Goal: Transaction & Acquisition: Obtain resource

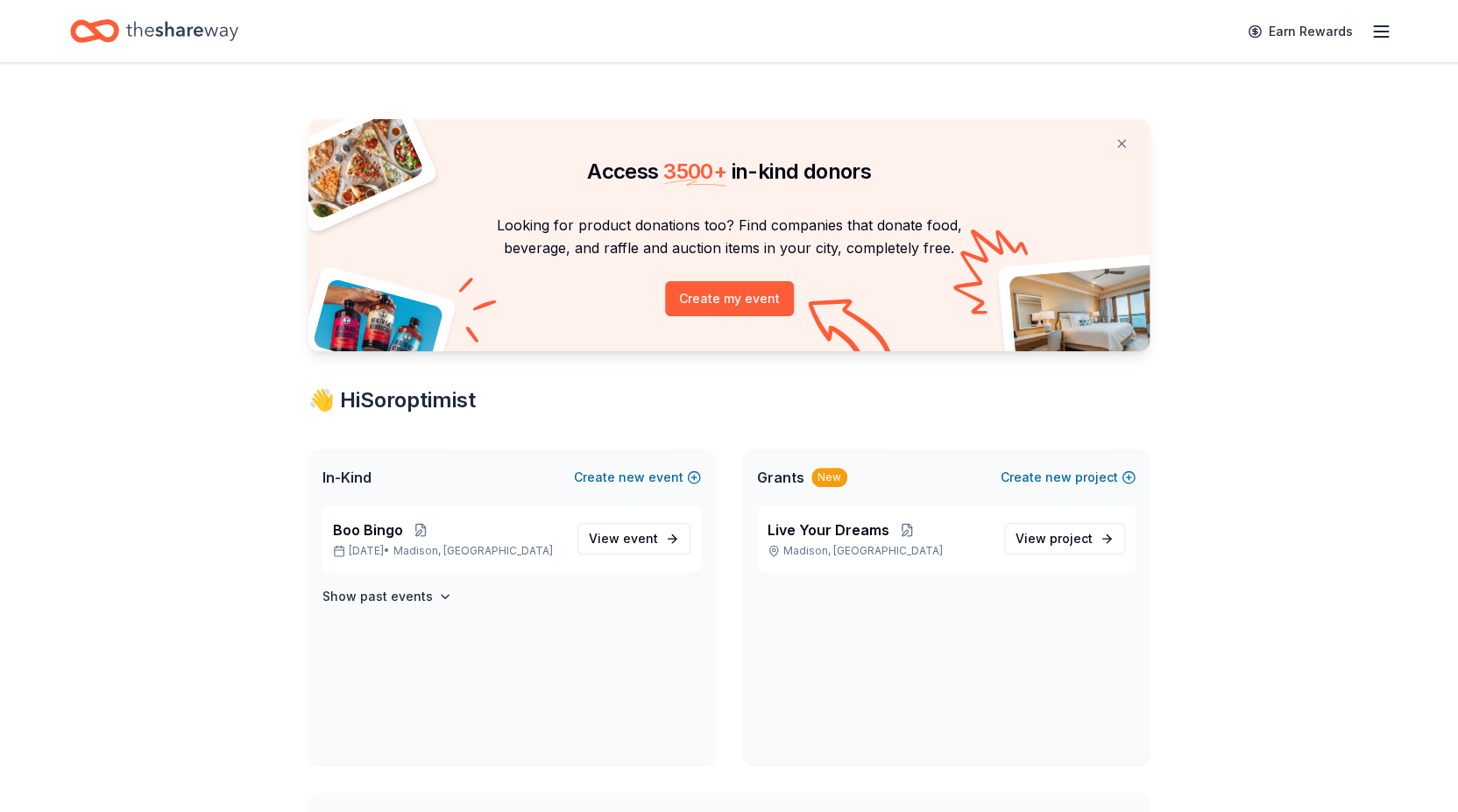
click at [1379, 31] on line "button" at bounding box center [1381, 31] width 14 height 0
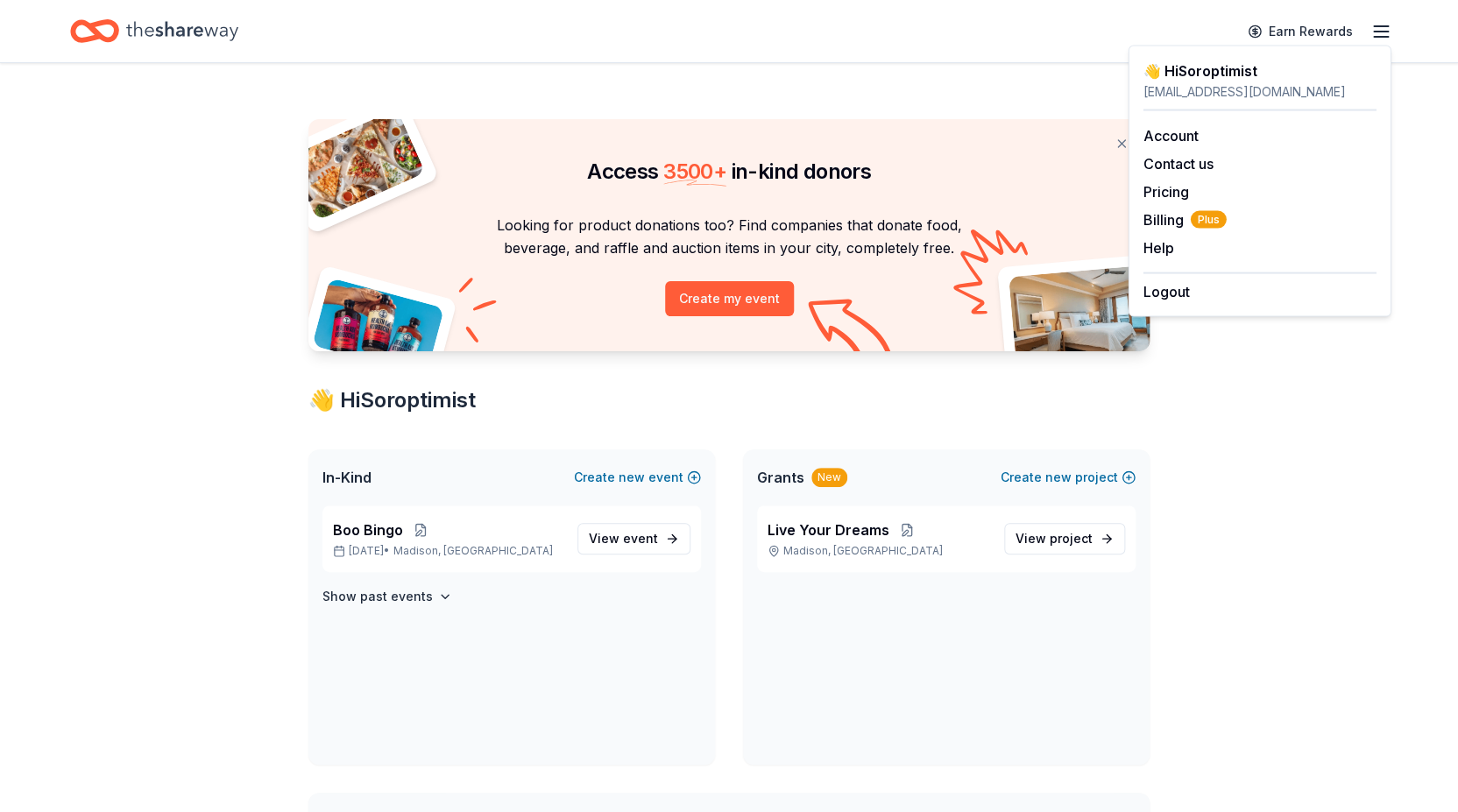
click at [1328, 412] on div "Access 3500 + in-kind donors Looking for product donations too? Find companies …" at bounding box center [729, 652] width 1458 height 1178
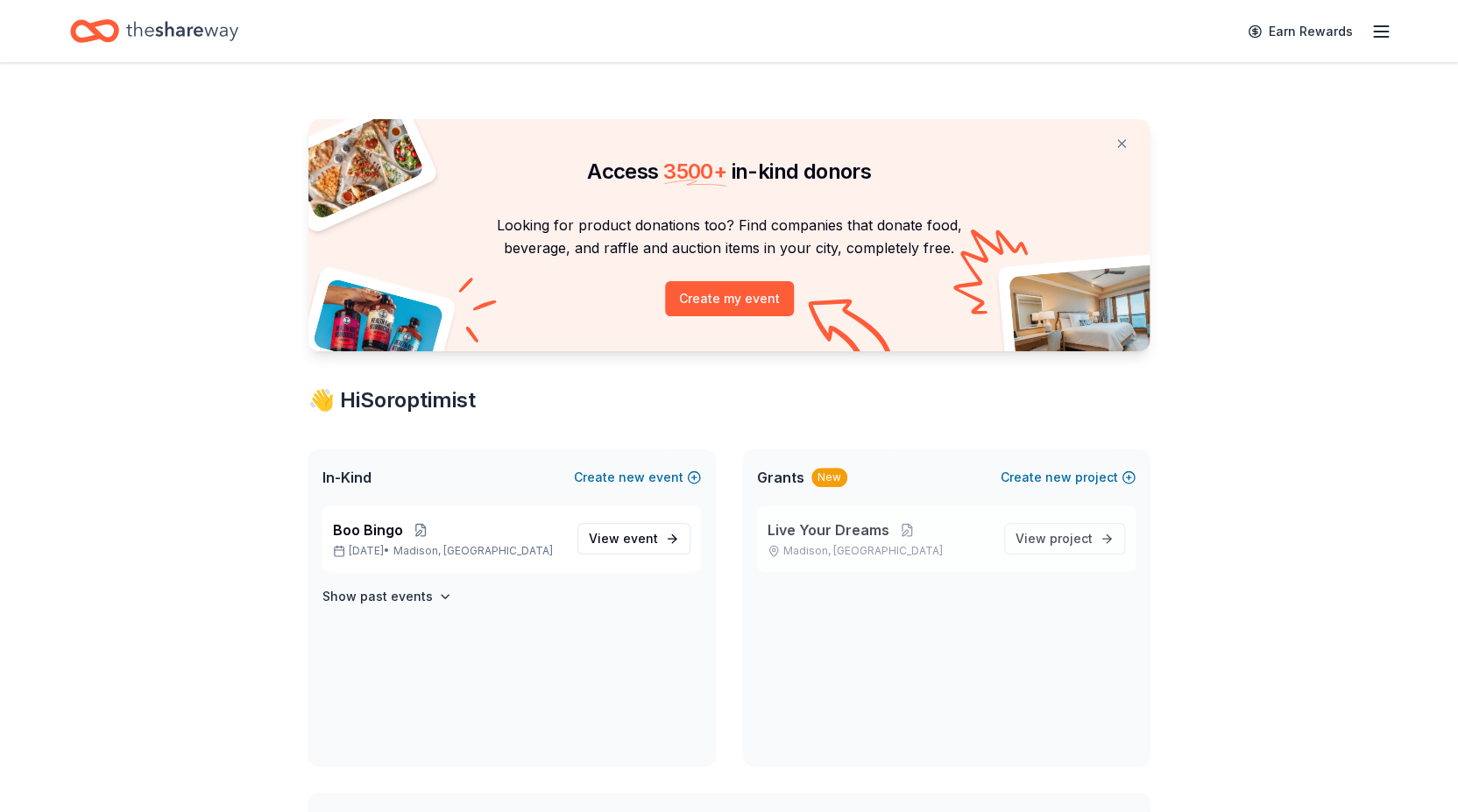
click at [827, 532] on span "Live Your Dreams" at bounding box center [828, 530] width 121 height 21
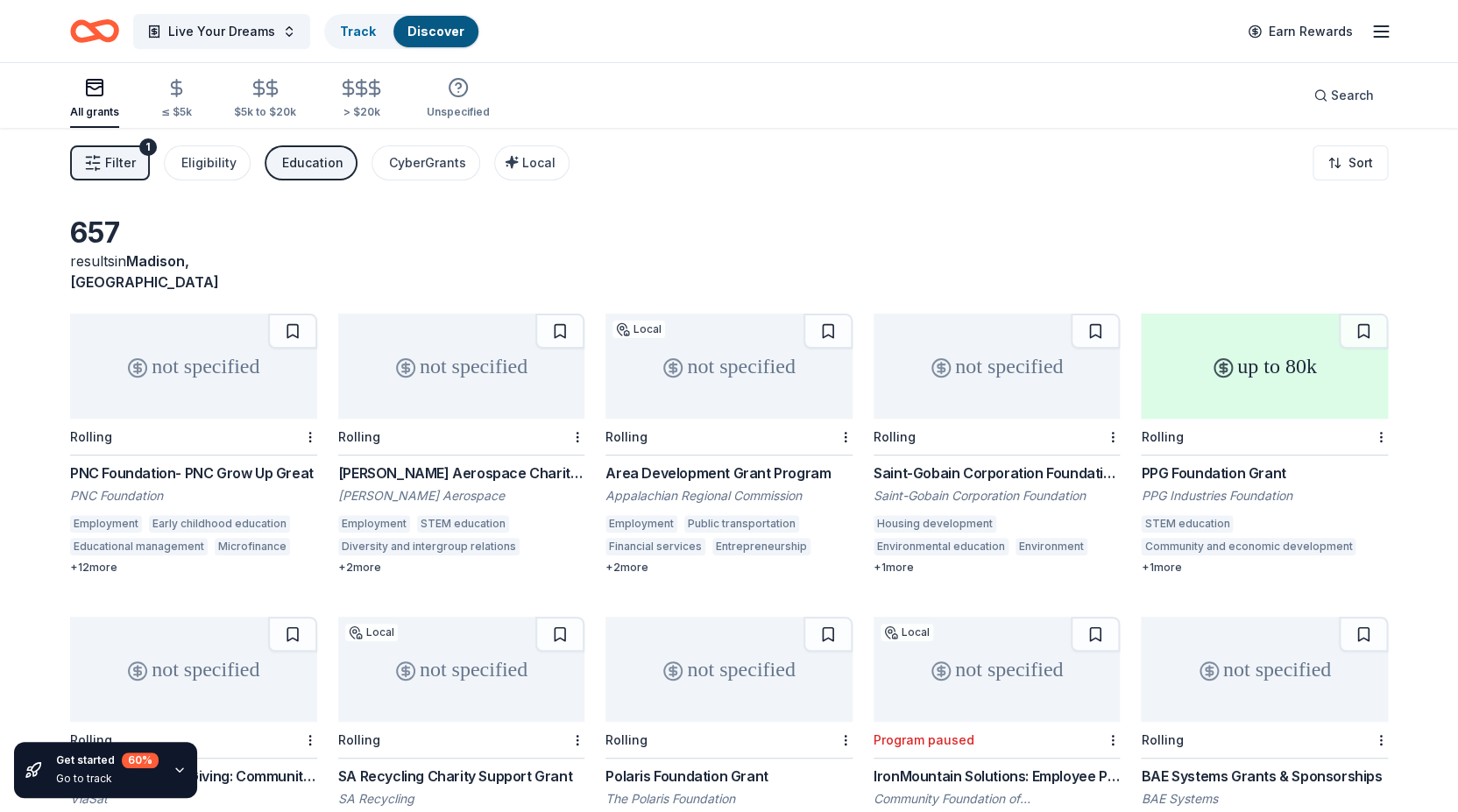
click at [123, 161] on span "Filter" at bounding box center [120, 163] width 30 height 21
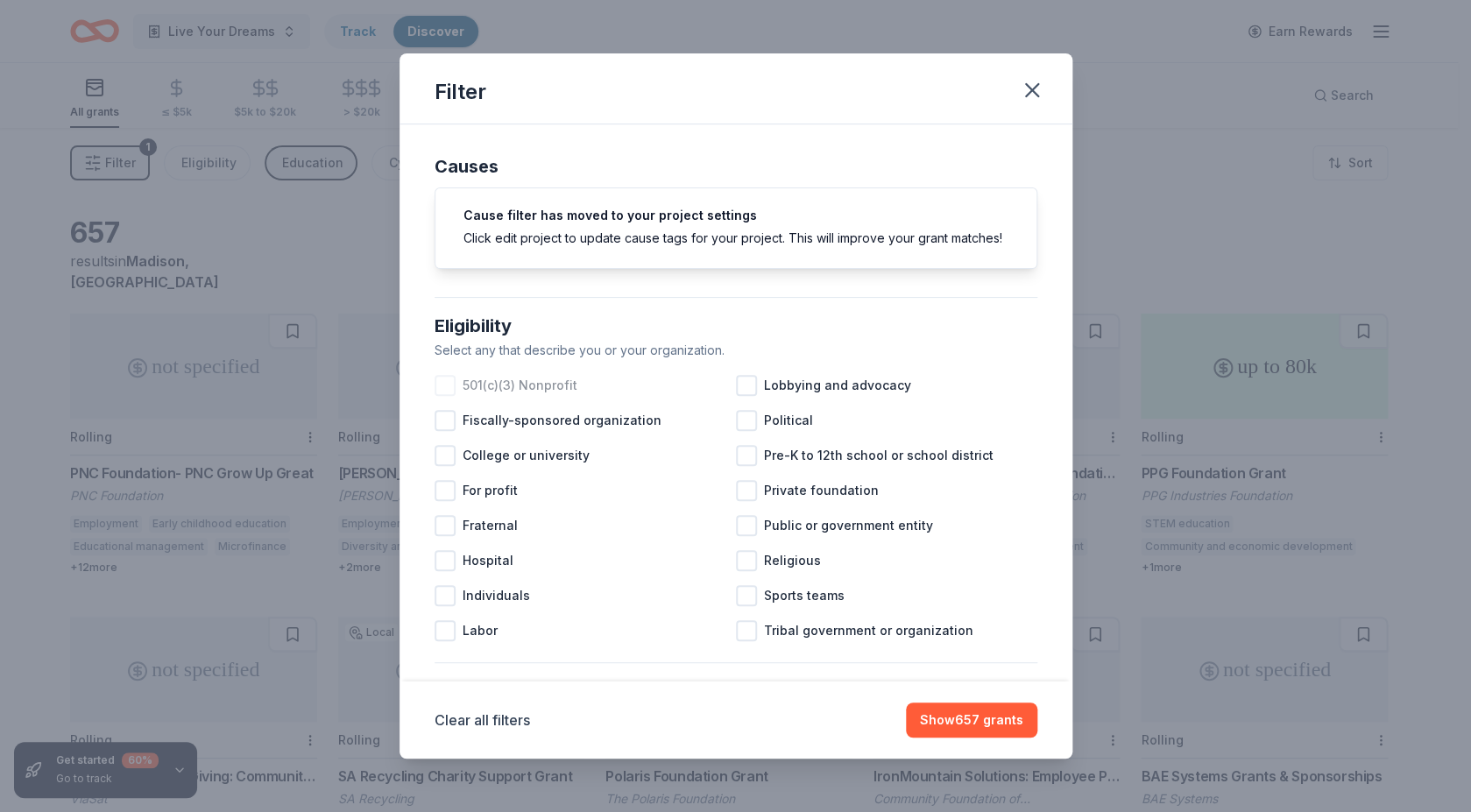
click at [445, 396] on div at bounding box center [444, 385] width 21 height 21
click at [1040, 92] on icon "button" at bounding box center [1032, 90] width 25 height 25
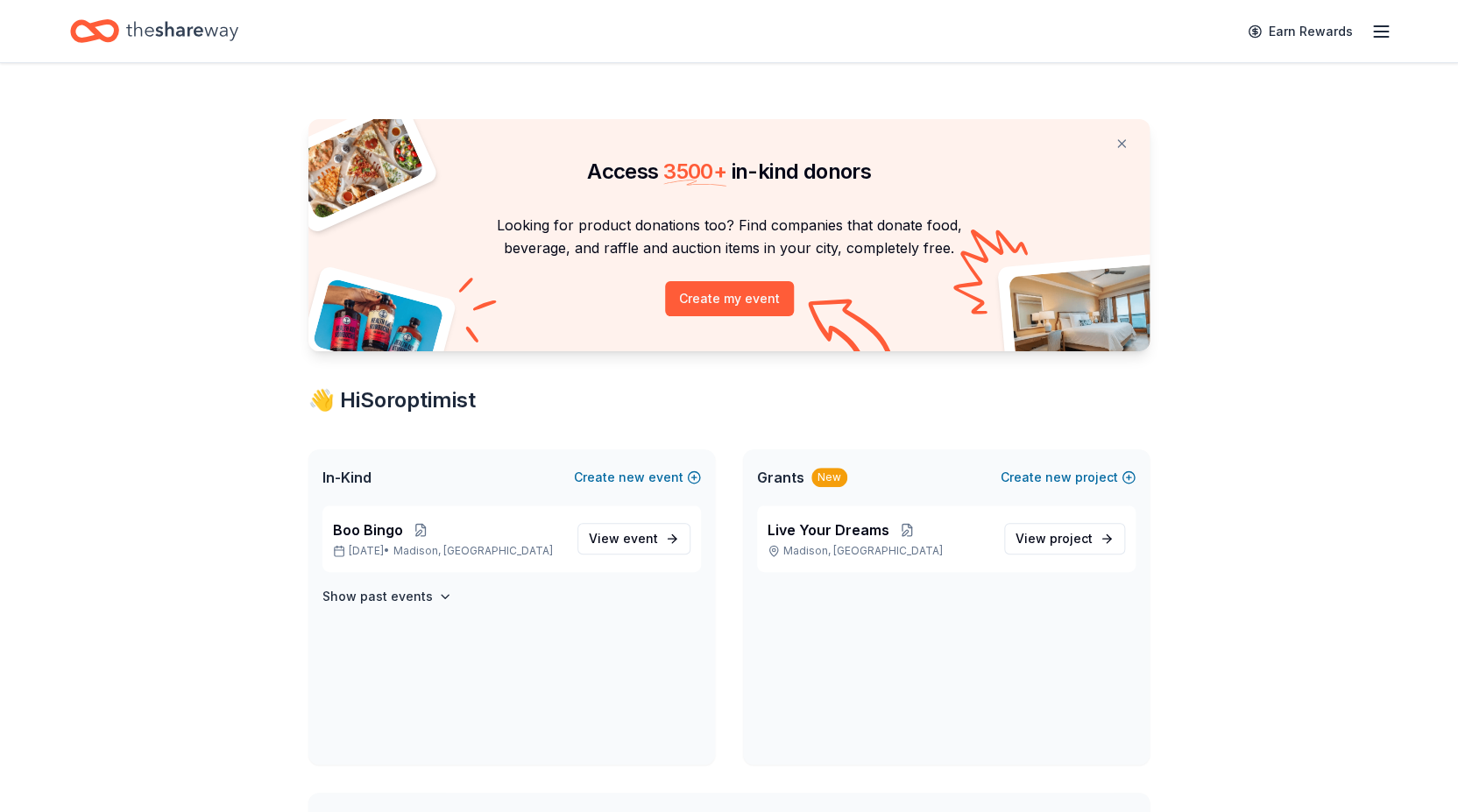
click at [1381, 33] on icon "button" at bounding box center [1381, 31] width 21 height 21
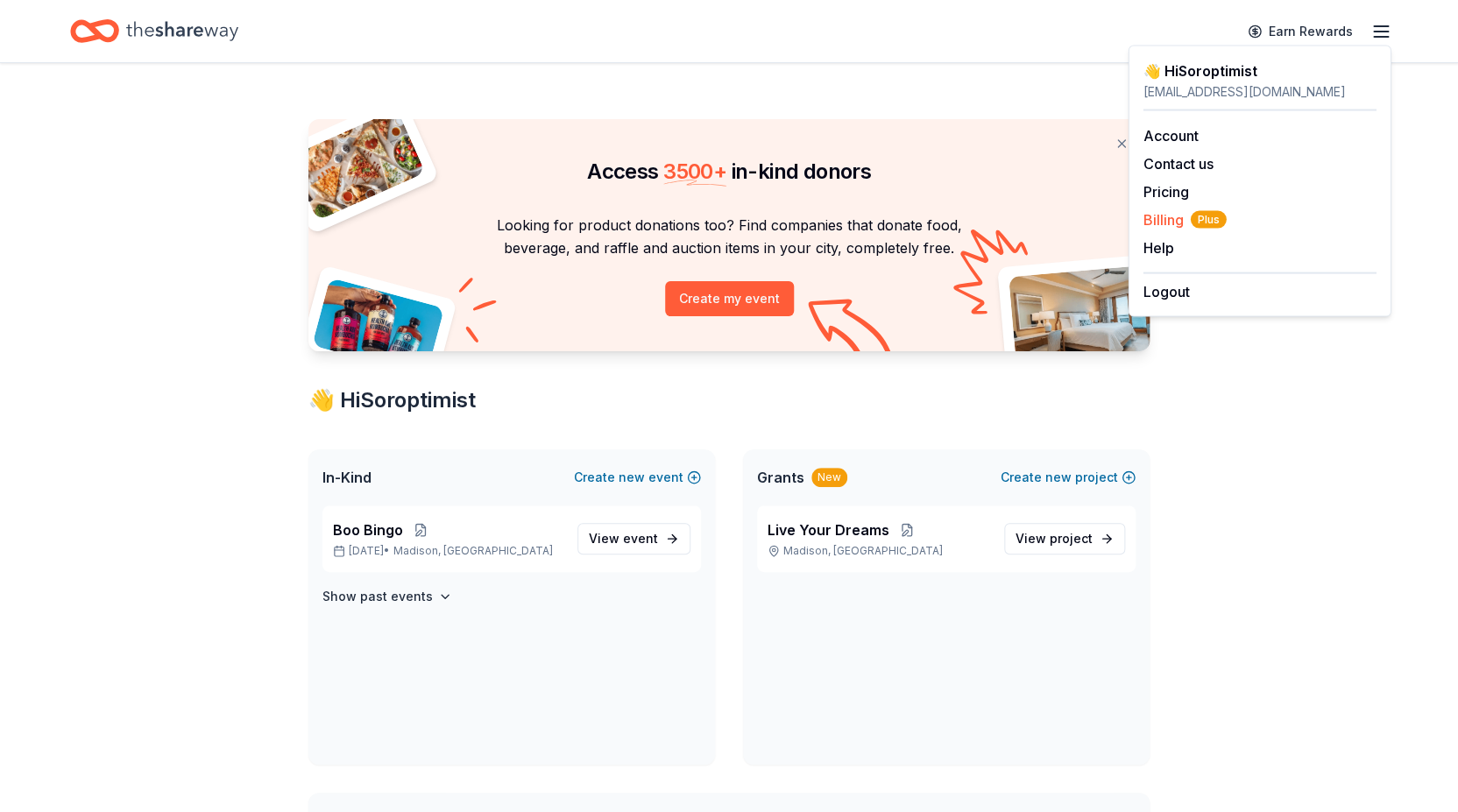
click at [1202, 220] on span "Plus" at bounding box center [1209, 220] width 36 height 17
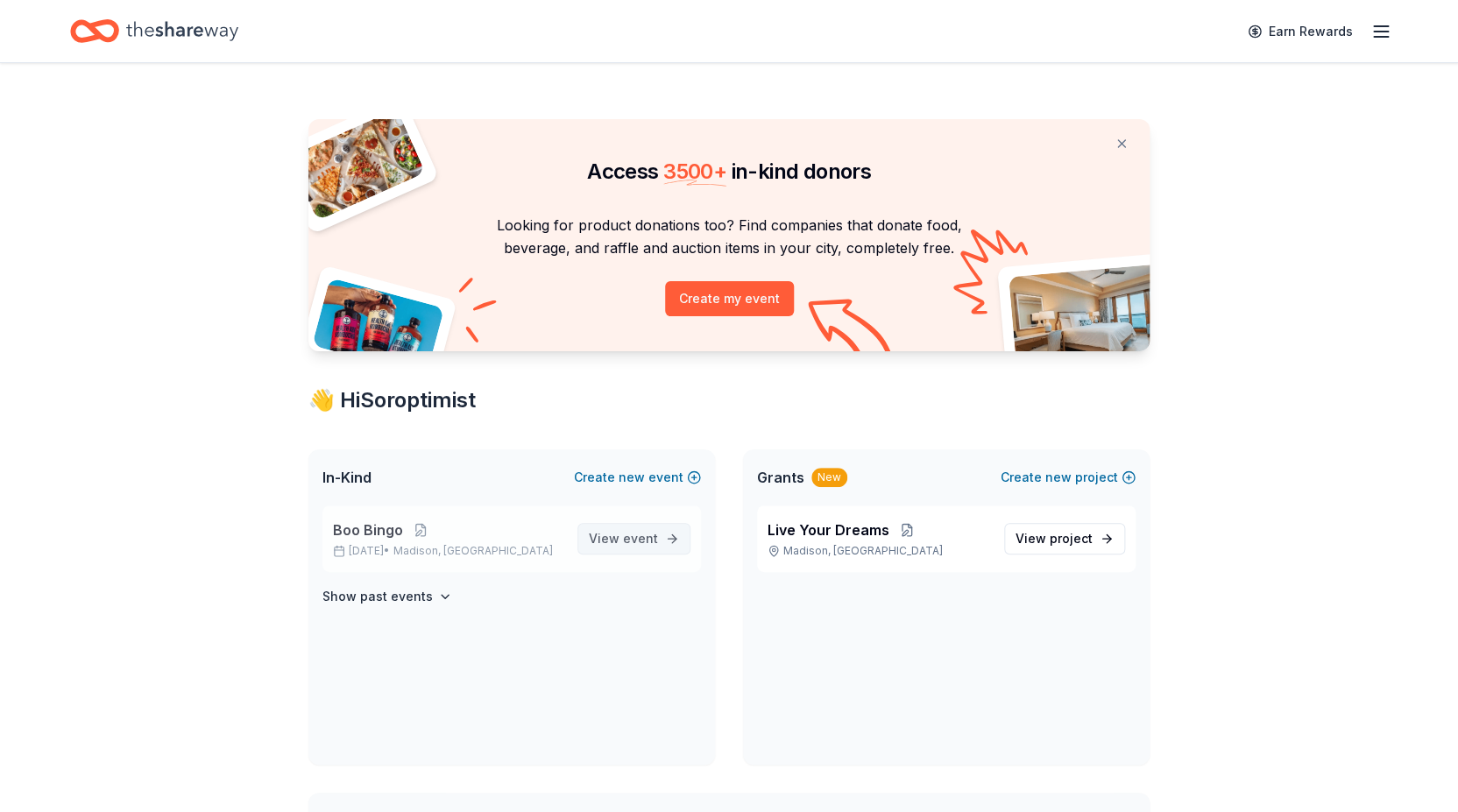
click at [606, 544] on span "View event" at bounding box center [623, 538] width 69 height 21
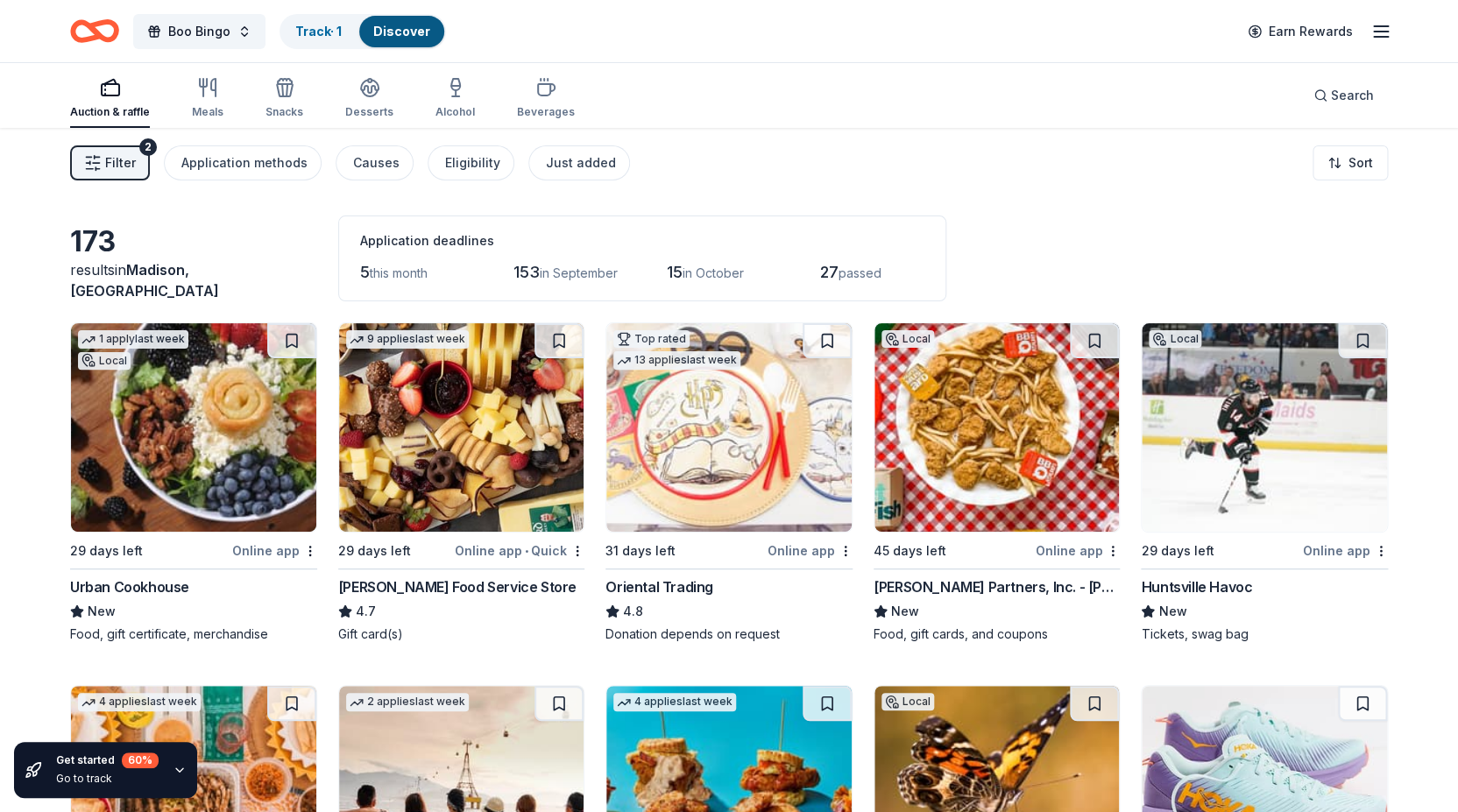
click at [1376, 27] on line "button" at bounding box center [1381, 27] width 14 height 0
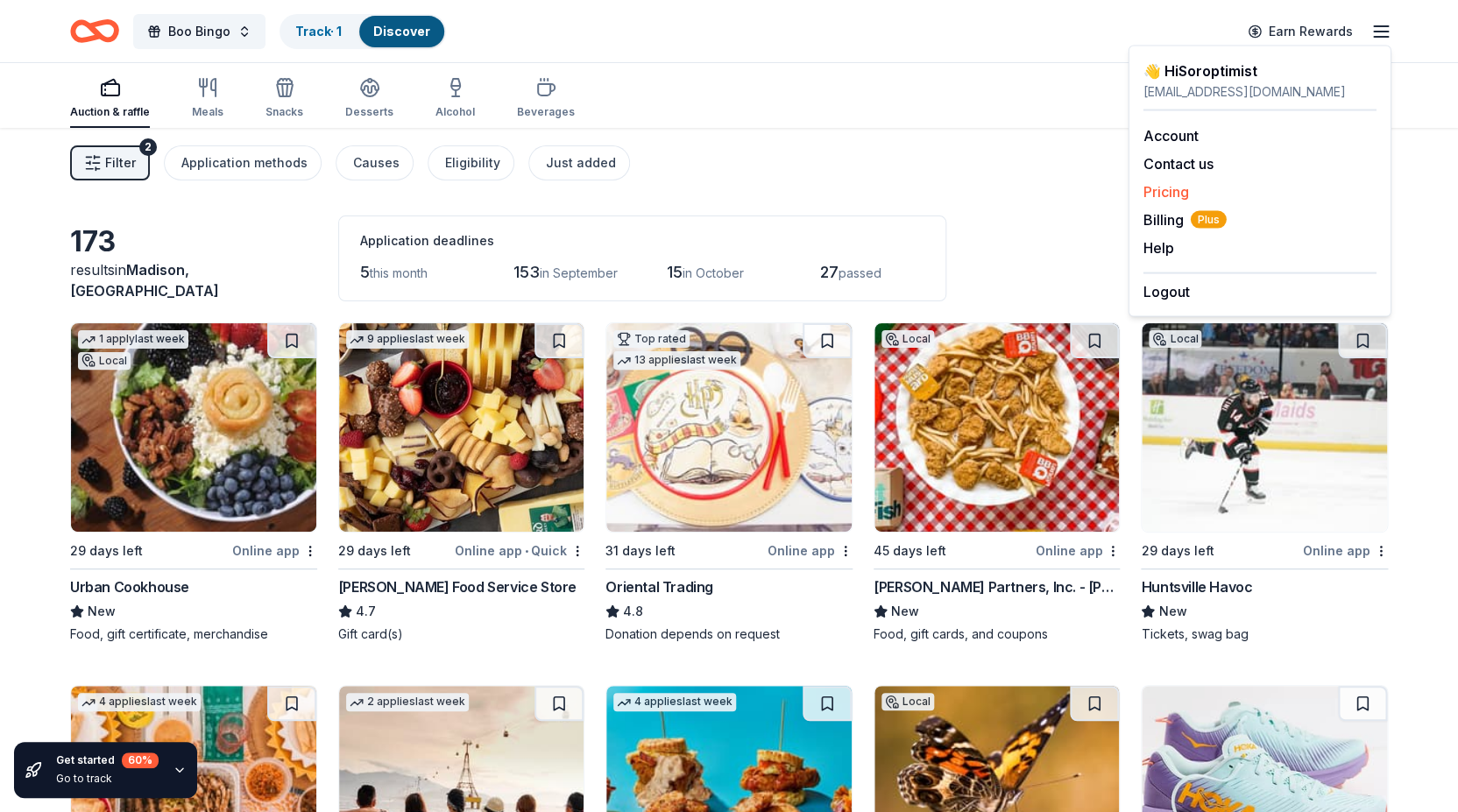
click at [1174, 194] on link "Pricing" at bounding box center [1166, 191] width 46 height 17
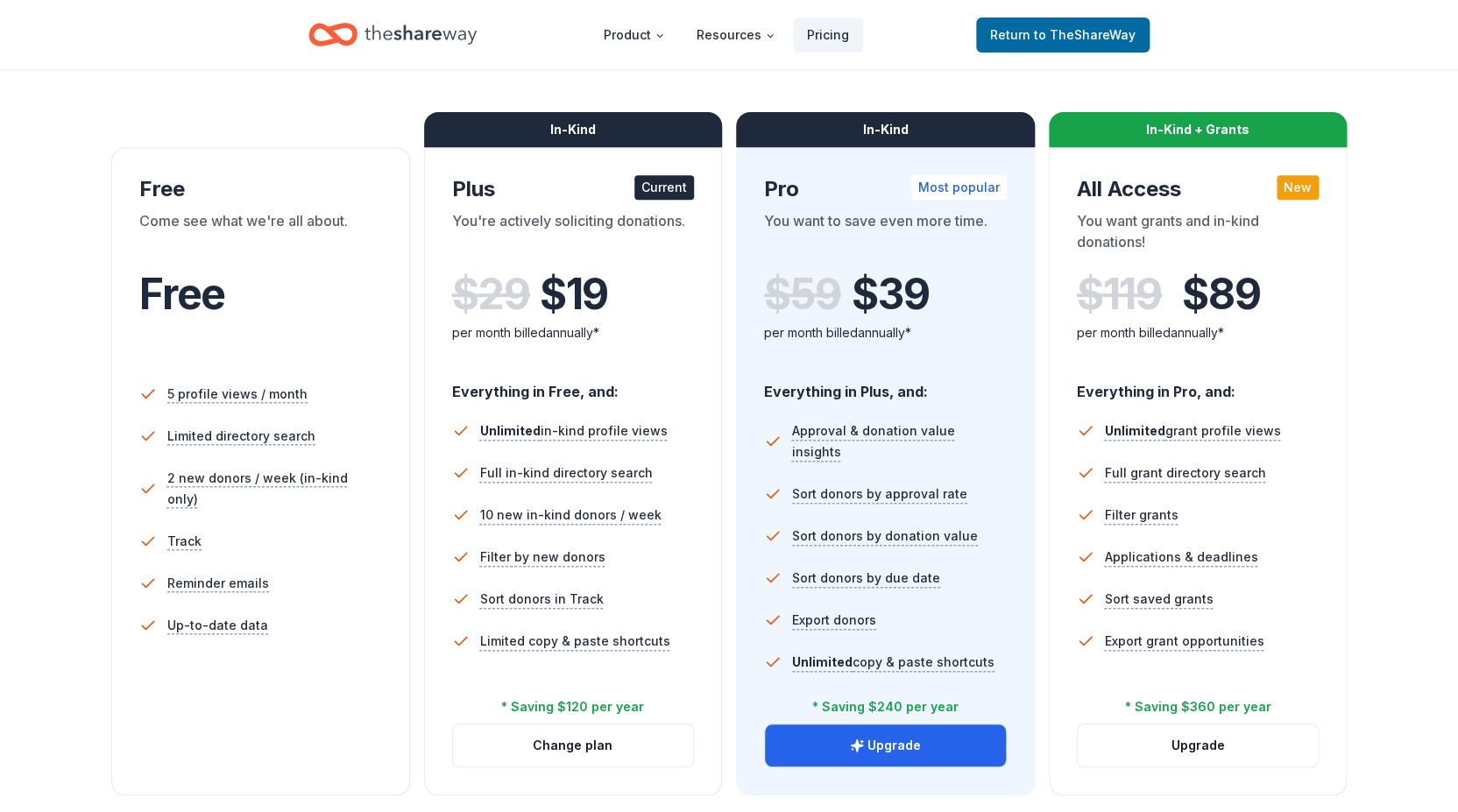
scroll to position [227, 0]
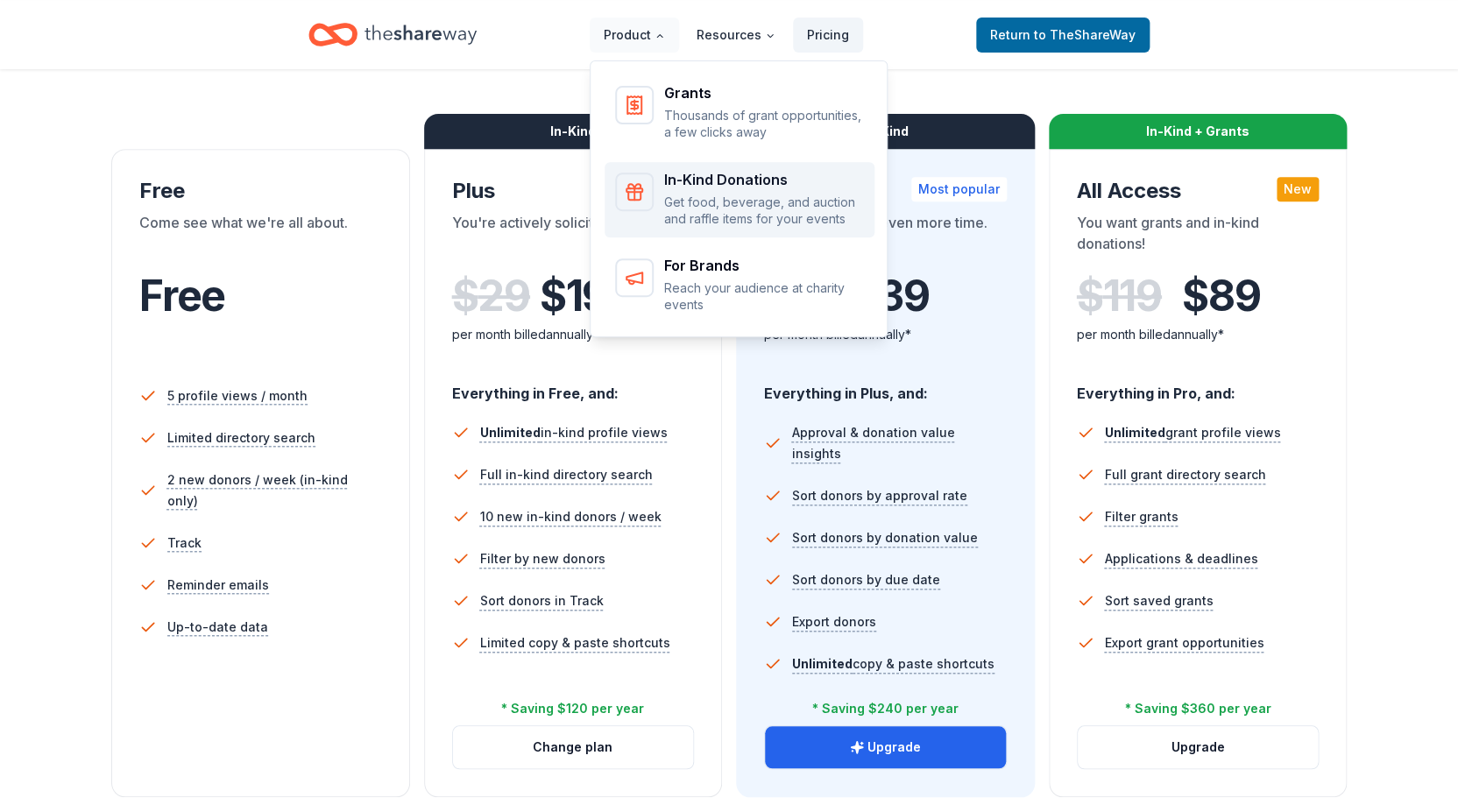
click at [652, 198] on div "Main" at bounding box center [635, 192] width 39 height 39
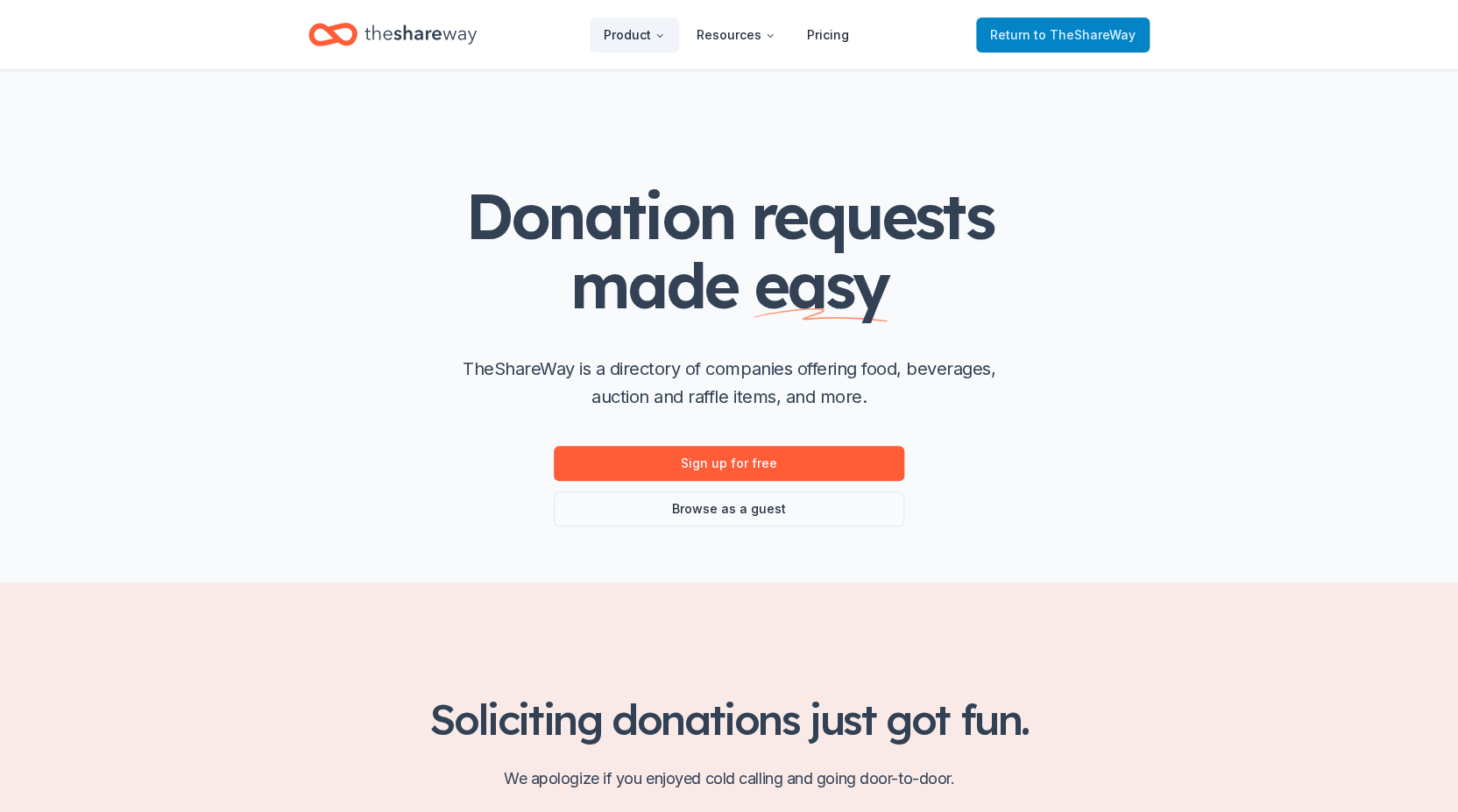
click at [1066, 40] on span "to TheShareWay" at bounding box center [1085, 35] width 102 height 15
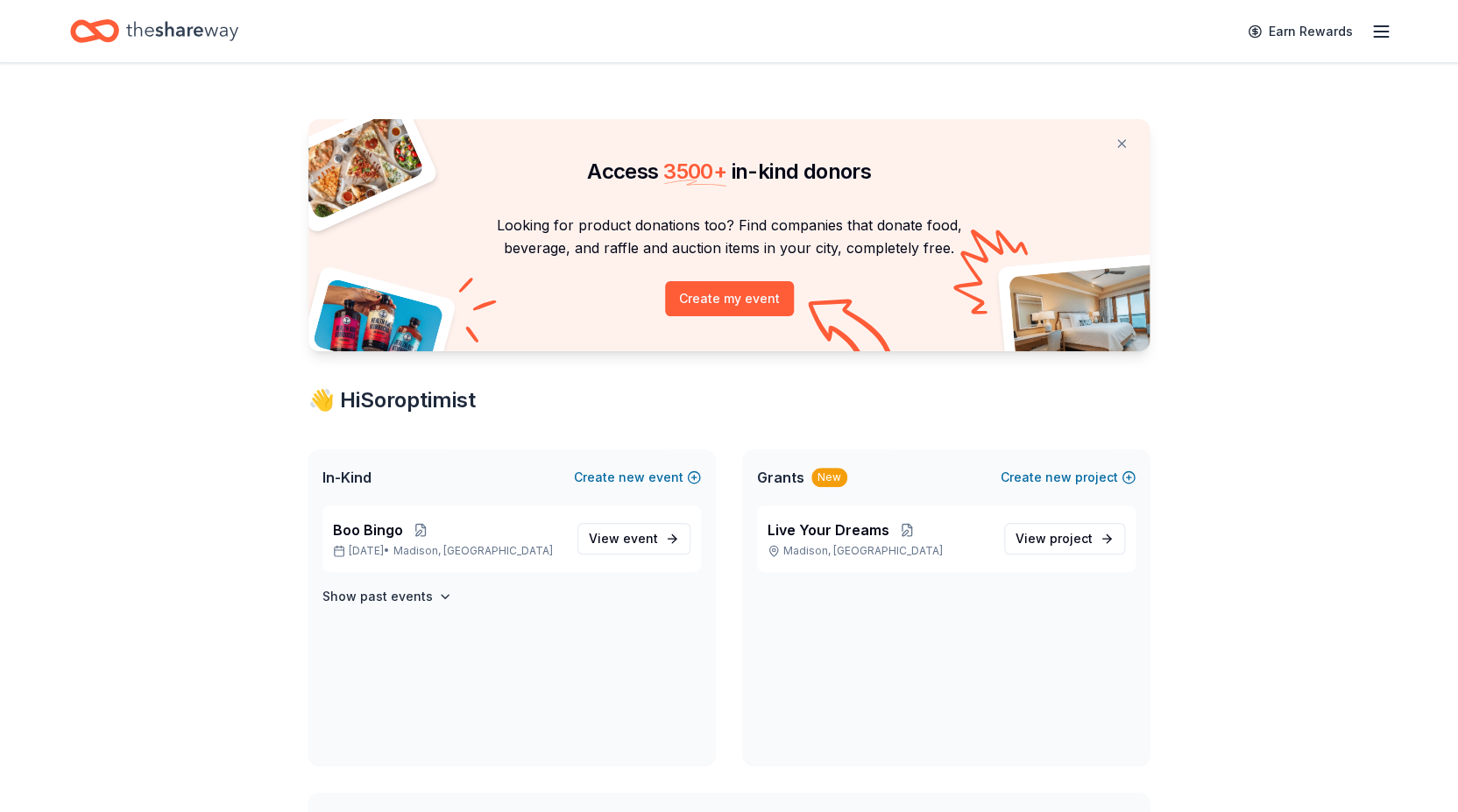
click at [1382, 37] on line "button" at bounding box center [1381, 37] width 14 height 0
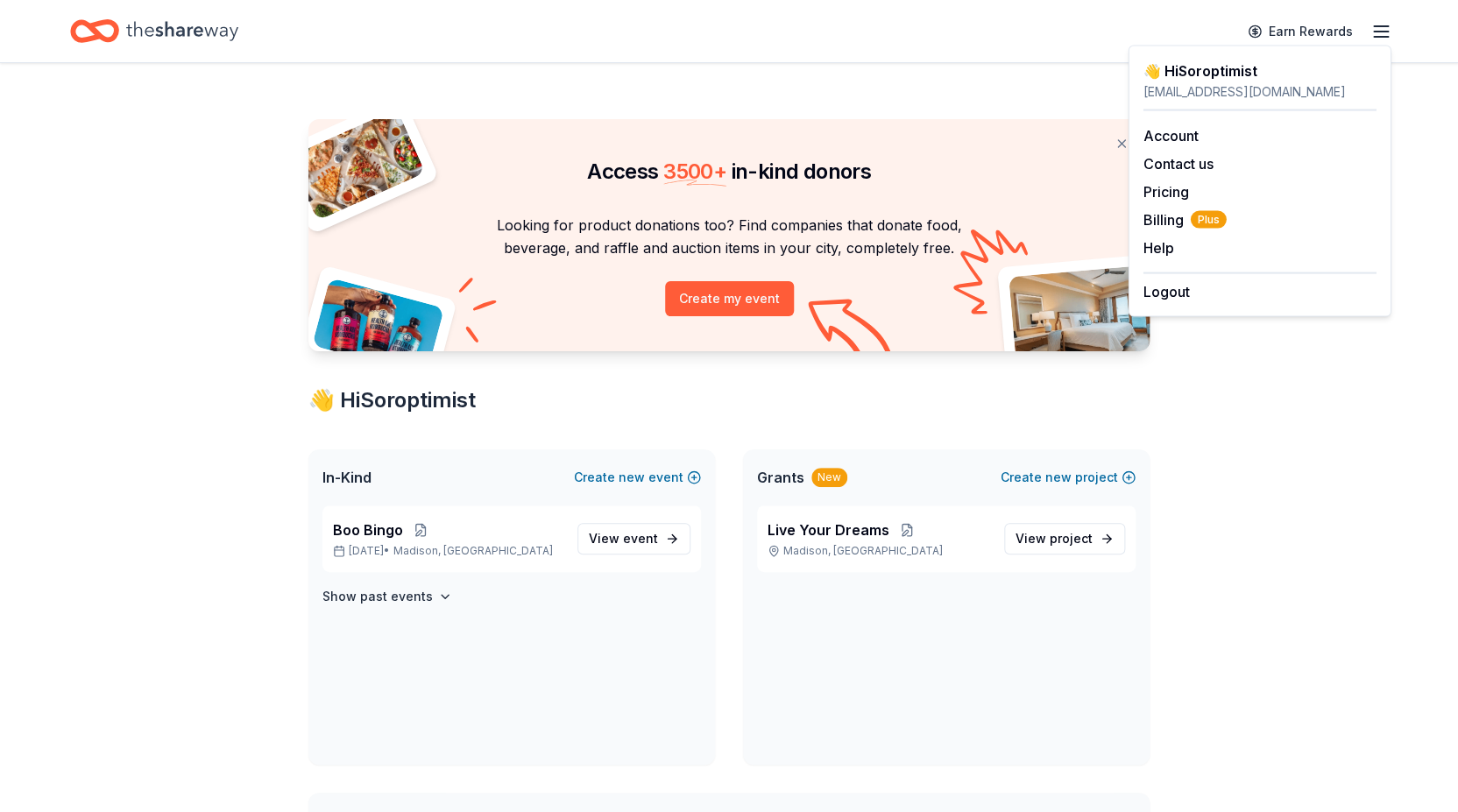
click at [1333, 437] on div "Access 3500 + in-kind donors Looking for product donations too? Find companies …" at bounding box center [729, 756] width 1458 height 1385
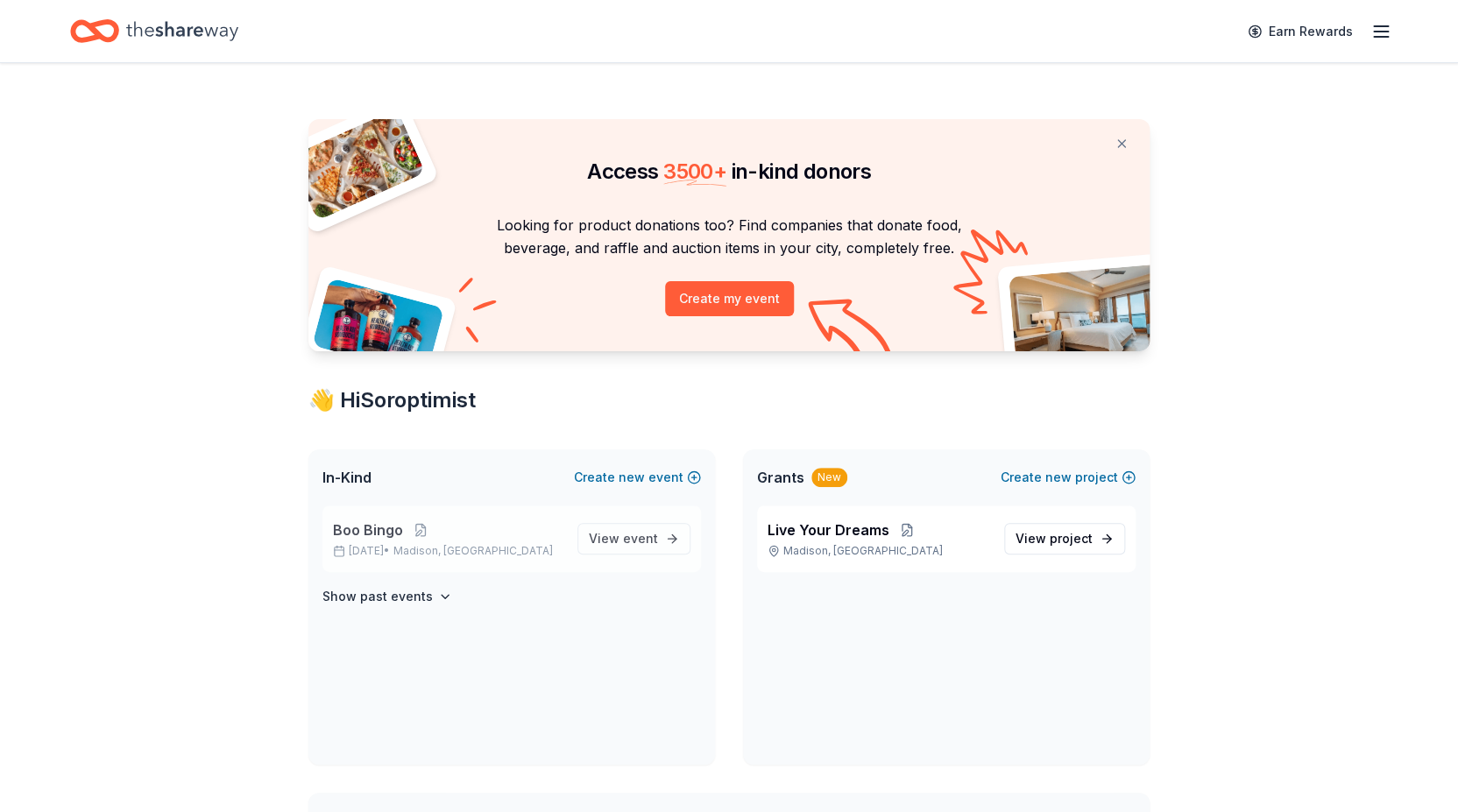
click at [357, 527] on span "Boo Bingo" at bounding box center [368, 530] width 70 height 21
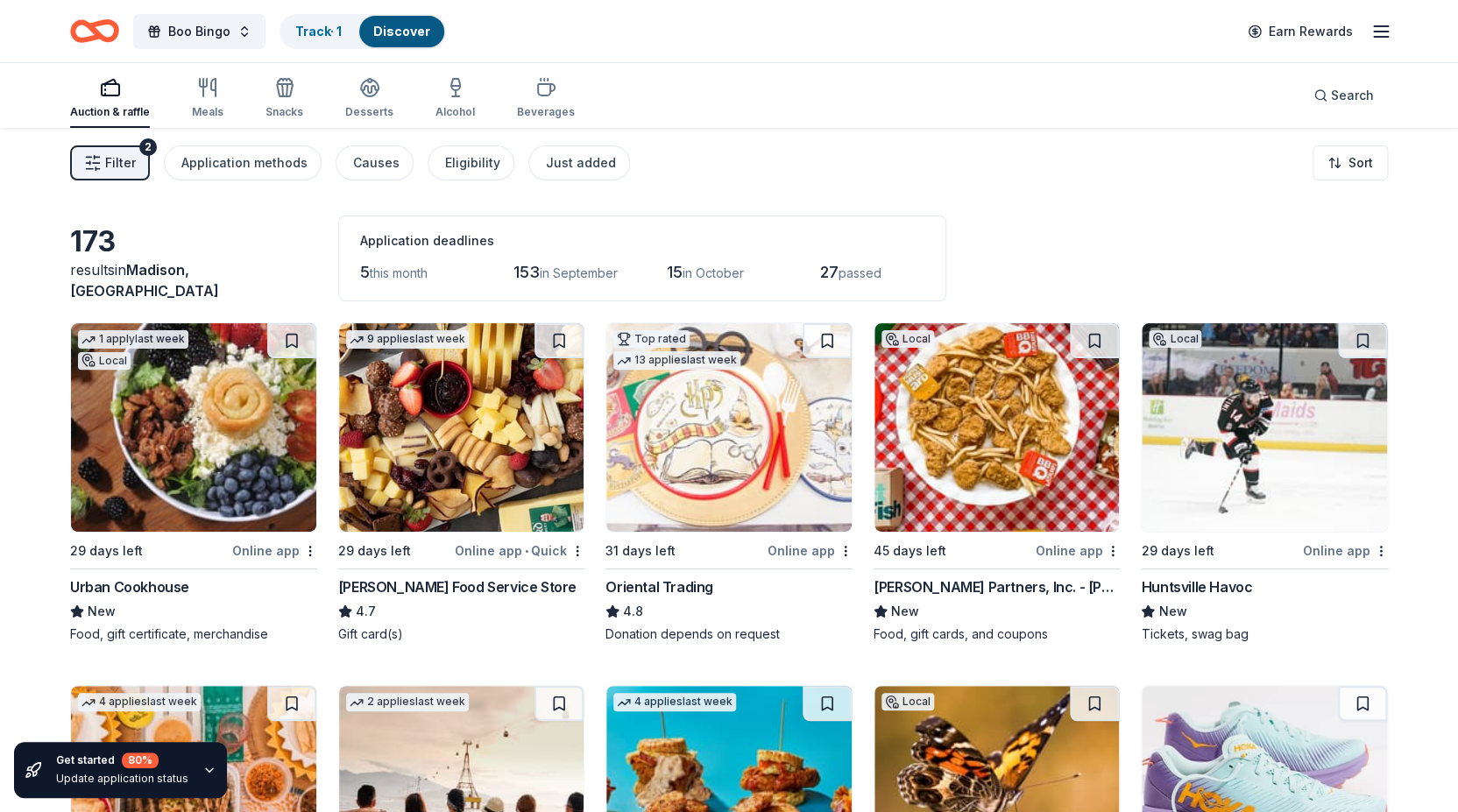
click at [95, 159] on icon "button" at bounding box center [92, 163] width 17 height 17
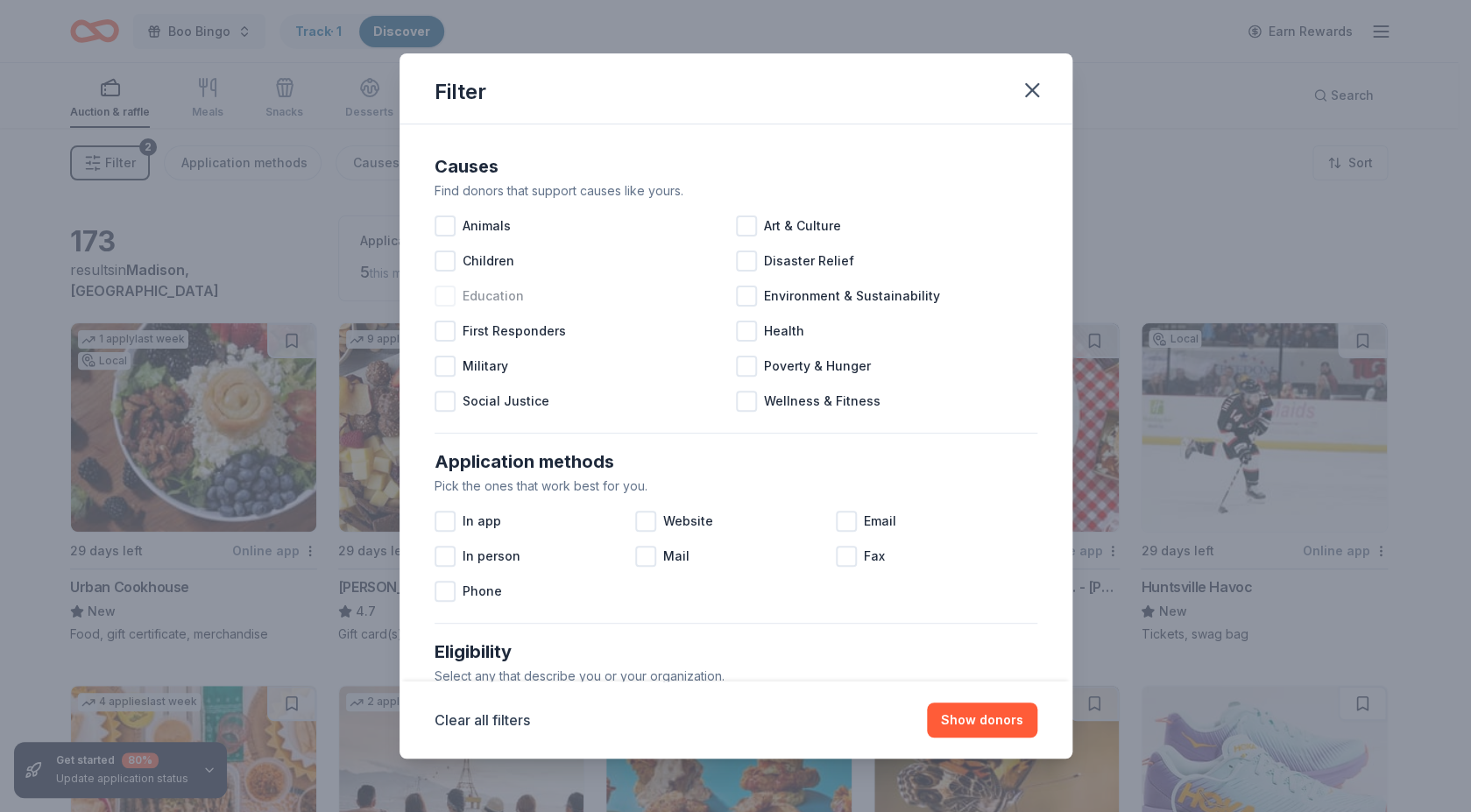
click at [447, 299] on div at bounding box center [444, 296] width 21 height 21
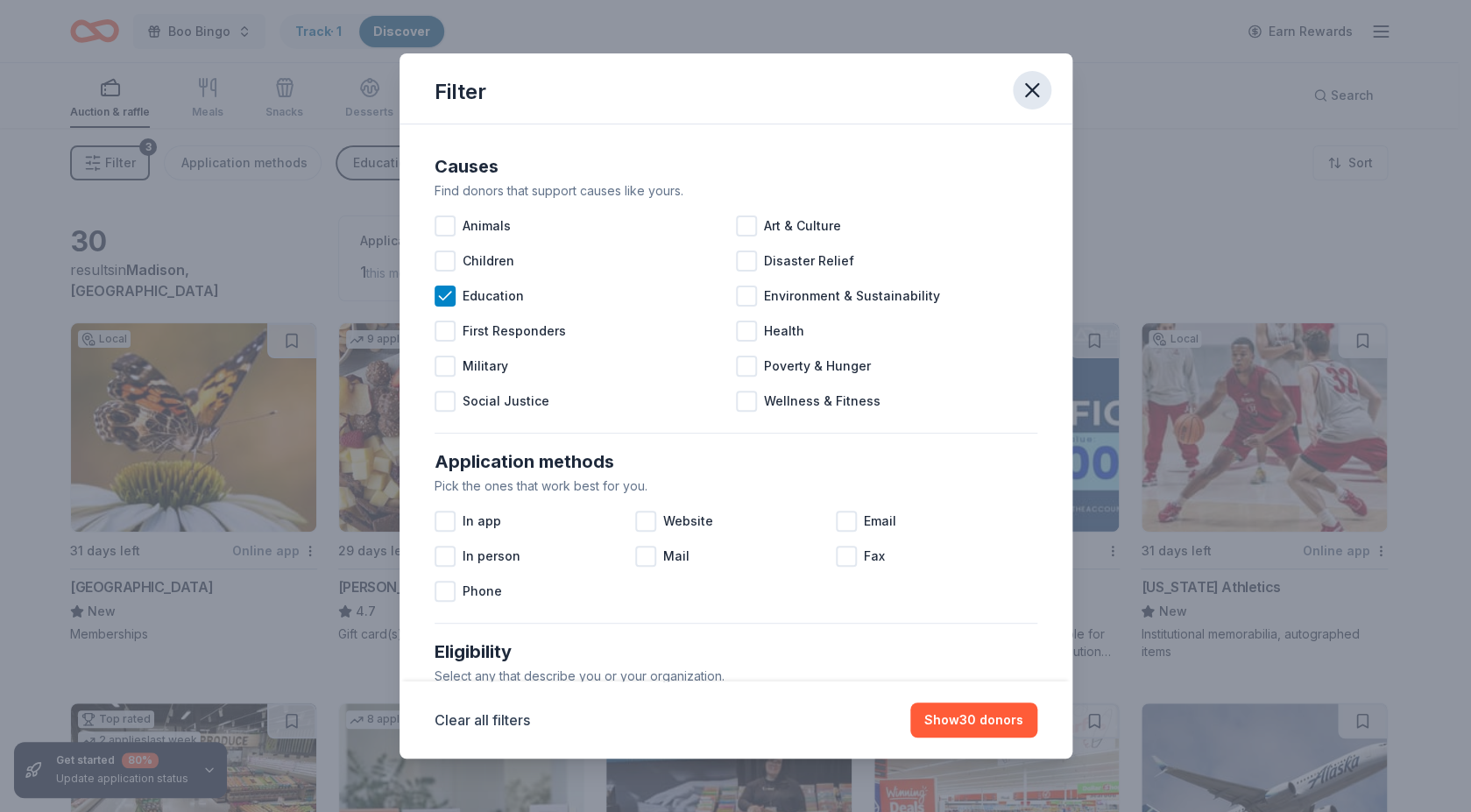
click at [1030, 95] on icon "button" at bounding box center [1032, 90] width 25 height 25
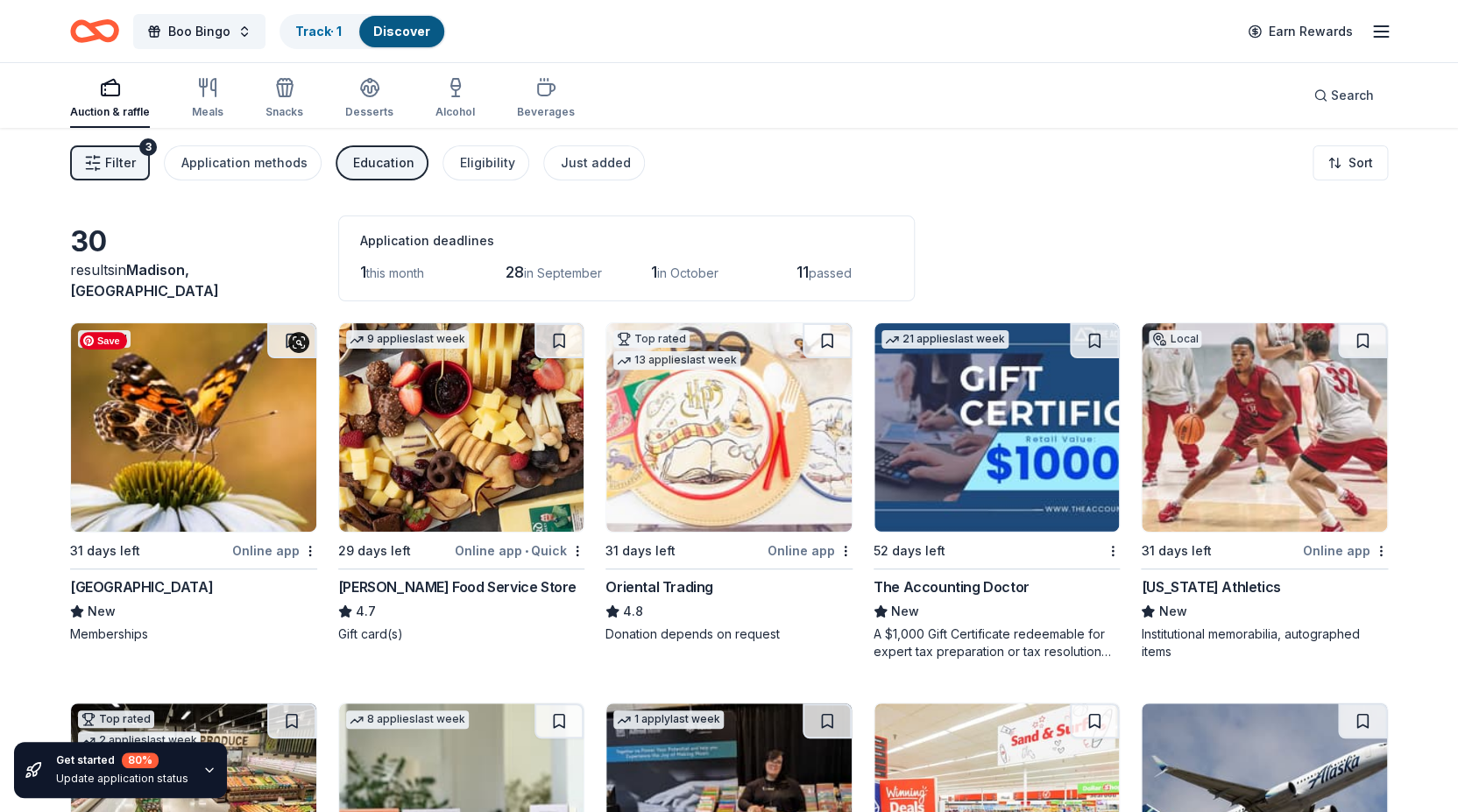
click at [161, 457] on img at bounding box center [193, 428] width 246 height 209
click at [440, 585] on div "Gordon Food Service Store" at bounding box center [457, 587] width 238 height 21
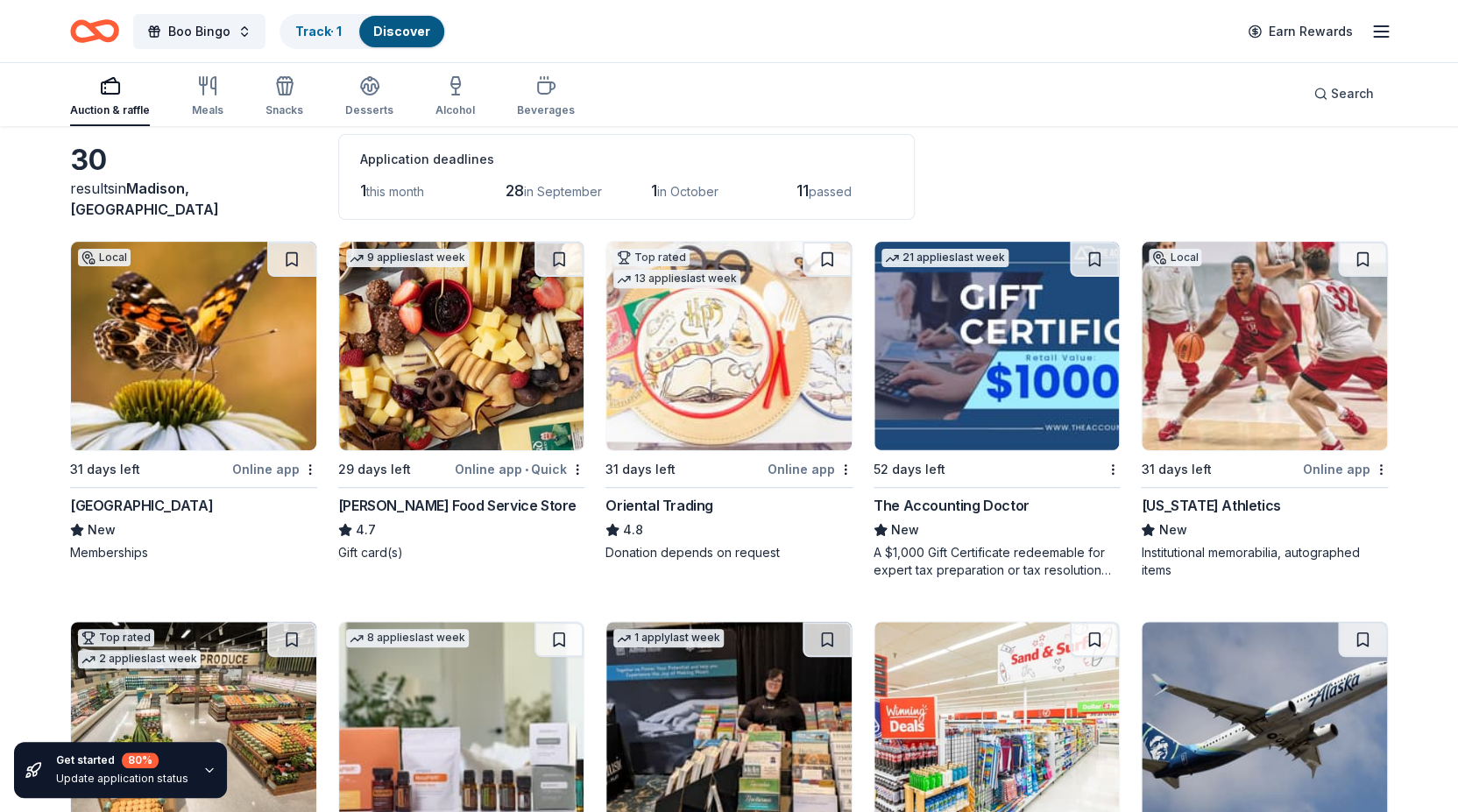
scroll to position [86, 0]
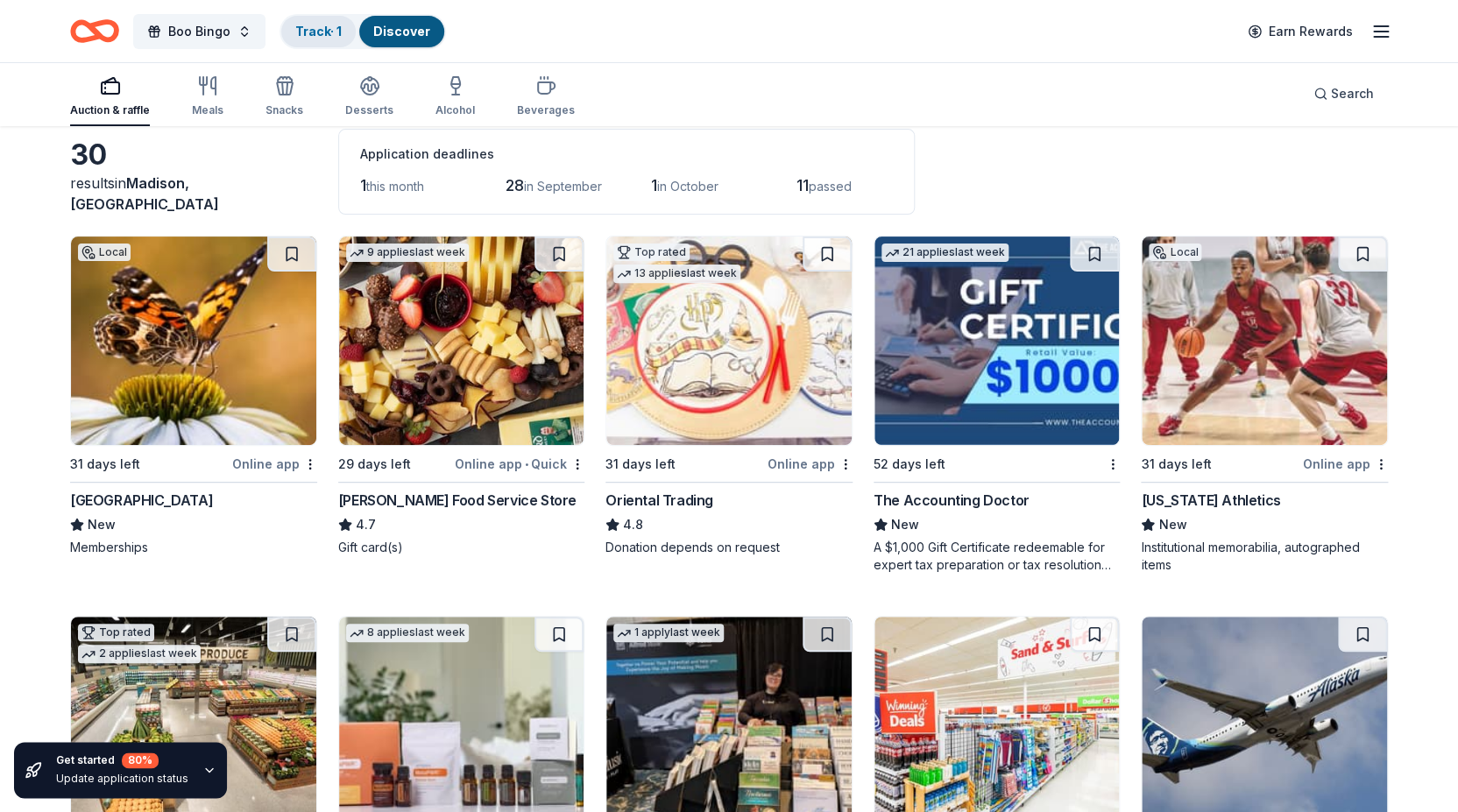
click at [319, 31] on link "Track · 1" at bounding box center [318, 31] width 46 height 15
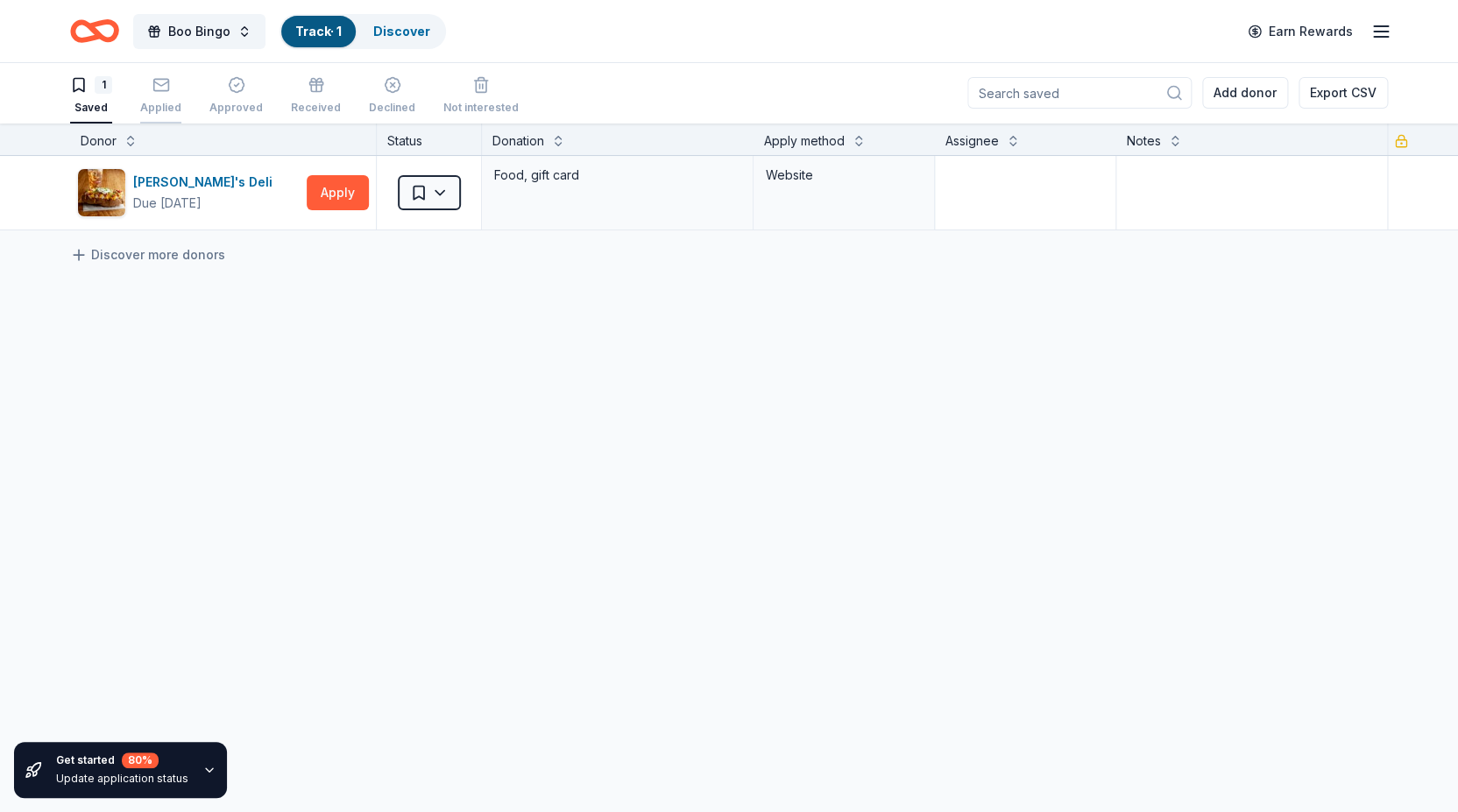
click at [151, 84] on div "button" at bounding box center [160, 85] width 41 height 17
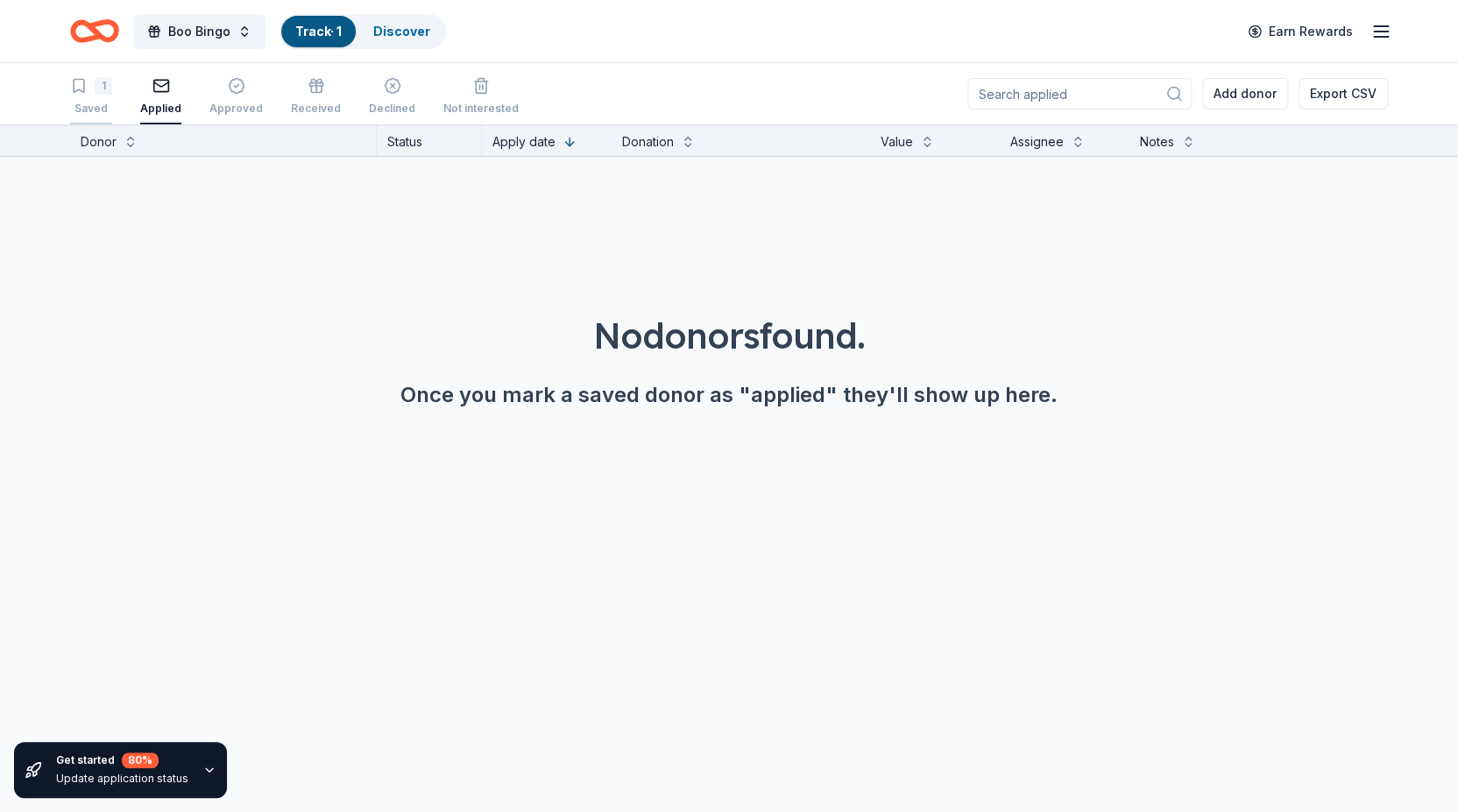
click at [79, 88] on icon "button" at bounding box center [78, 86] width 17 height 17
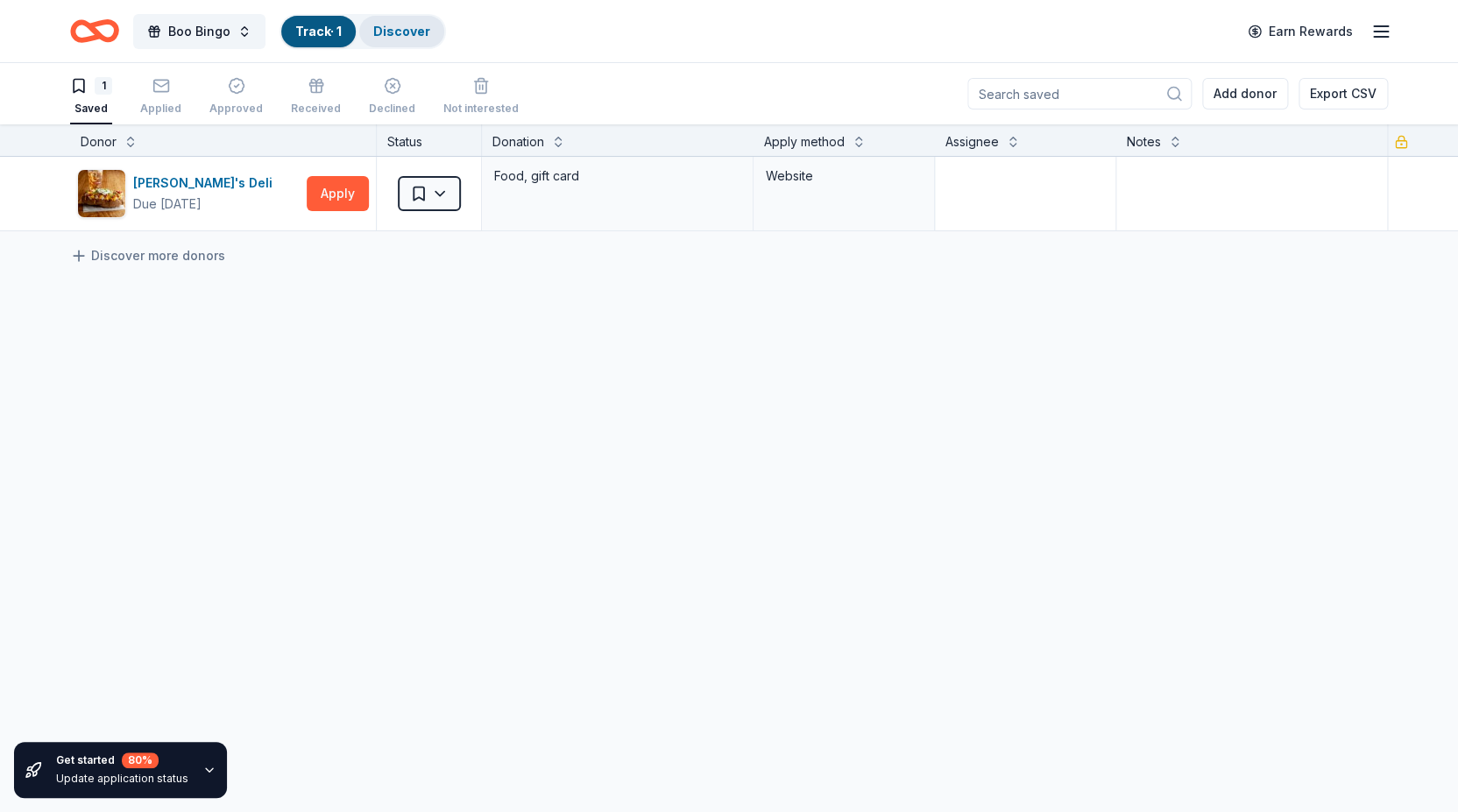
click at [393, 30] on link "Discover" at bounding box center [402, 31] width 57 height 15
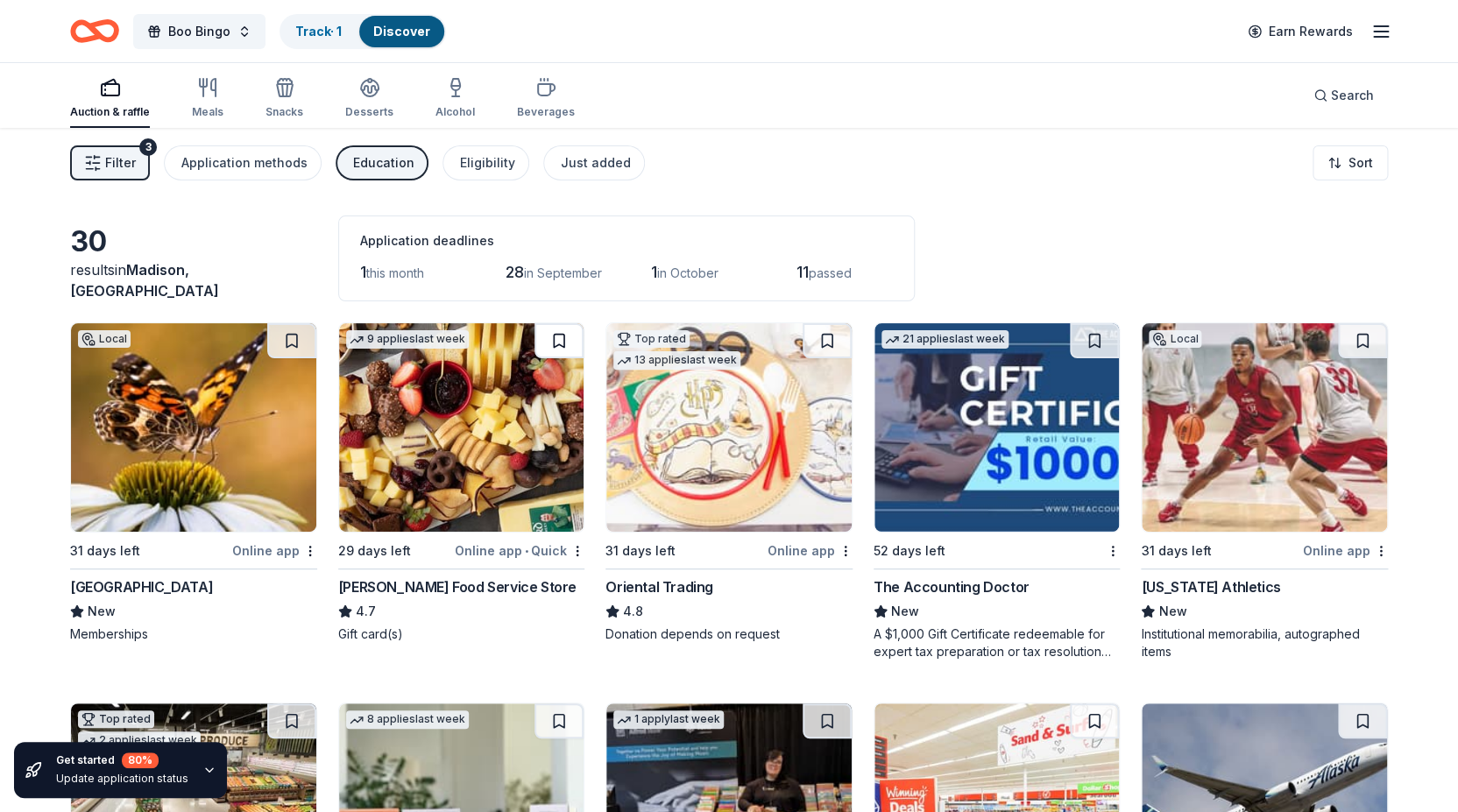
click at [553, 338] on button at bounding box center [558, 341] width 49 height 35
click at [323, 32] on link "Track · 2" at bounding box center [319, 31] width 49 height 15
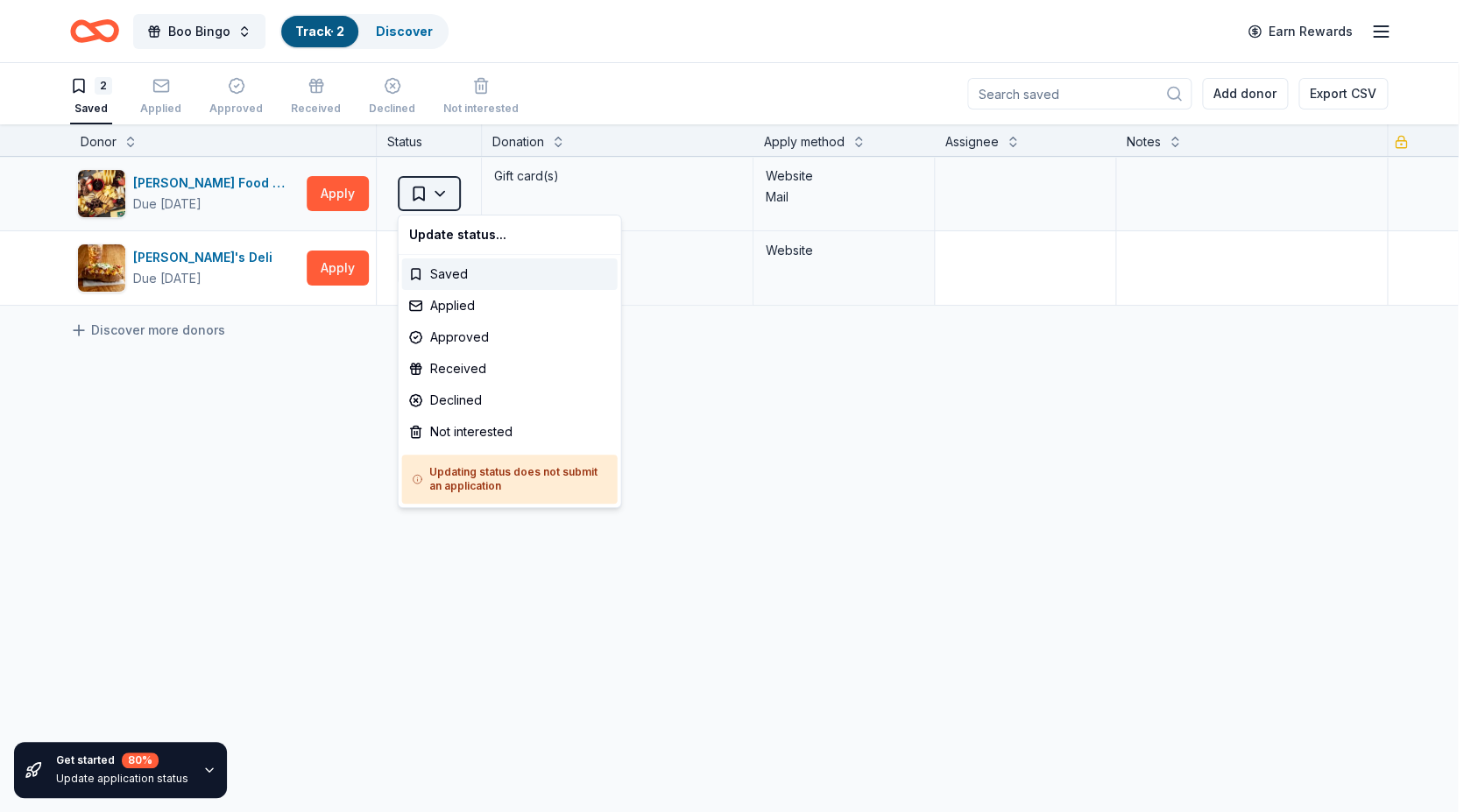
click at [442, 193] on html "Boo Bingo Track · 2 Discover Earn Rewards 2 Saved Applied Approved Received Dec…" at bounding box center [735, 406] width 1471 height 812
click at [462, 306] on div "Applied" at bounding box center [510, 305] width 215 height 31
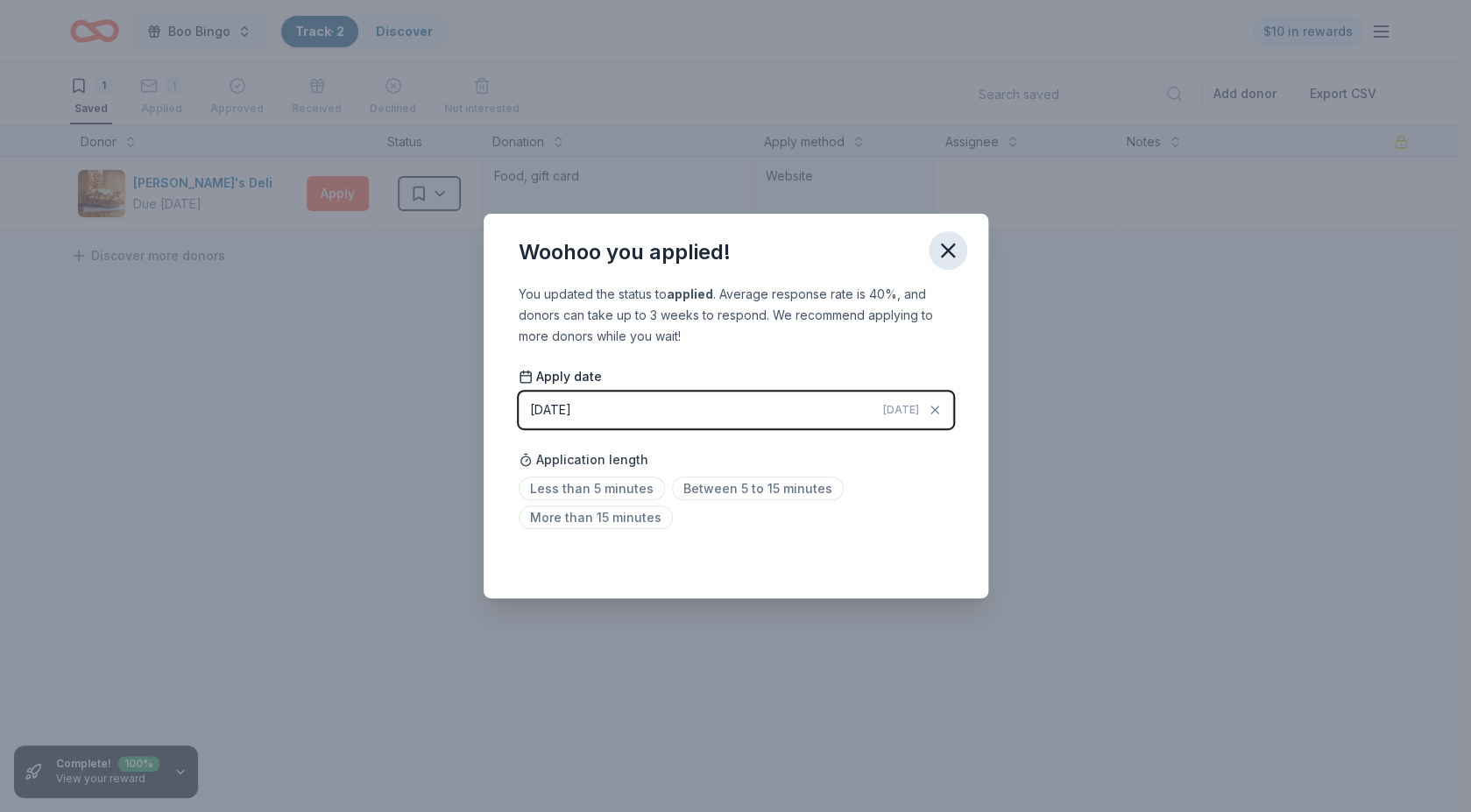
click at [948, 253] on icon "button" at bounding box center [948, 250] width 25 height 25
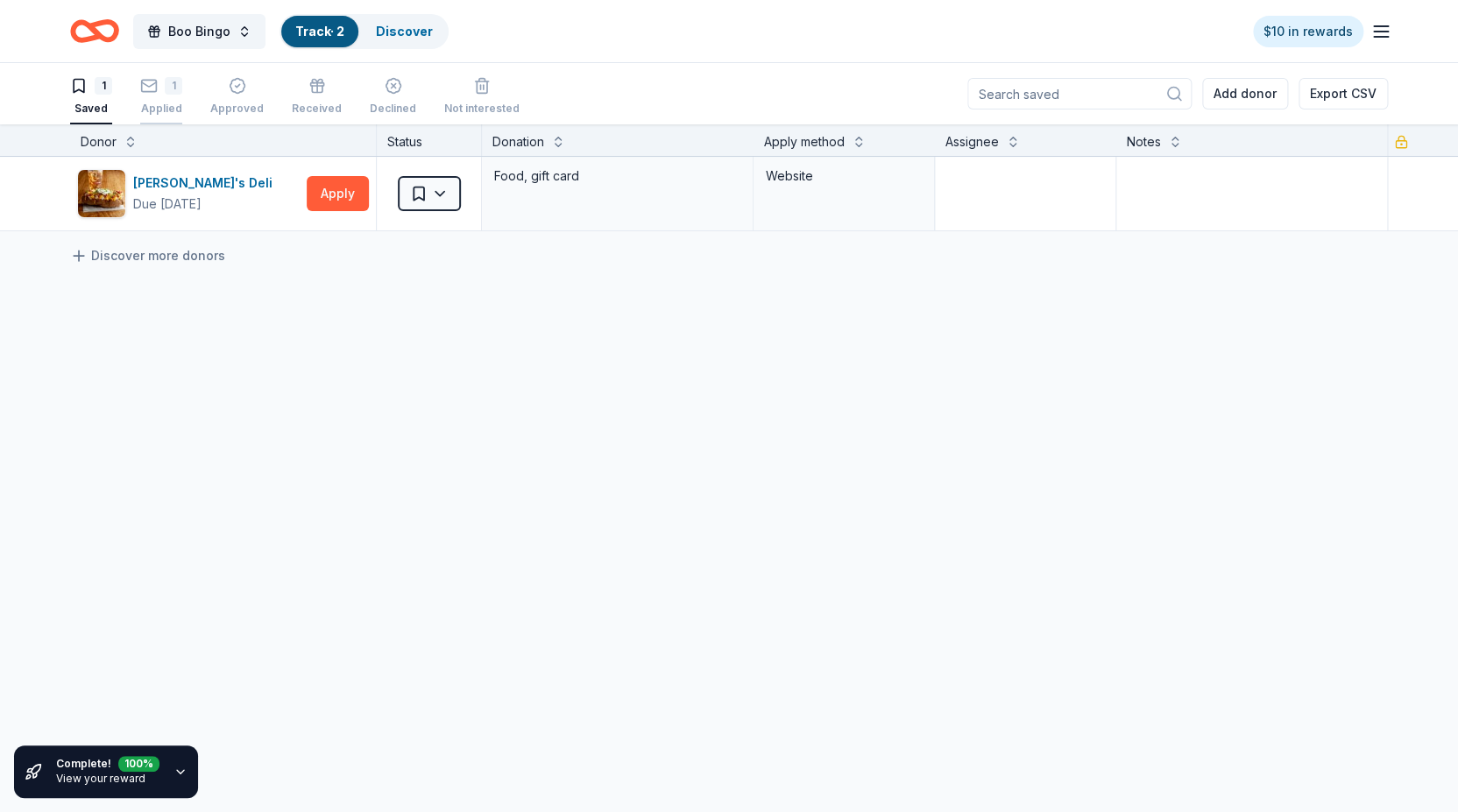
click at [152, 86] on icon "button" at bounding box center [148, 86] width 17 height 17
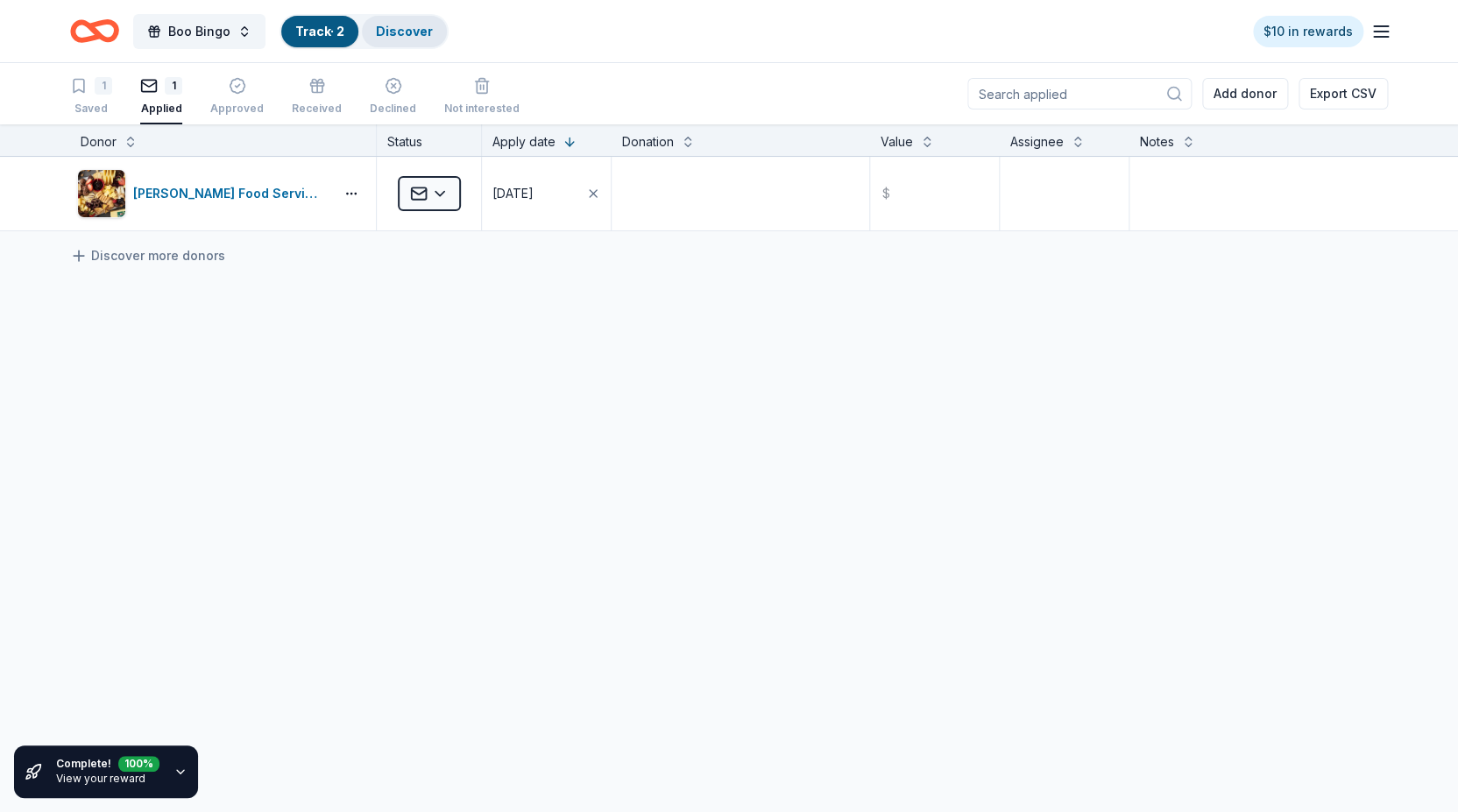
click at [396, 28] on link "Discover" at bounding box center [405, 31] width 57 height 15
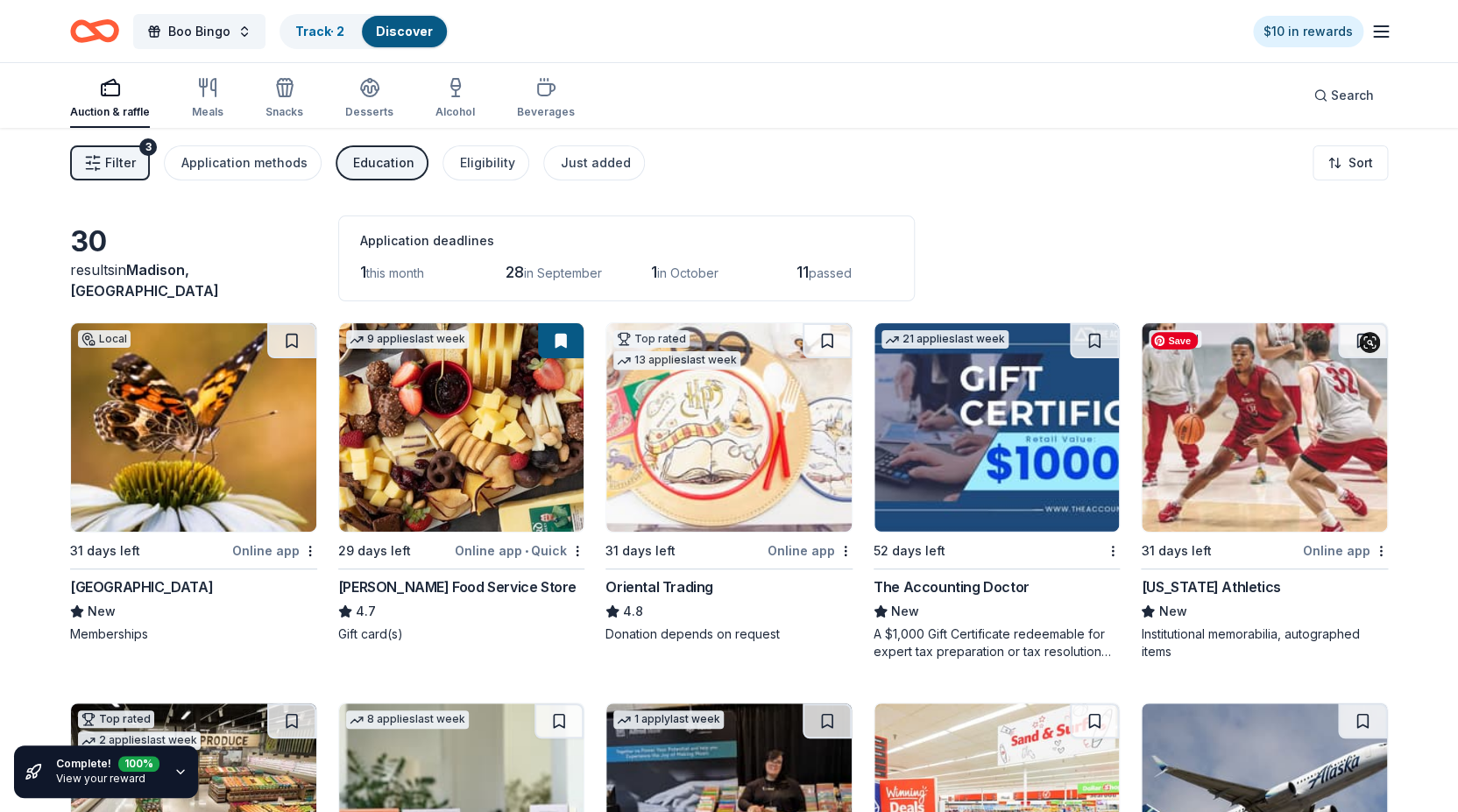
click at [1234, 424] on img at bounding box center [1264, 428] width 246 height 209
click at [290, 339] on button at bounding box center [292, 341] width 49 height 35
click at [825, 341] on button at bounding box center [827, 341] width 49 height 35
click at [316, 29] on link "Track · 6" at bounding box center [320, 31] width 50 height 15
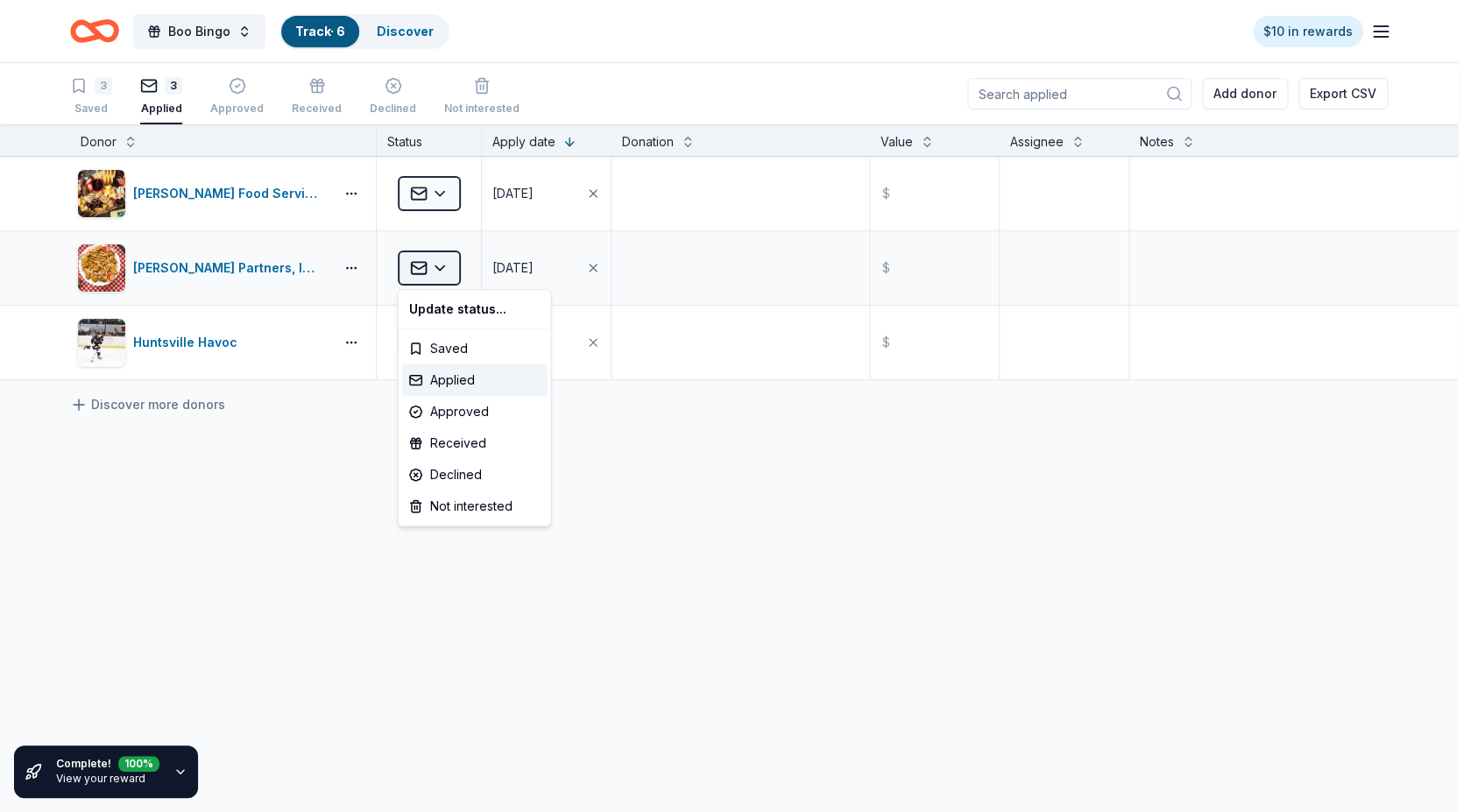
click at [442, 269] on html "Boo Bingo Track · 6 Discover $10 in rewards 3 Saved 3 Applied Approved Received…" at bounding box center [735, 406] width 1471 height 812
click at [453, 381] on div "Applied" at bounding box center [475, 380] width 145 height 31
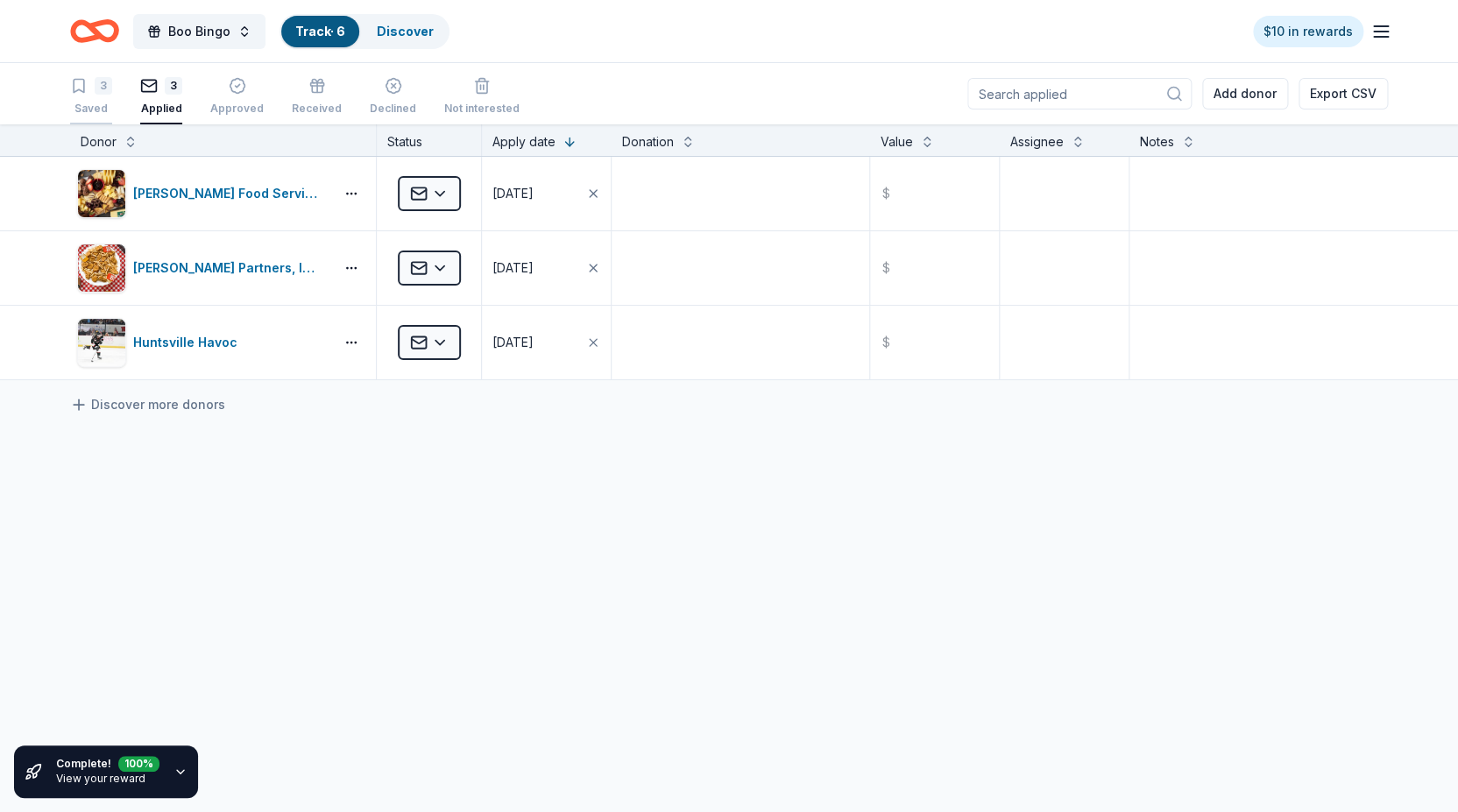
click at [90, 89] on div "3" at bounding box center [91, 86] width 42 height 17
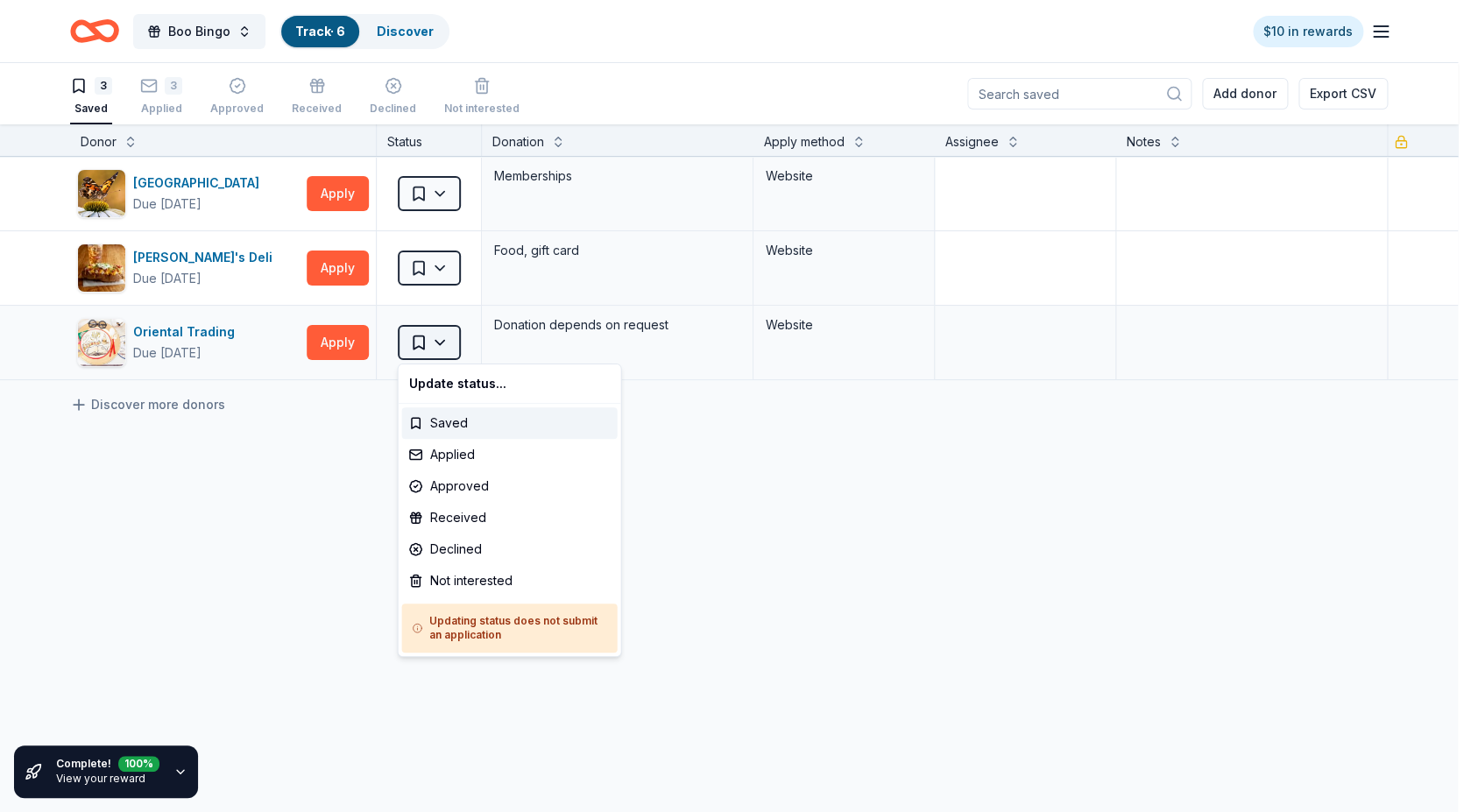
click at [445, 342] on html "Boo Bingo Track · 6 Discover $10 in rewards 3 Saved 3 Applied Approved Received…" at bounding box center [735, 406] width 1471 height 812
click at [490, 580] on div "Not interested" at bounding box center [510, 580] width 215 height 31
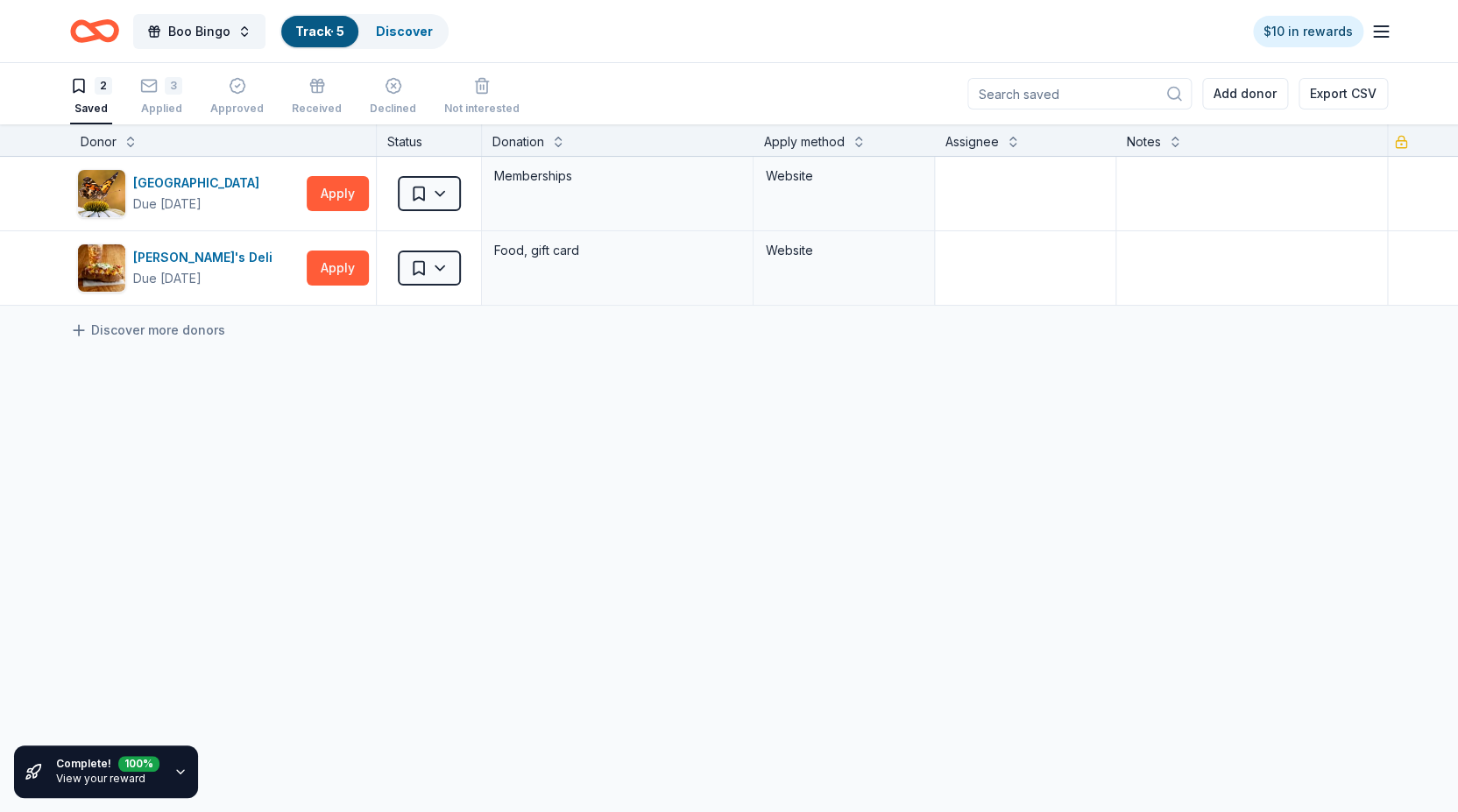
click at [94, 93] on div "2" at bounding box center [91, 86] width 42 height 17
click at [403, 34] on link "Discover" at bounding box center [405, 31] width 57 height 15
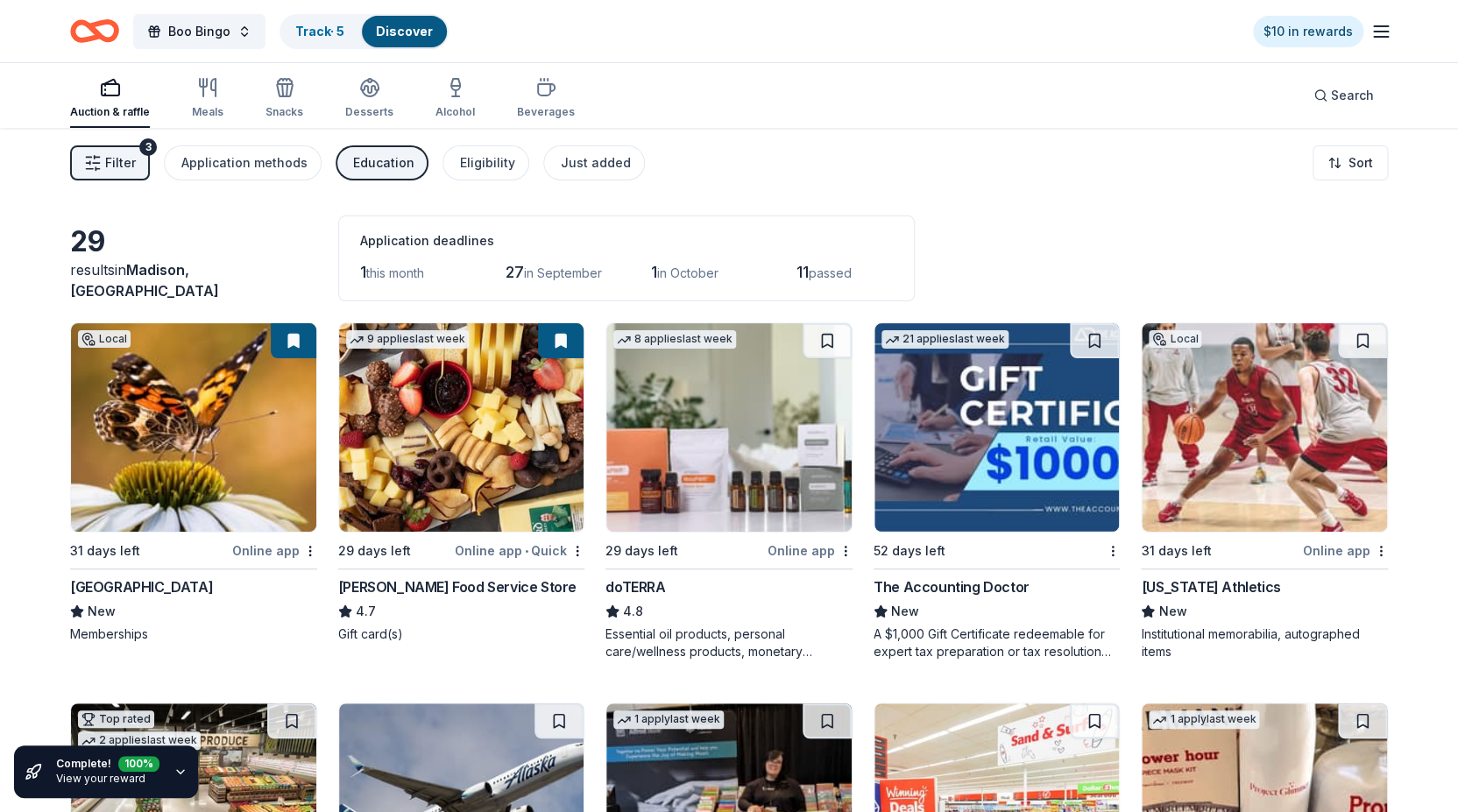
click at [379, 274] on span "this month" at bounding box center [395, 273] width 58 height 15
click at [362, 273] on span "1" at bounding box center [363, 272] width 6 height 18
click at [809, 273] on span "11" at bounding box center [802, 272] width 12 height 18
click at [394, 275] on span "this month" at bounding box center [395, 273] width 58 height 15
click at [103, 162] on button "Filter 3" at bounding box center [109, 163] width 80 height 35
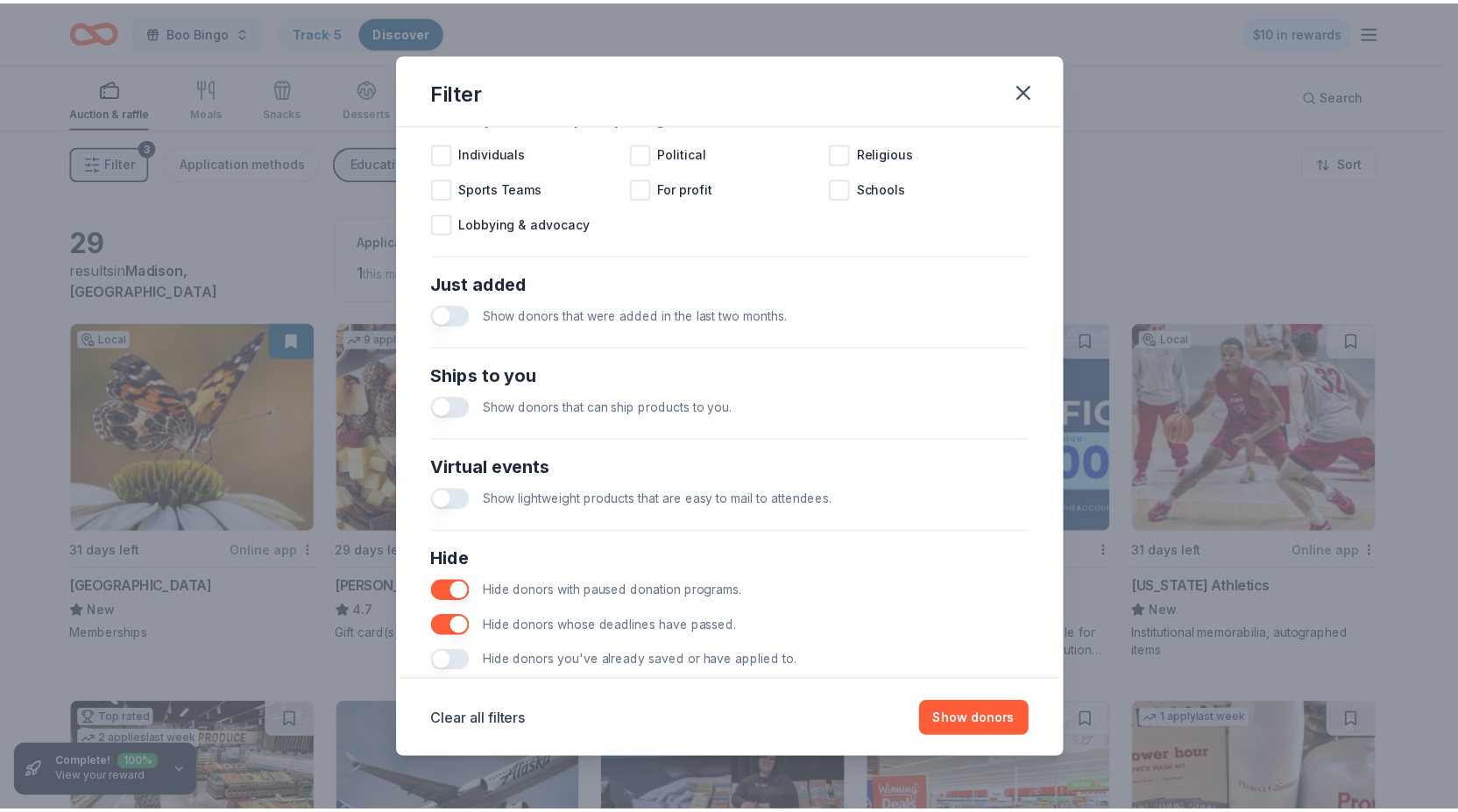
scroll to position [598, 0]
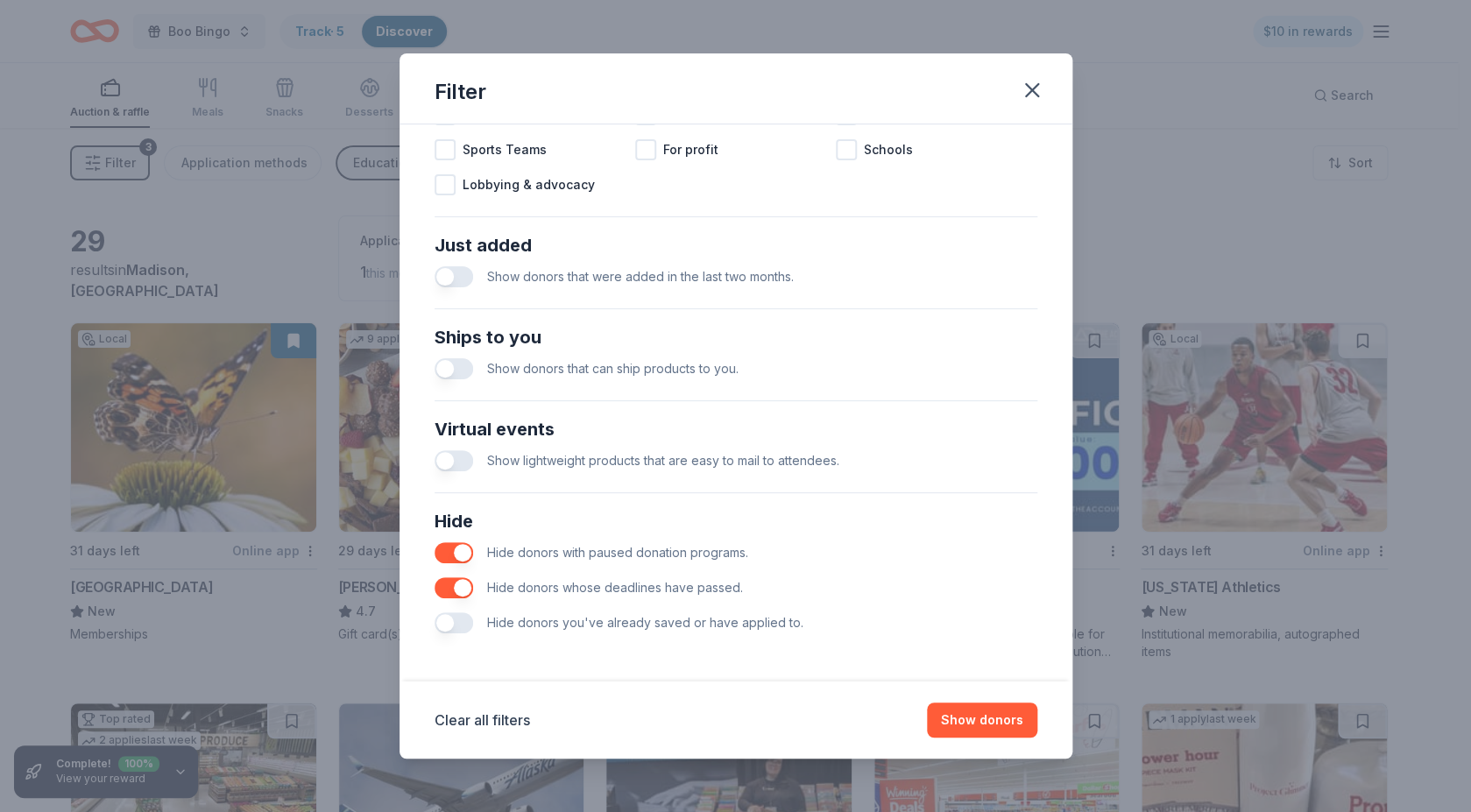
click at [447, 623] on button "button" at bounding box center [454, 623] width 39 height 21
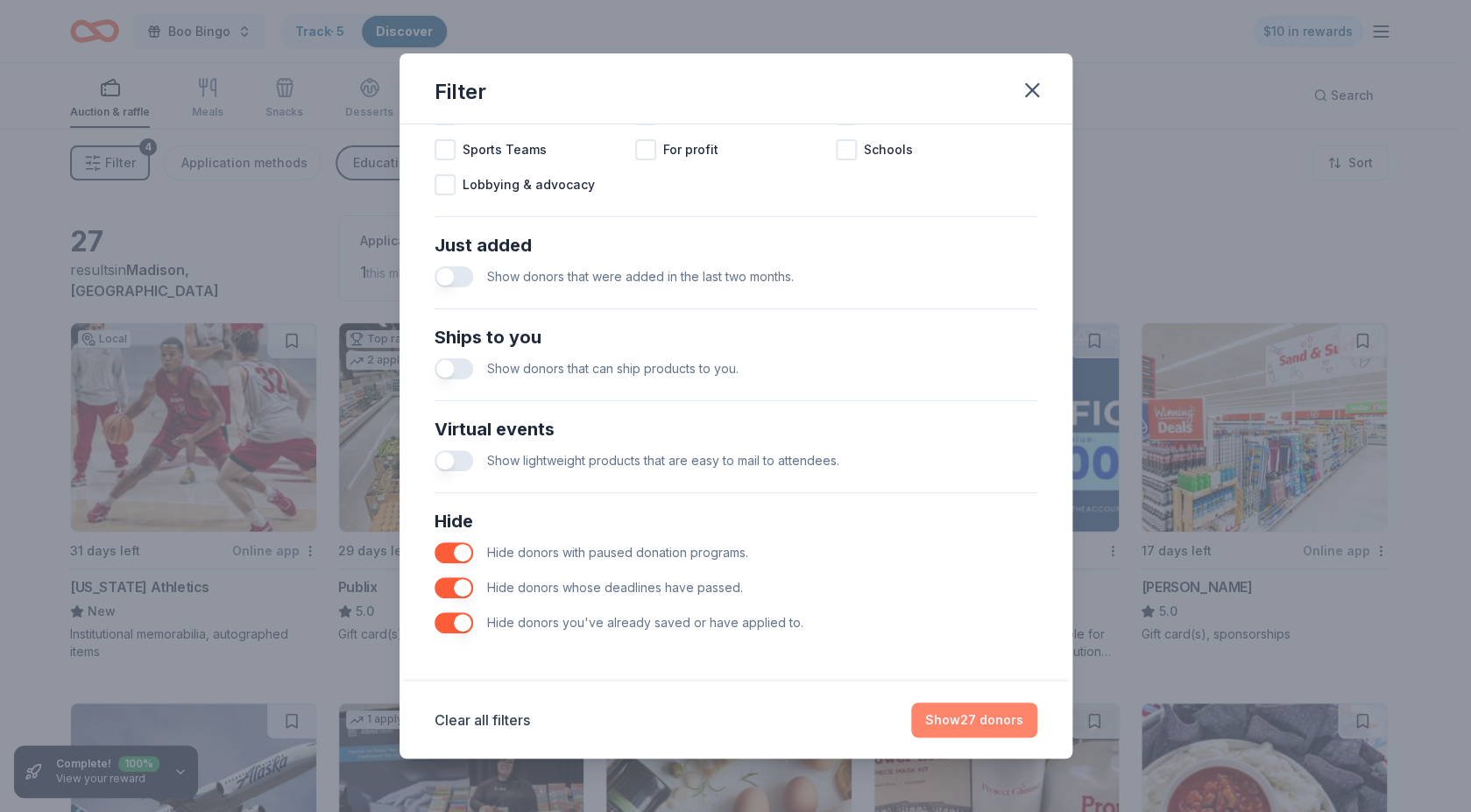
click at [999, 726] on button "Show 27 donors" at bounding box center [974, 720] width 126 height 35
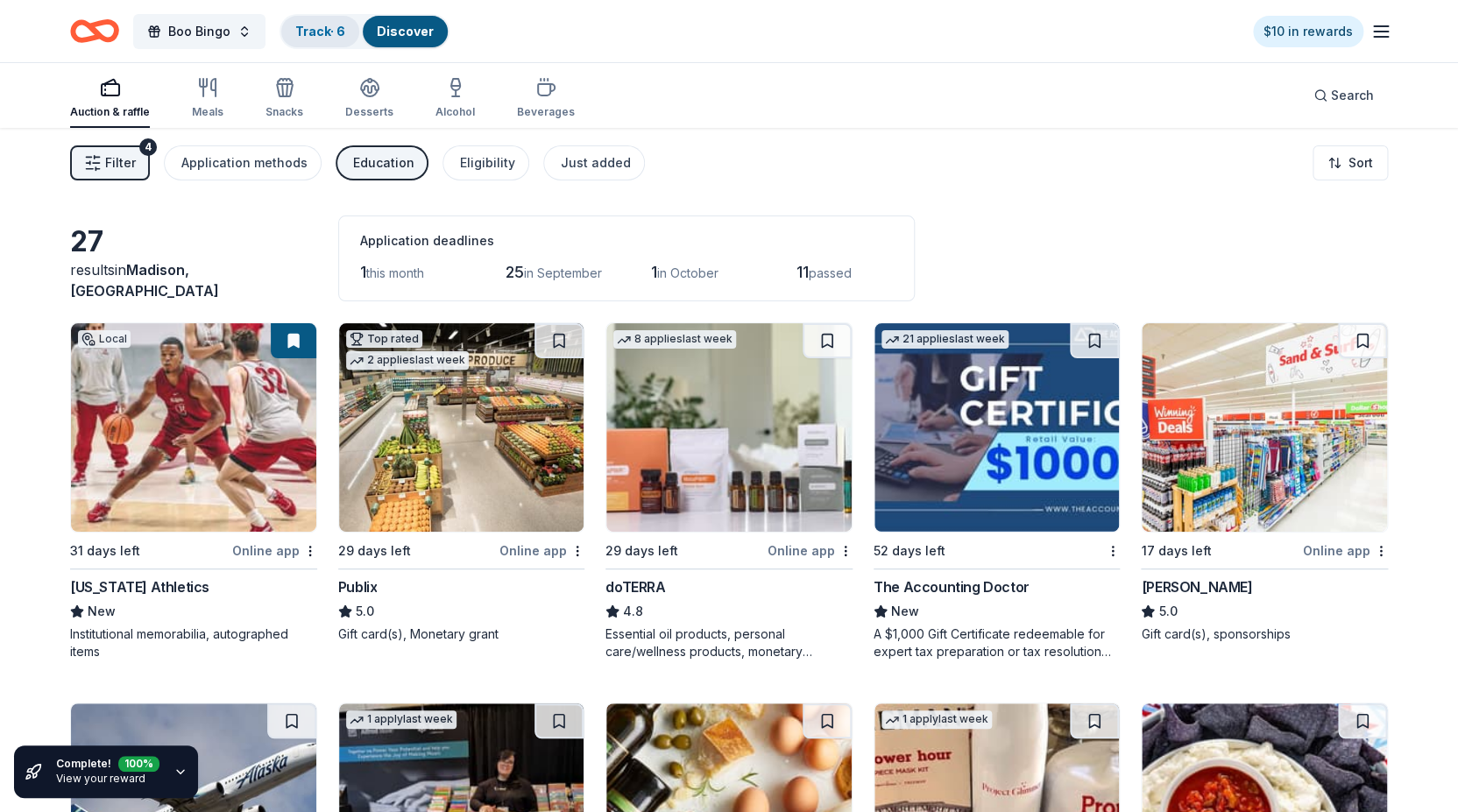
click at [321, 38] on link "Track · 6" at bounding box center [320, 31] width 50 height 15
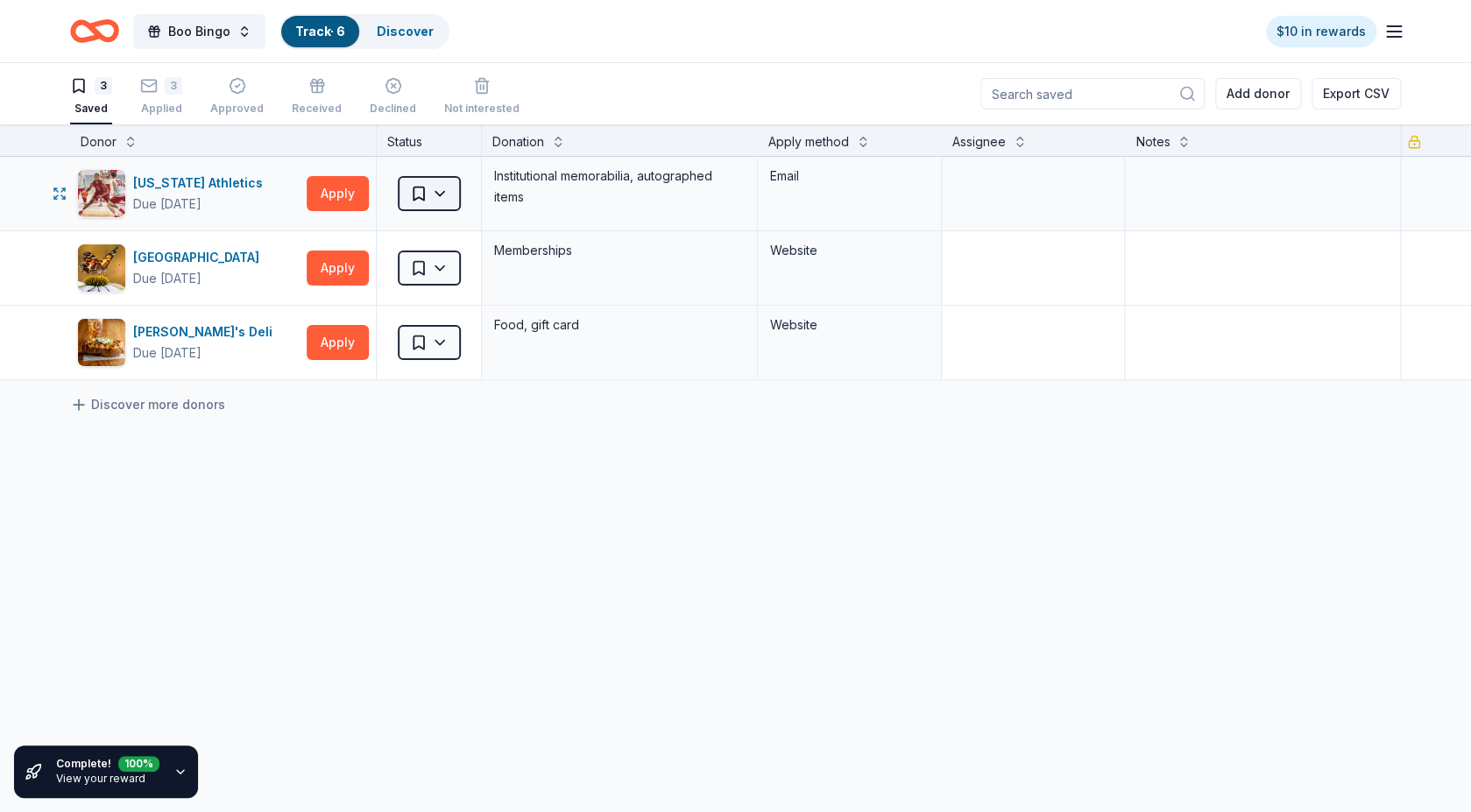
click at [444, 188] on html "Boo Bingo Track · 6 Discover $10 in rewards 3 Saved 3 Applied Approved Received…" at bounding box center [735, 406] width 1471 height 812
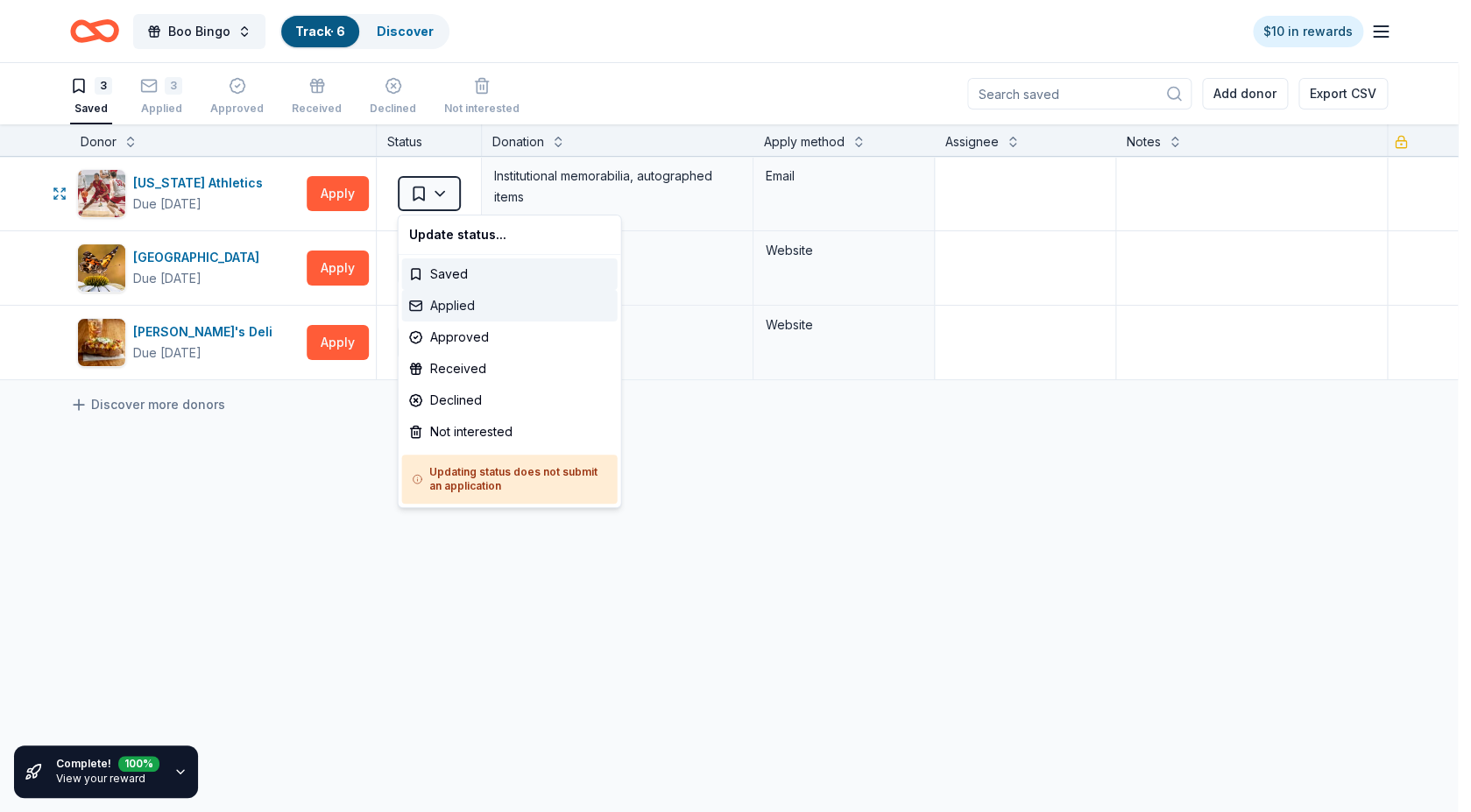
click at [465, 310] on div "Applied" at bounding box center [510, 305] width 215 height 31
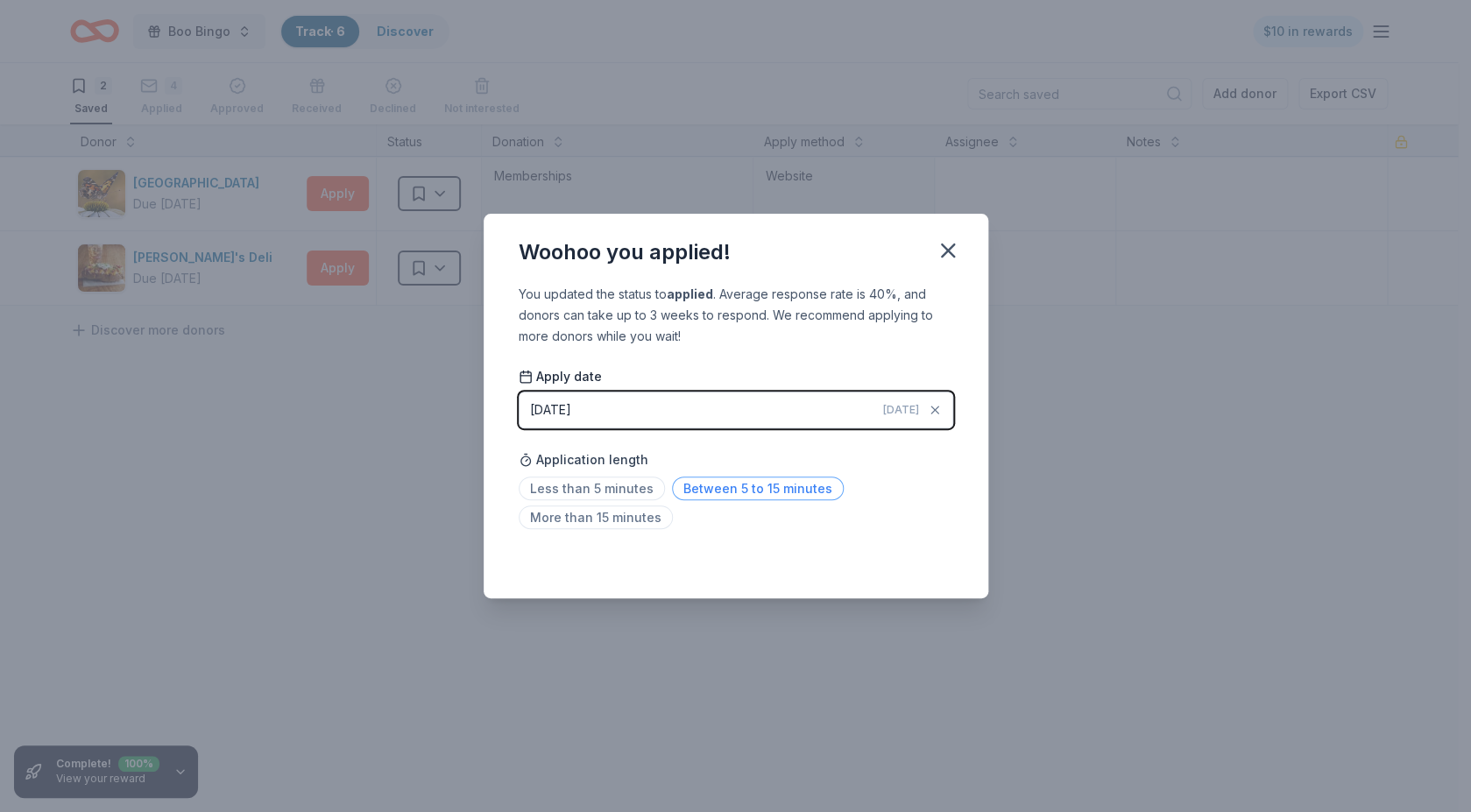
click at [712, 492] on span "Between 5 to 15 minutes" at bounding box center [758, 488] width 172 height 24
click at [939, 244] on icon "button" at bounding box center [948, 250] width 25 height 25
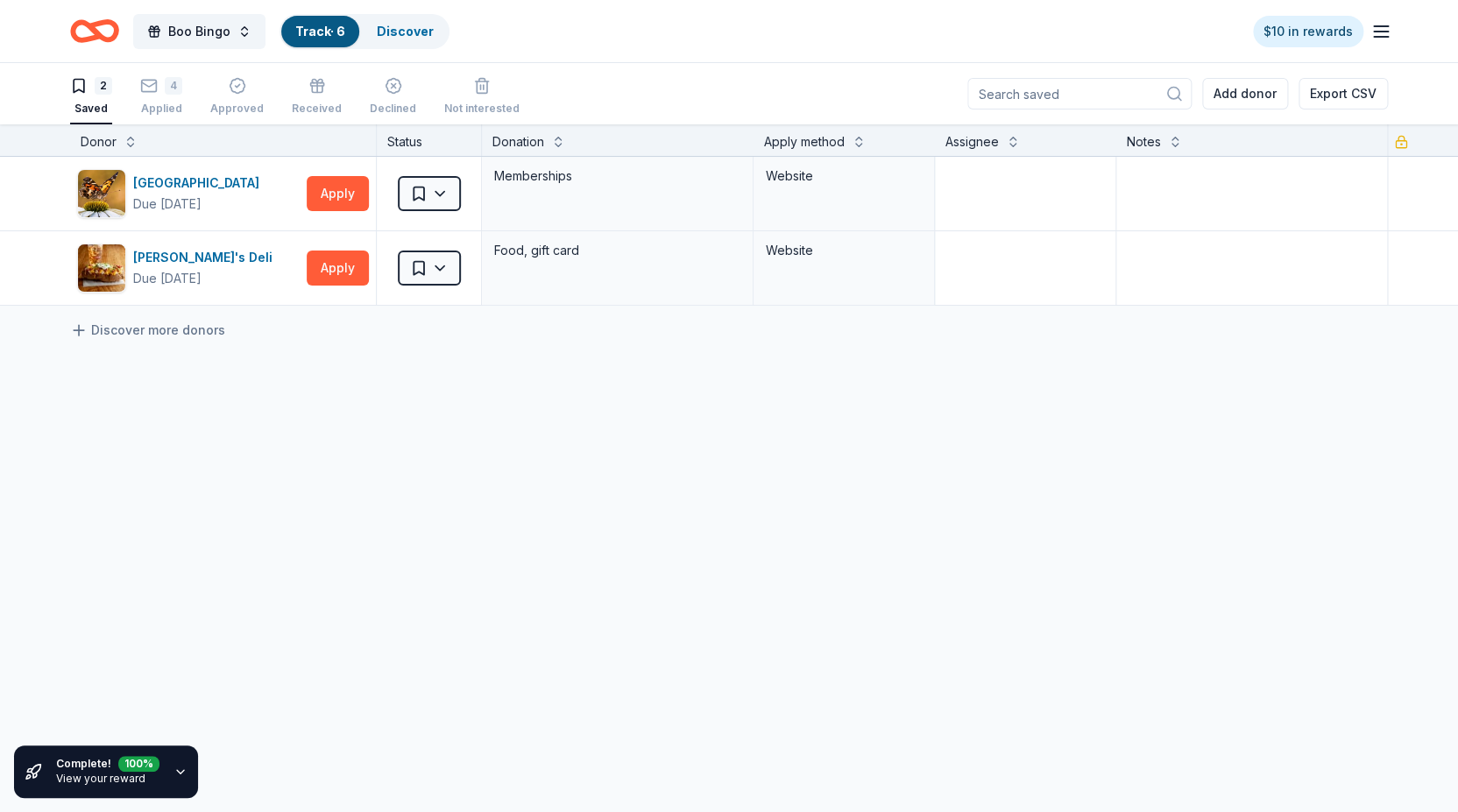
click at [1294, 629] on div "Huntsville Botanical Garden Due in 31 days Apply Saved Memberships Website Jaso…" at bounding box center [729, 396] width 1458 height 478
click at [177, 770] on icon "button" at bounding box center [180, 772] width 14 height 14
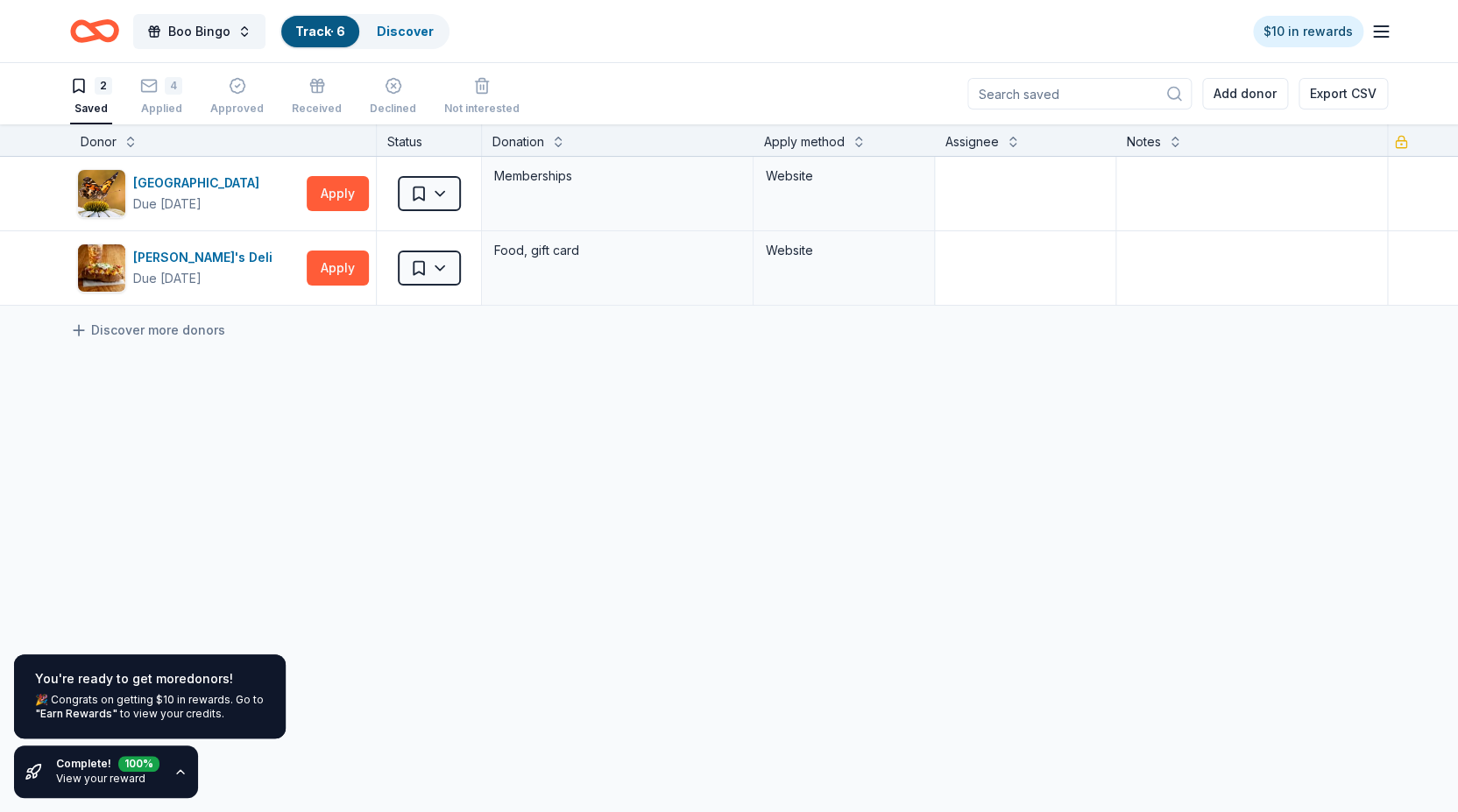
click at [685, 566] on div "Huntsville Botanical Garden Due in 31 days Apply Saved Memberships Website Jaso…" at bounding box center [729, 396] width 1458 height 478
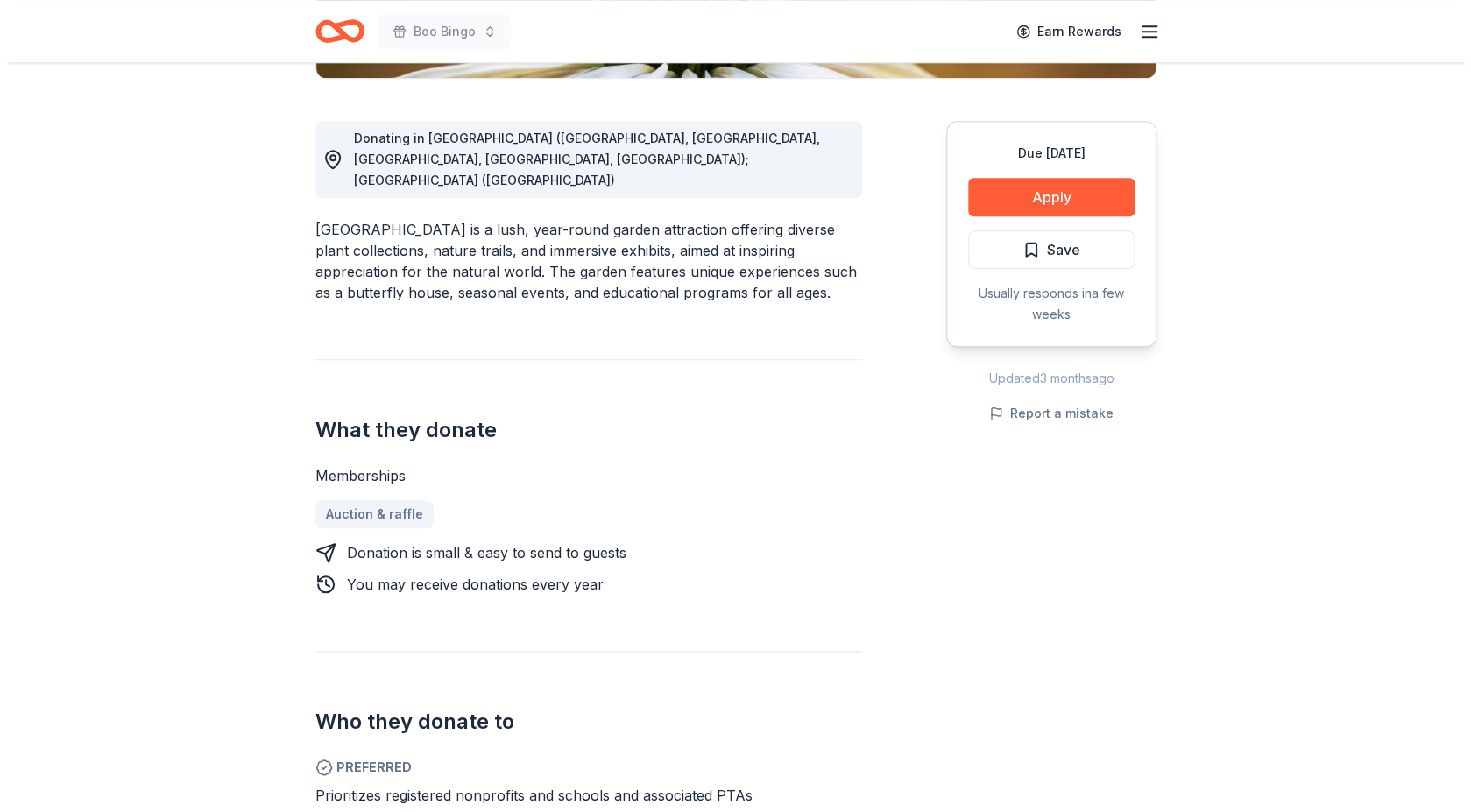
scroll to position [393, 0]
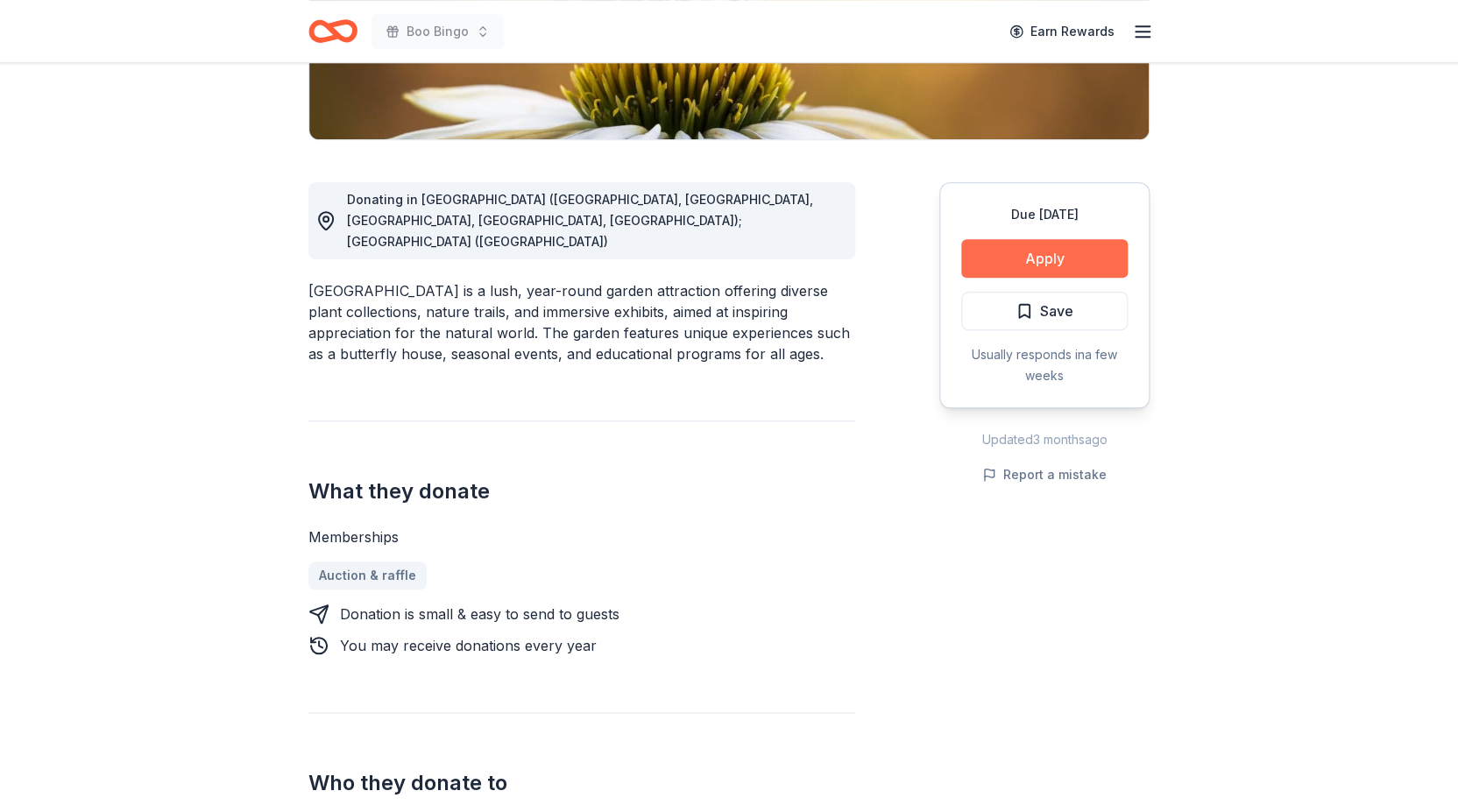
click at [1037, 262] on button "Apply" at bounding box center [1044, 258] width 166 height 39
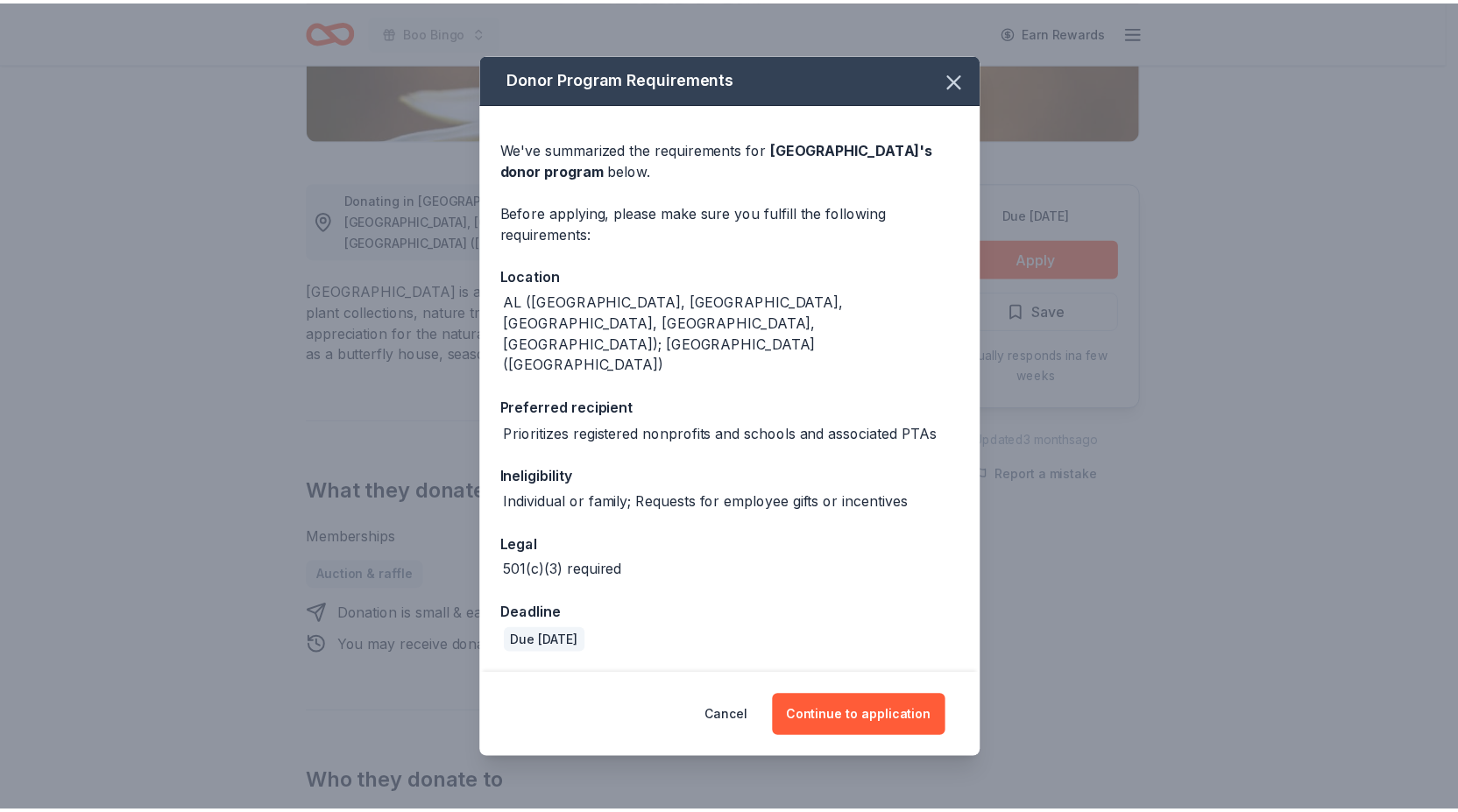
scroll to position [27, 0]
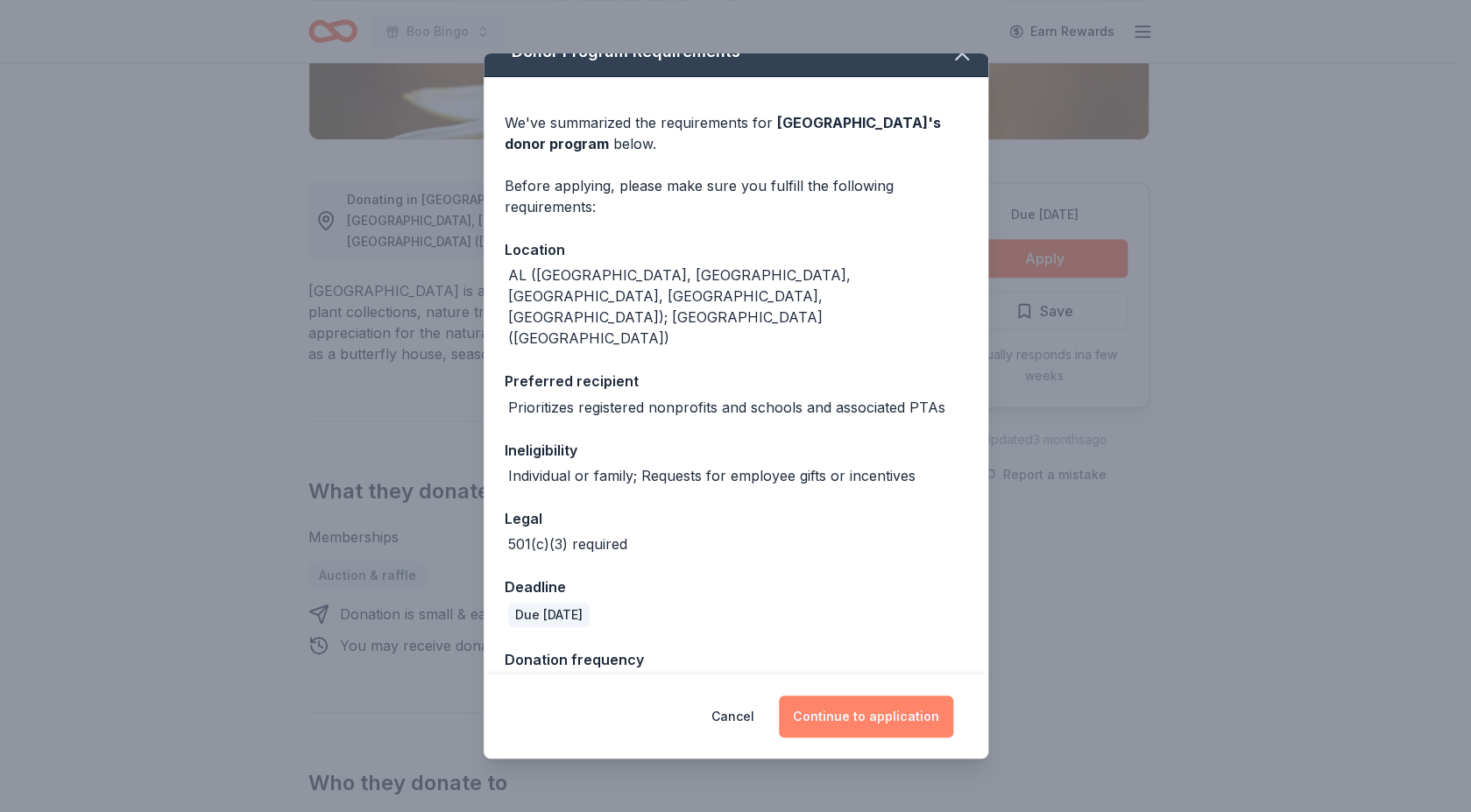
click at [861, 718] on button "Continue to application" at bounding box center [867, 716] width 175 height 42
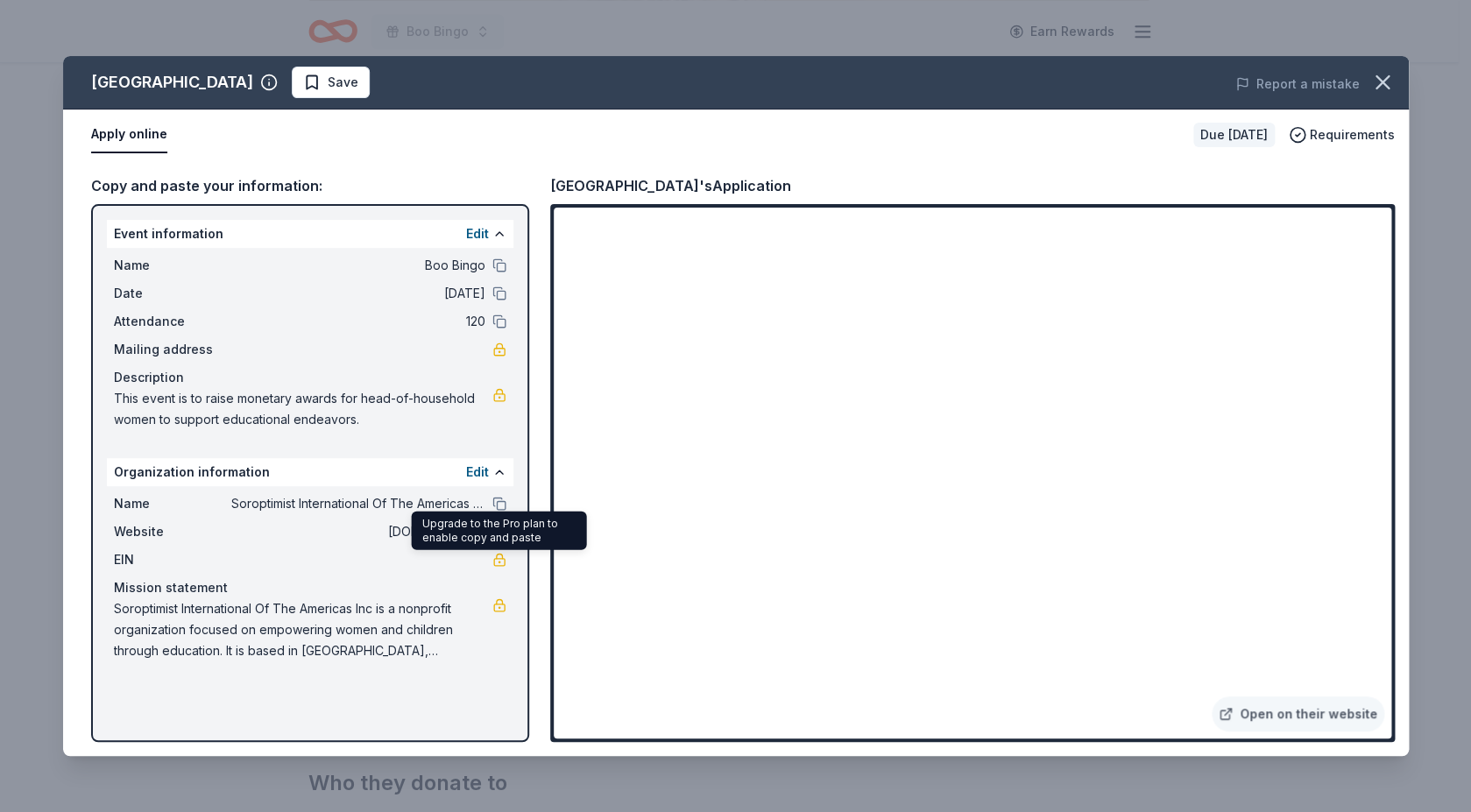
click at [502, 559] on link at bounding box center [499, 559] width 14 height 14
click at [1296, 717] on link "Open on their website" at bounding box center [1298, 714] width 173 height 35
click at [1383, 83] on icon "button" at bounding box center [1383, 82] width 12 height 12
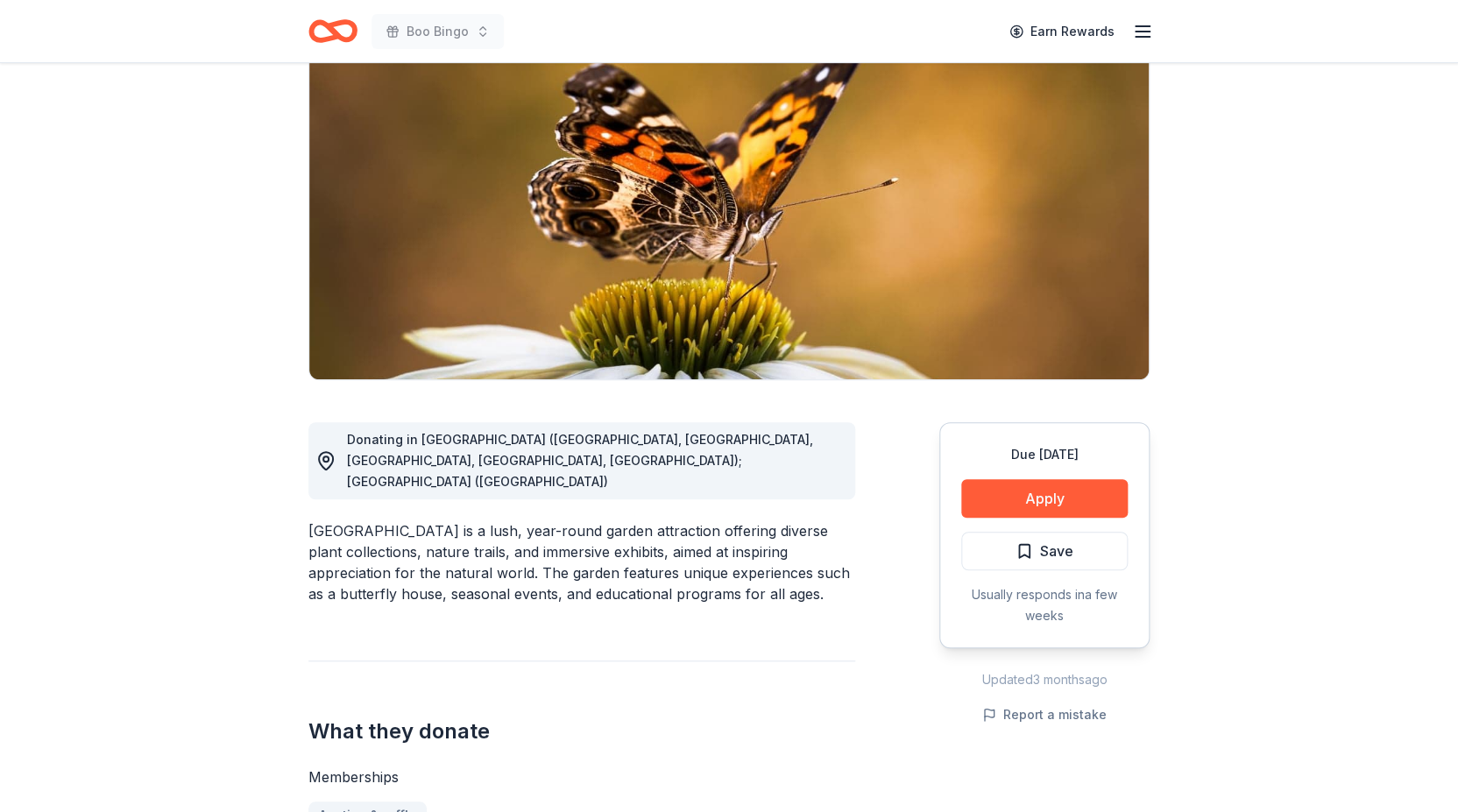
scroll to position [0, 0]
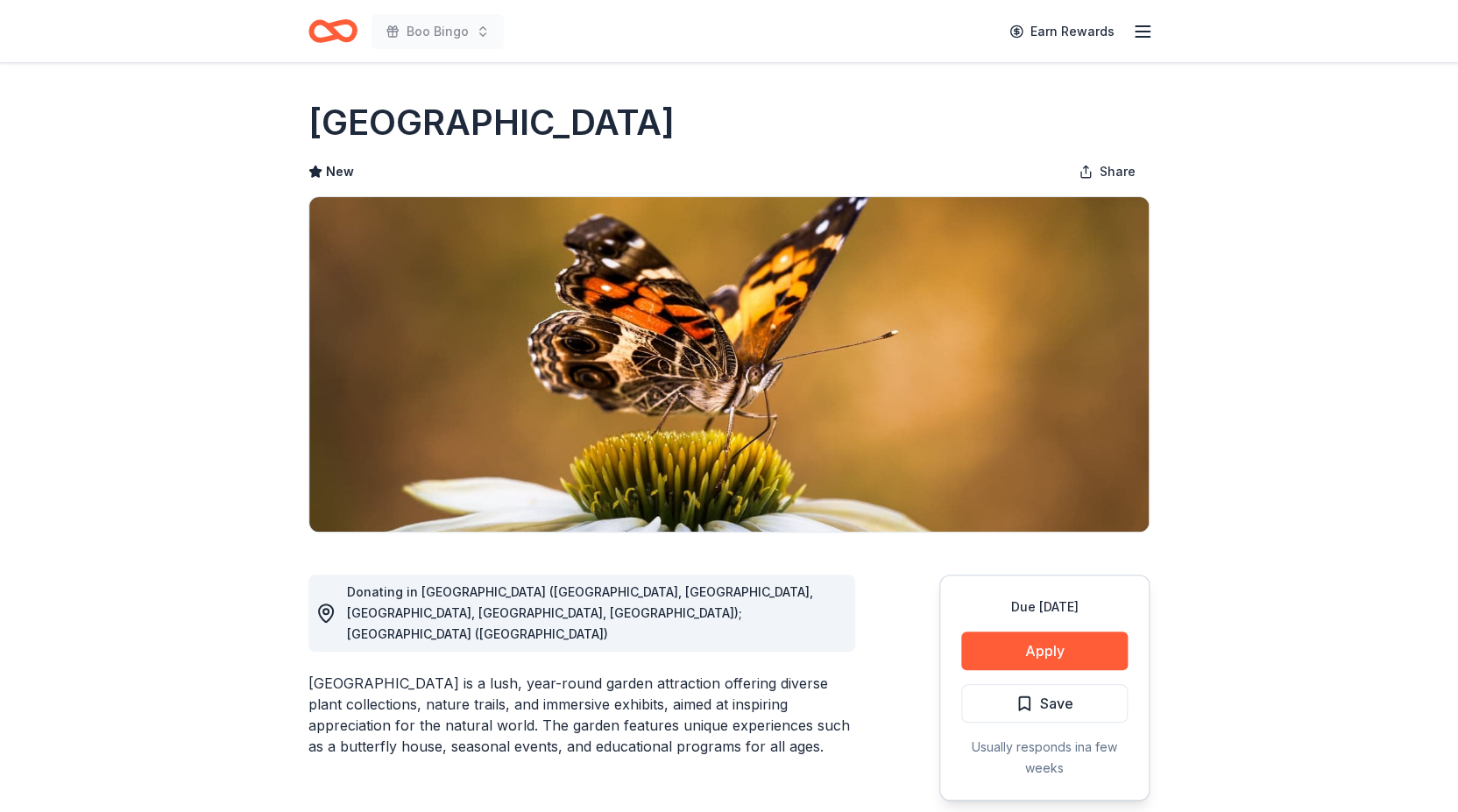
click at [1144, 27] on line "button" at bounding box center [1142, 27] width 14 height 0
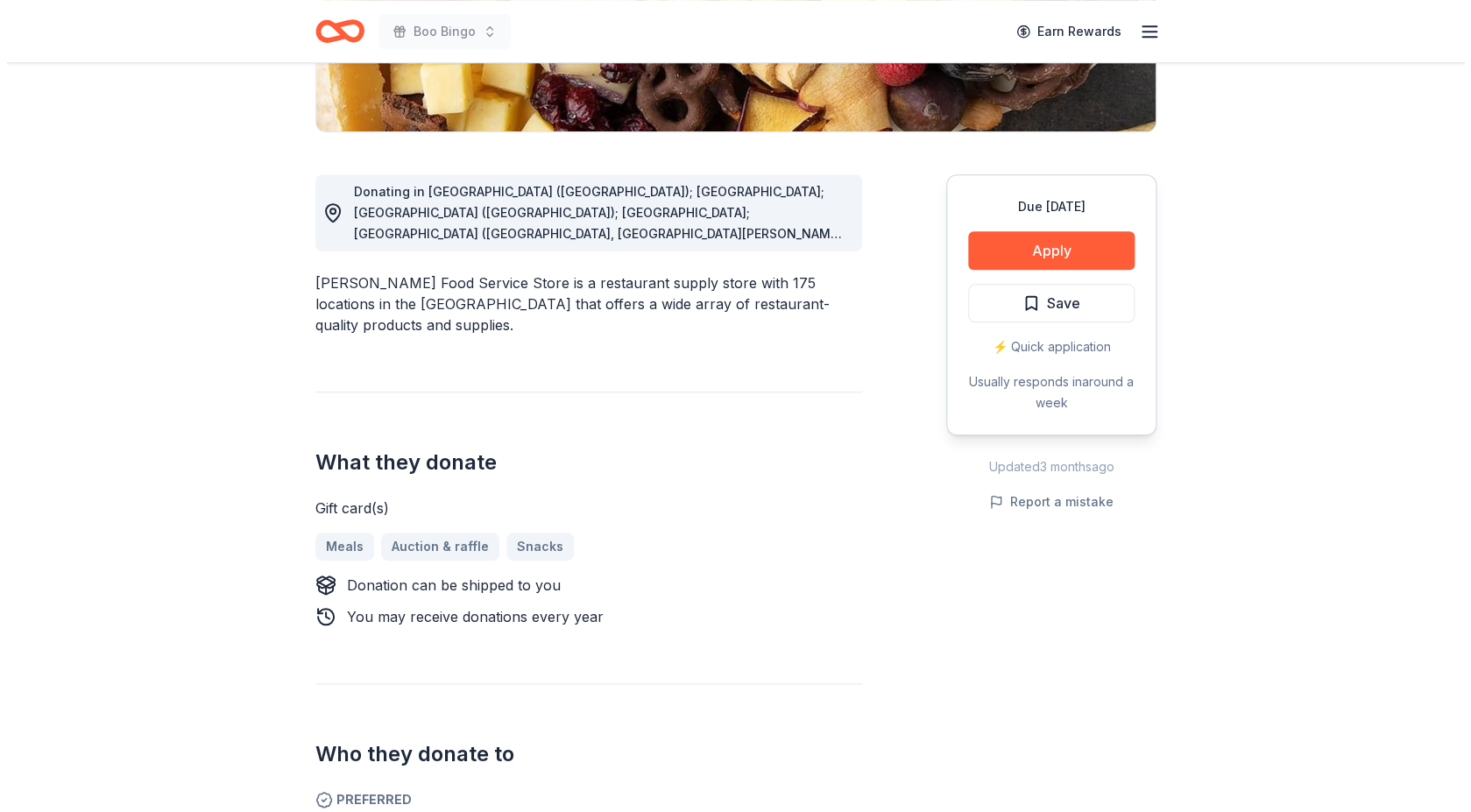
scroll to position [463, 0]
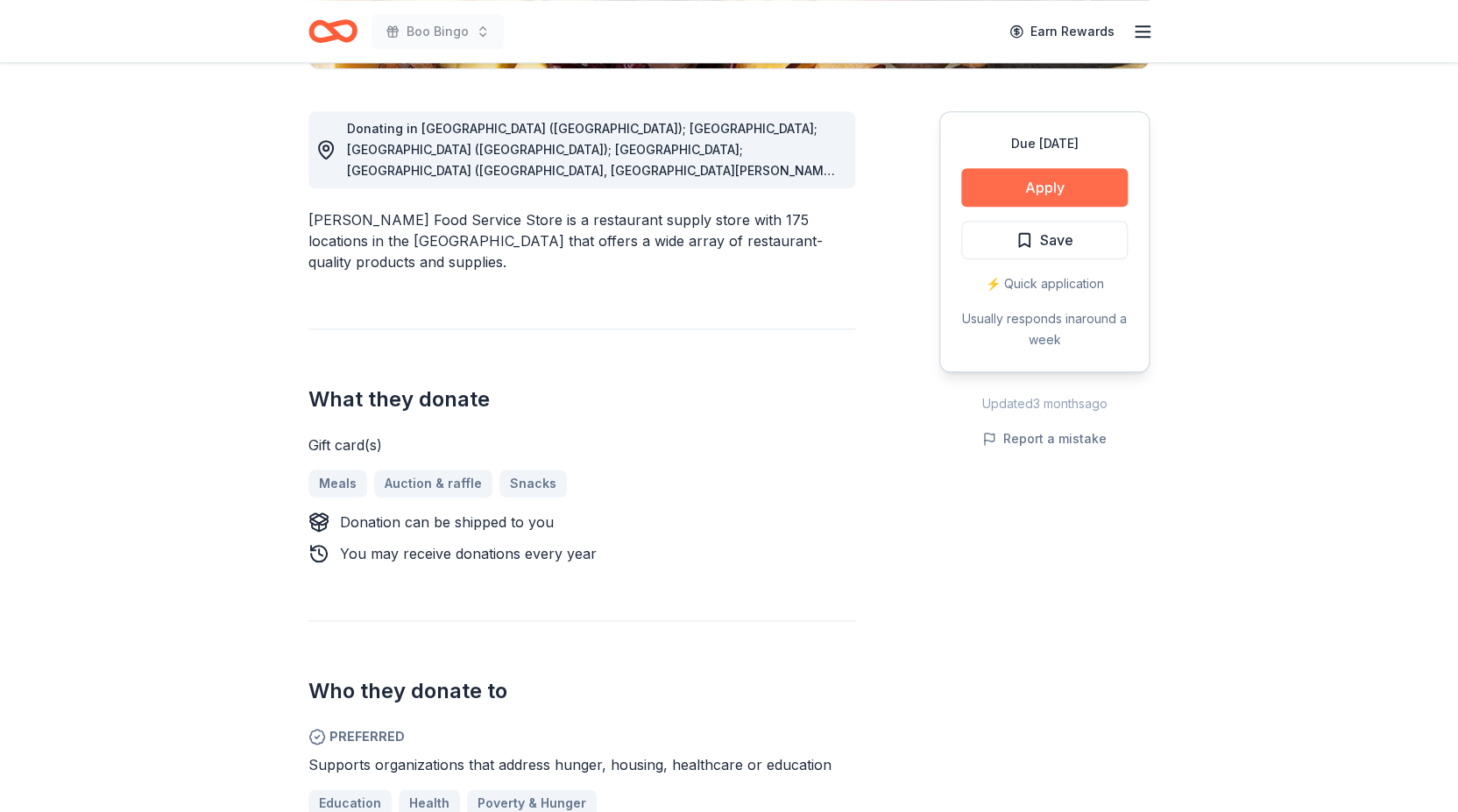
click at [1017, 182] on button "Apply" at bounding box center [1044, 188] width 166 height 39
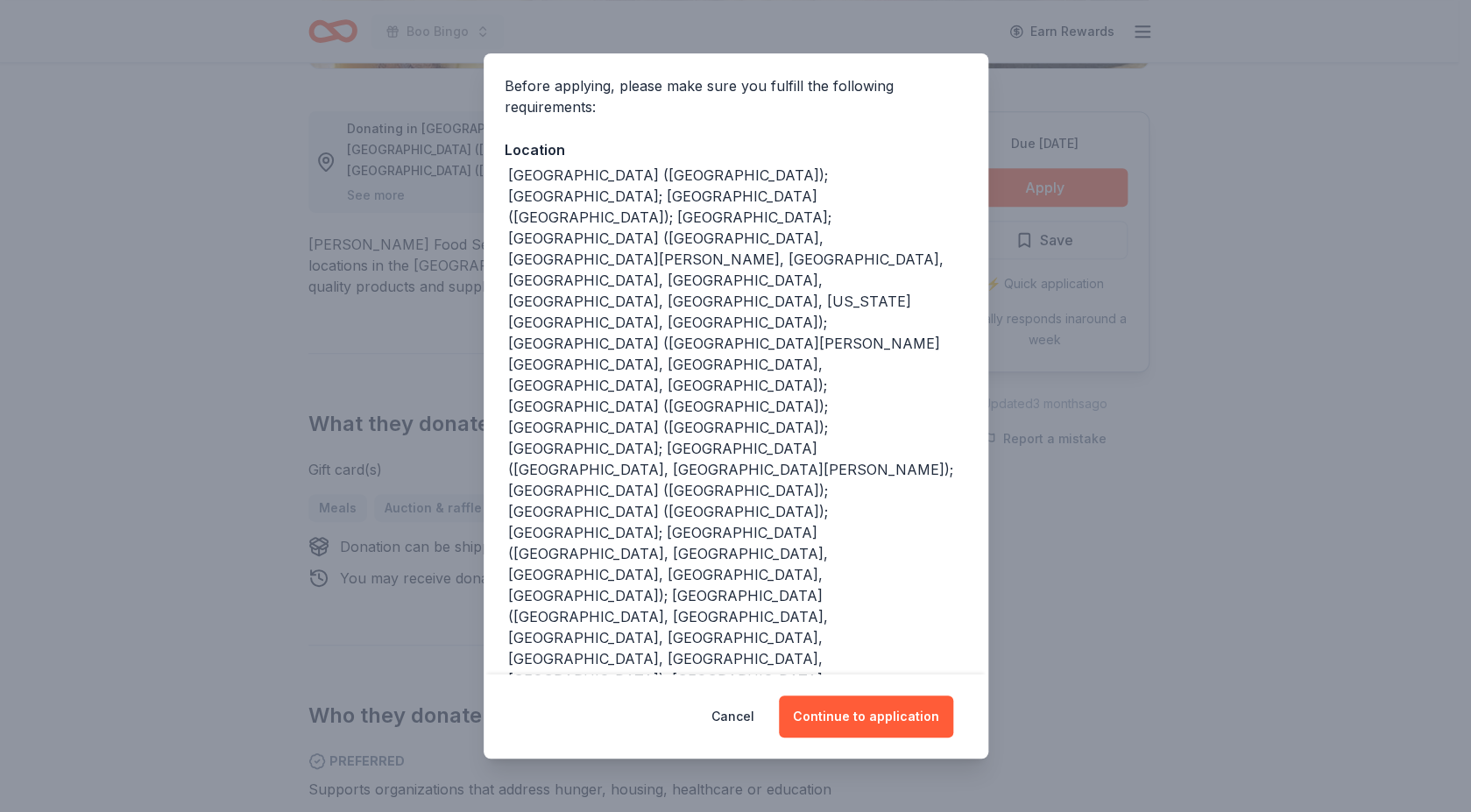
scroll to position [193, 0]
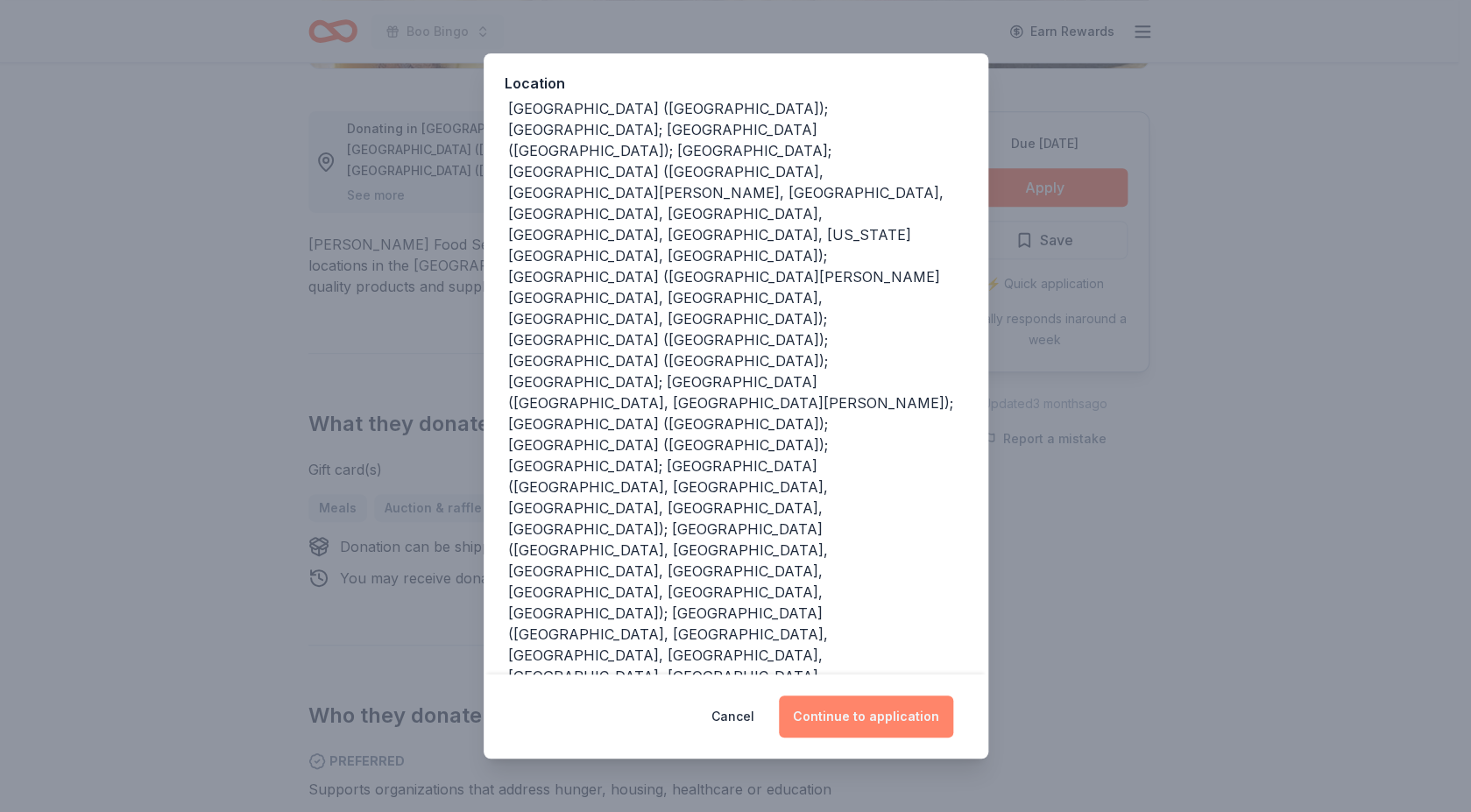
click at [862, 719] on button "Continue to application" at bounding box center [867, 716] width 175 height 42
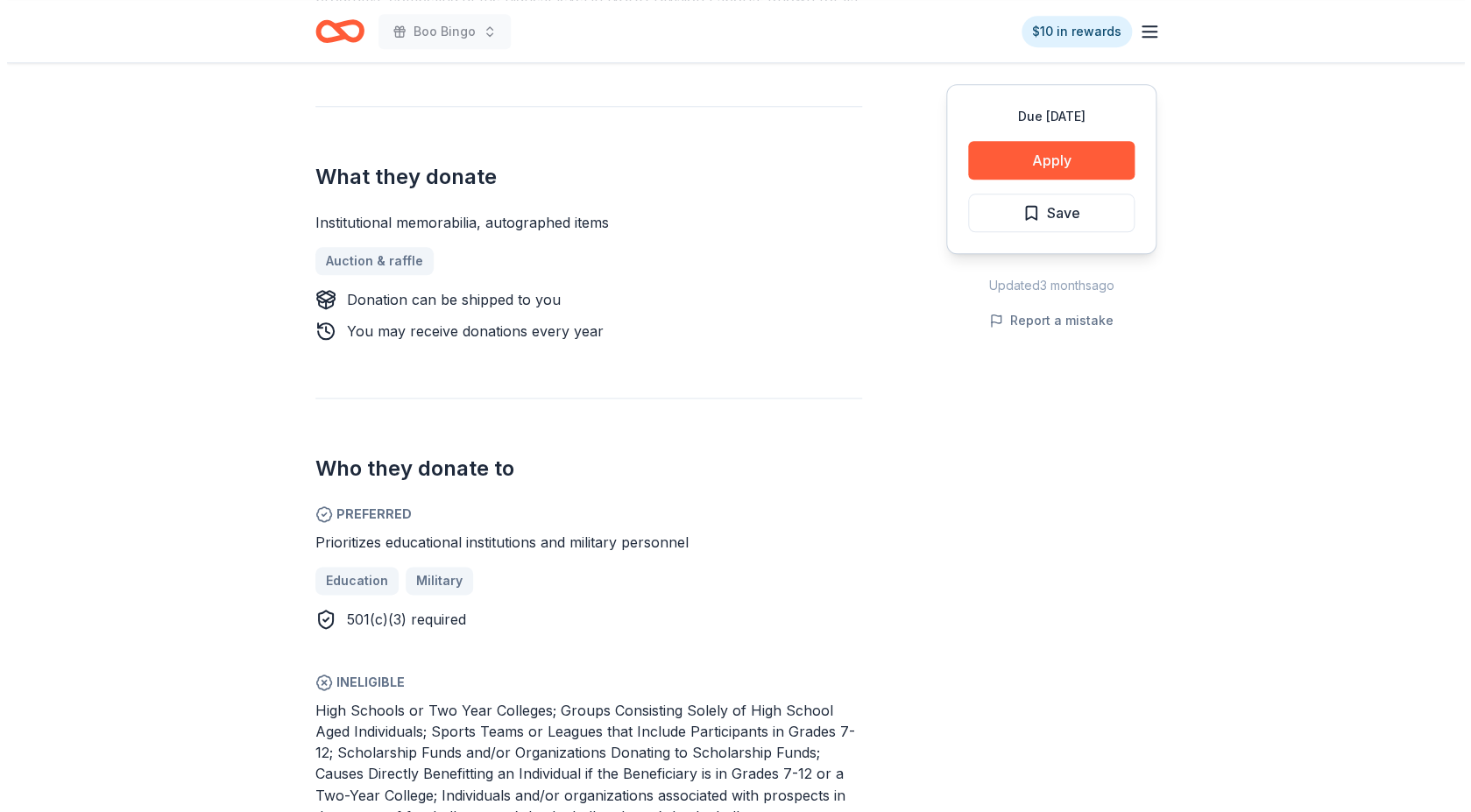
scroll to position [669, 0]
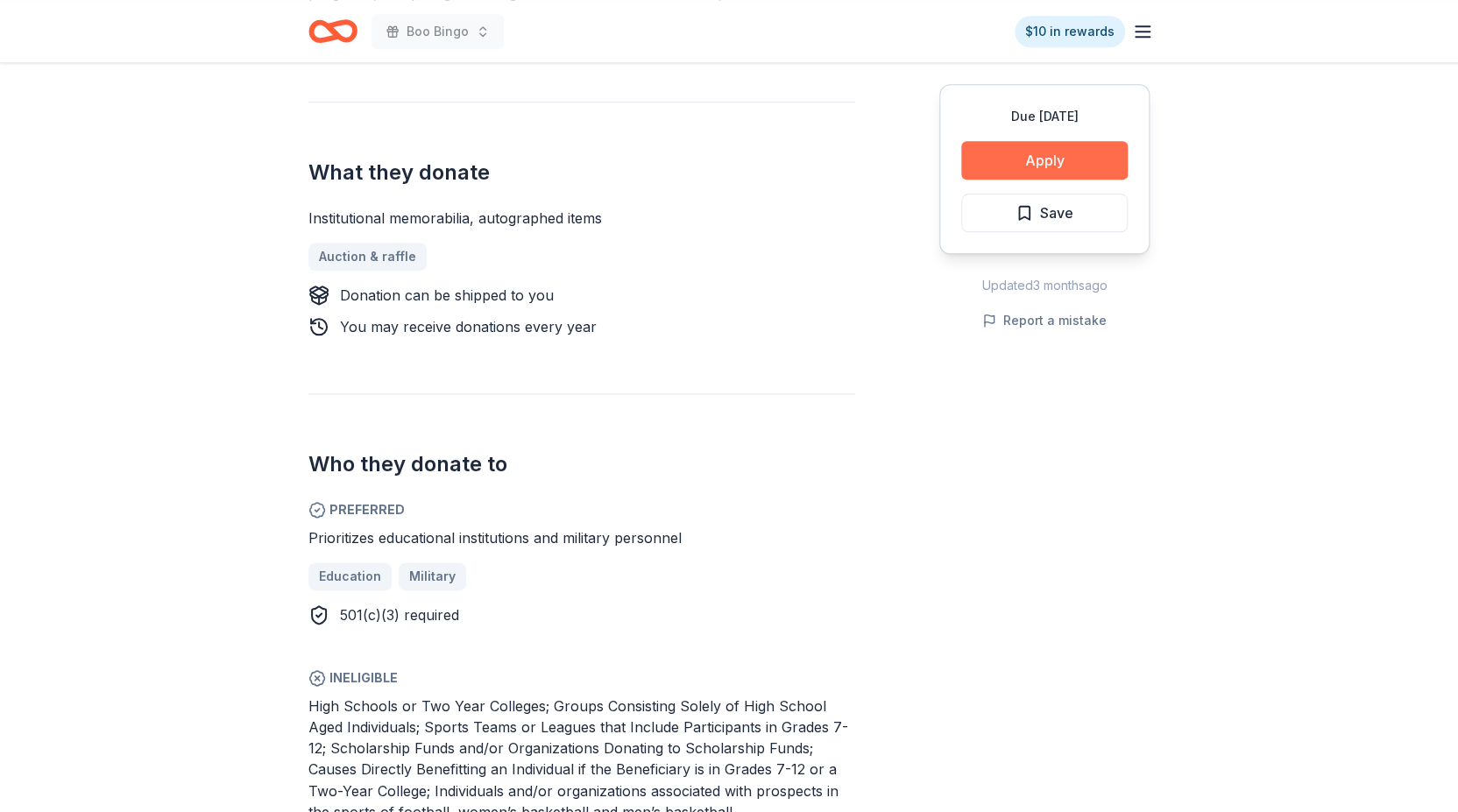
click at [1031, 163] on button "Apply" at bounding box center [1044, 160] width 166 height 39
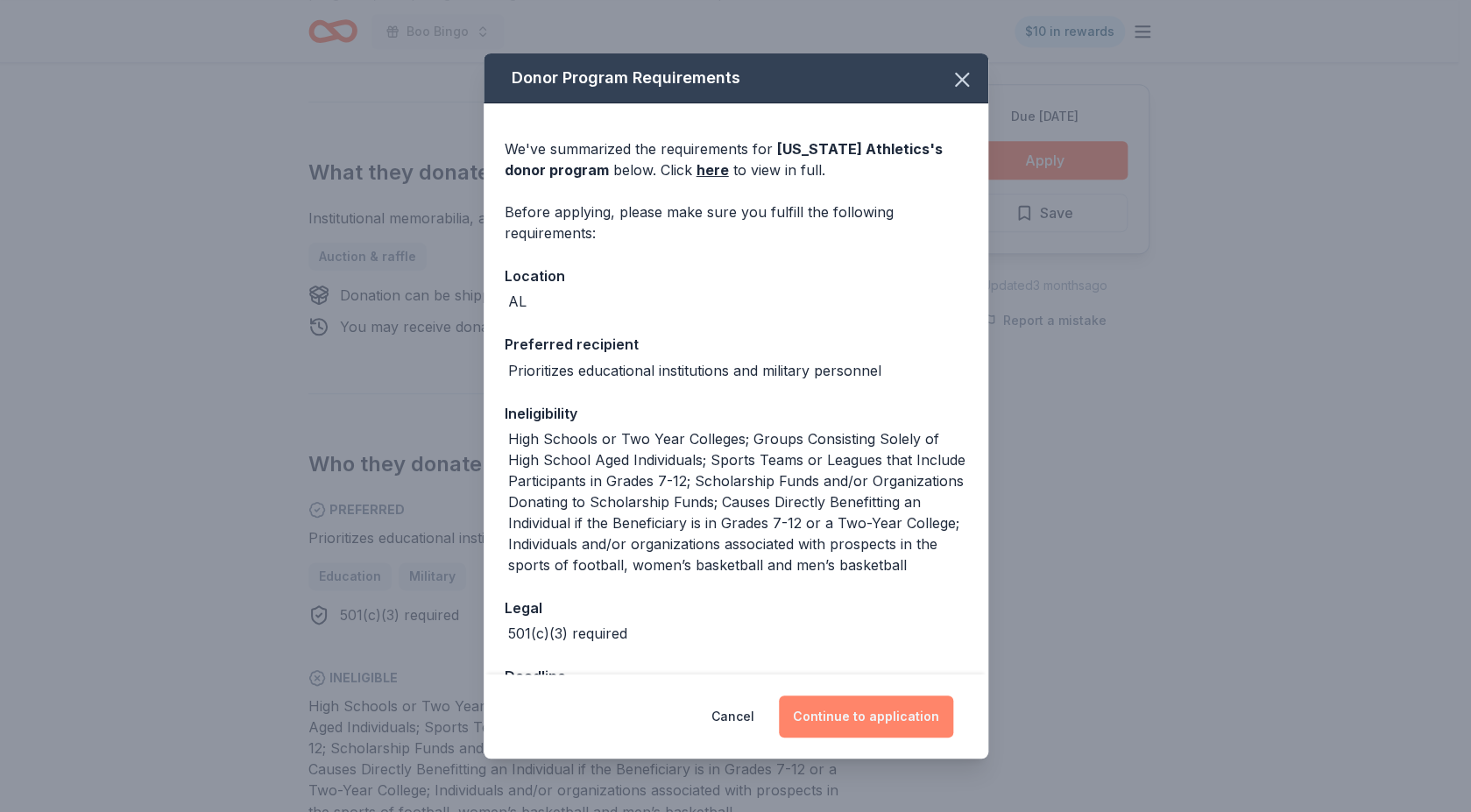
click at [867, 715] on button "Continue to application" at bounding box center [867, 716] width 175 height 42
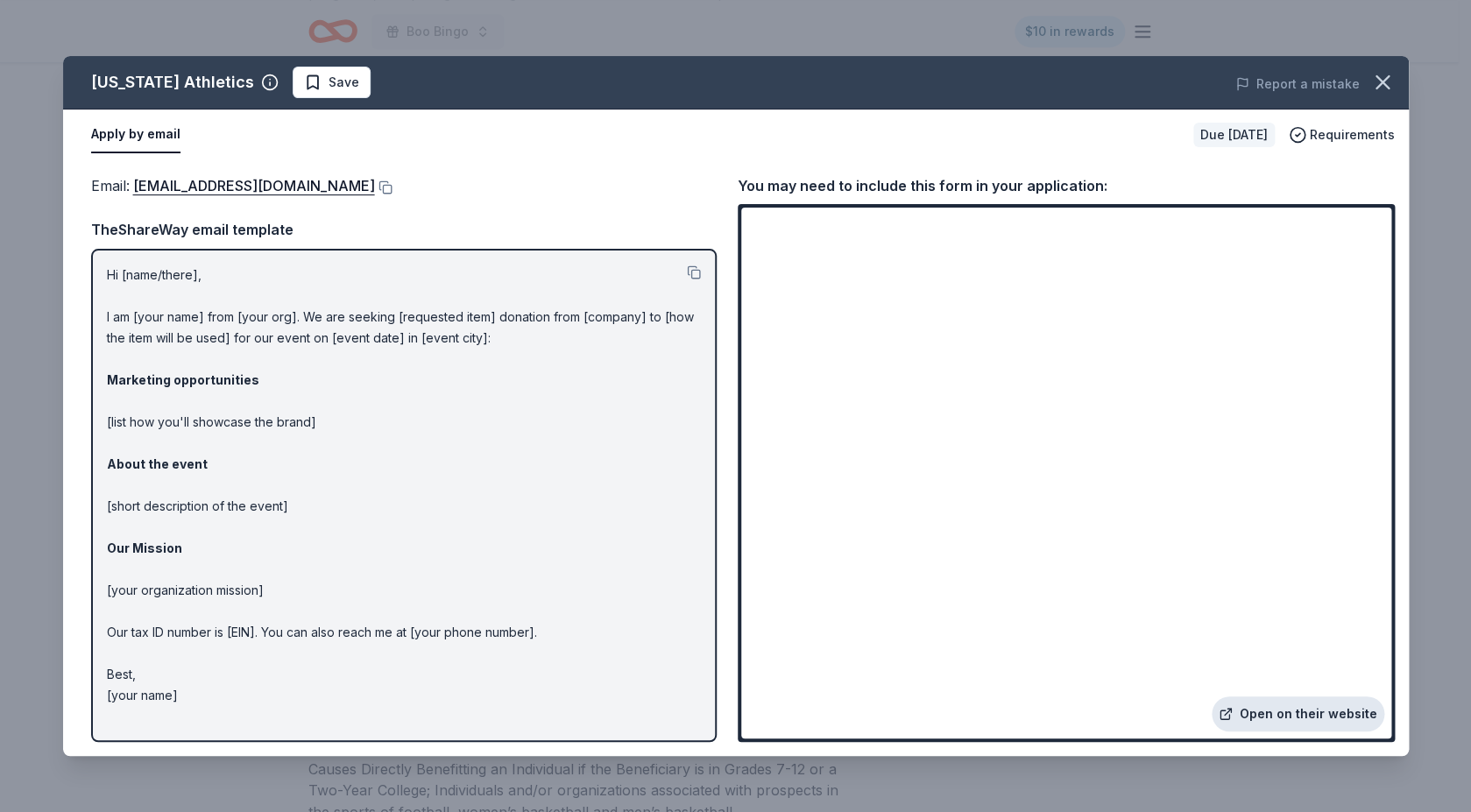
click at [1273, 709] on link "Open on their website" at bounding box center [1298, 714] width 173 height 35
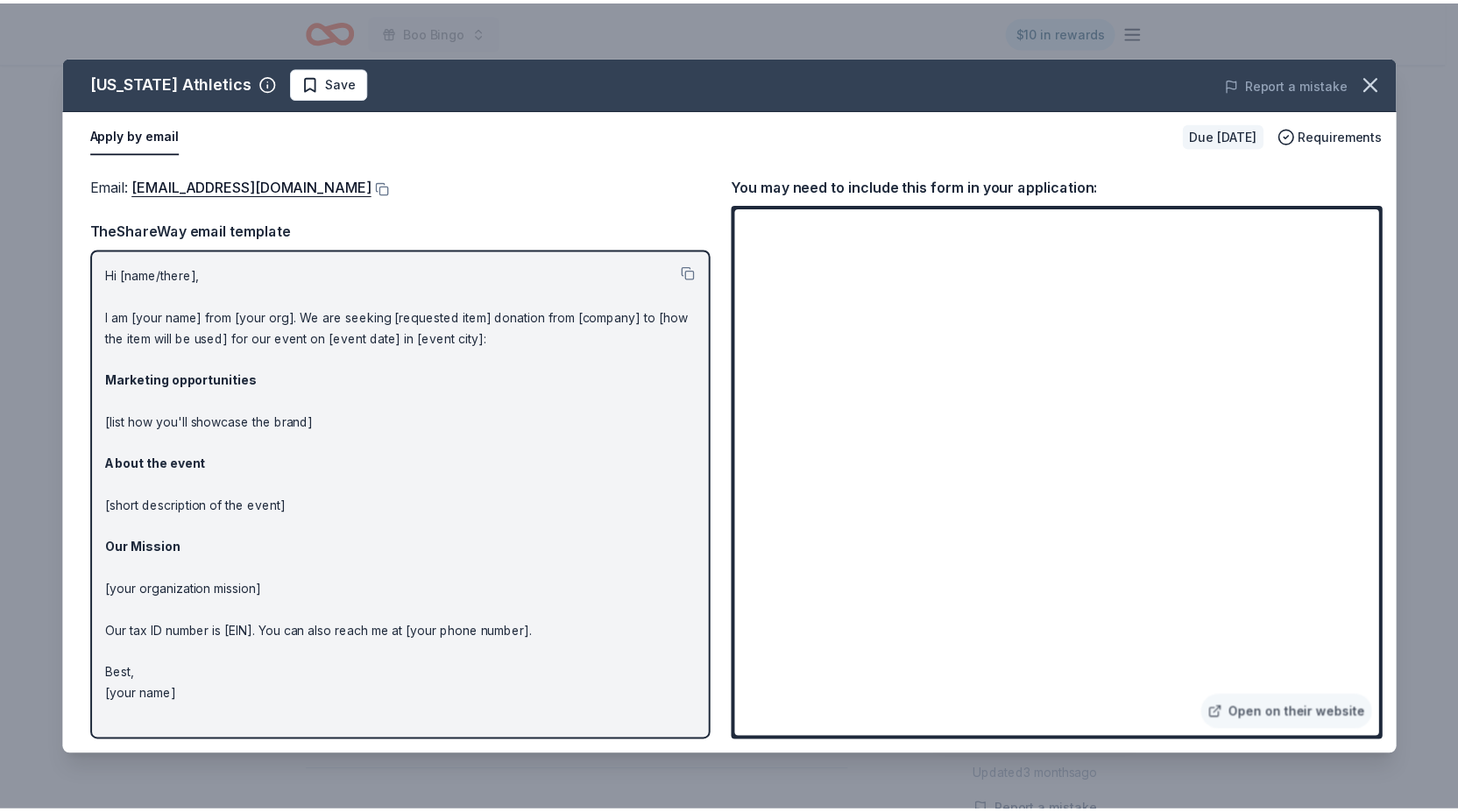
scroll to position [669, 0]
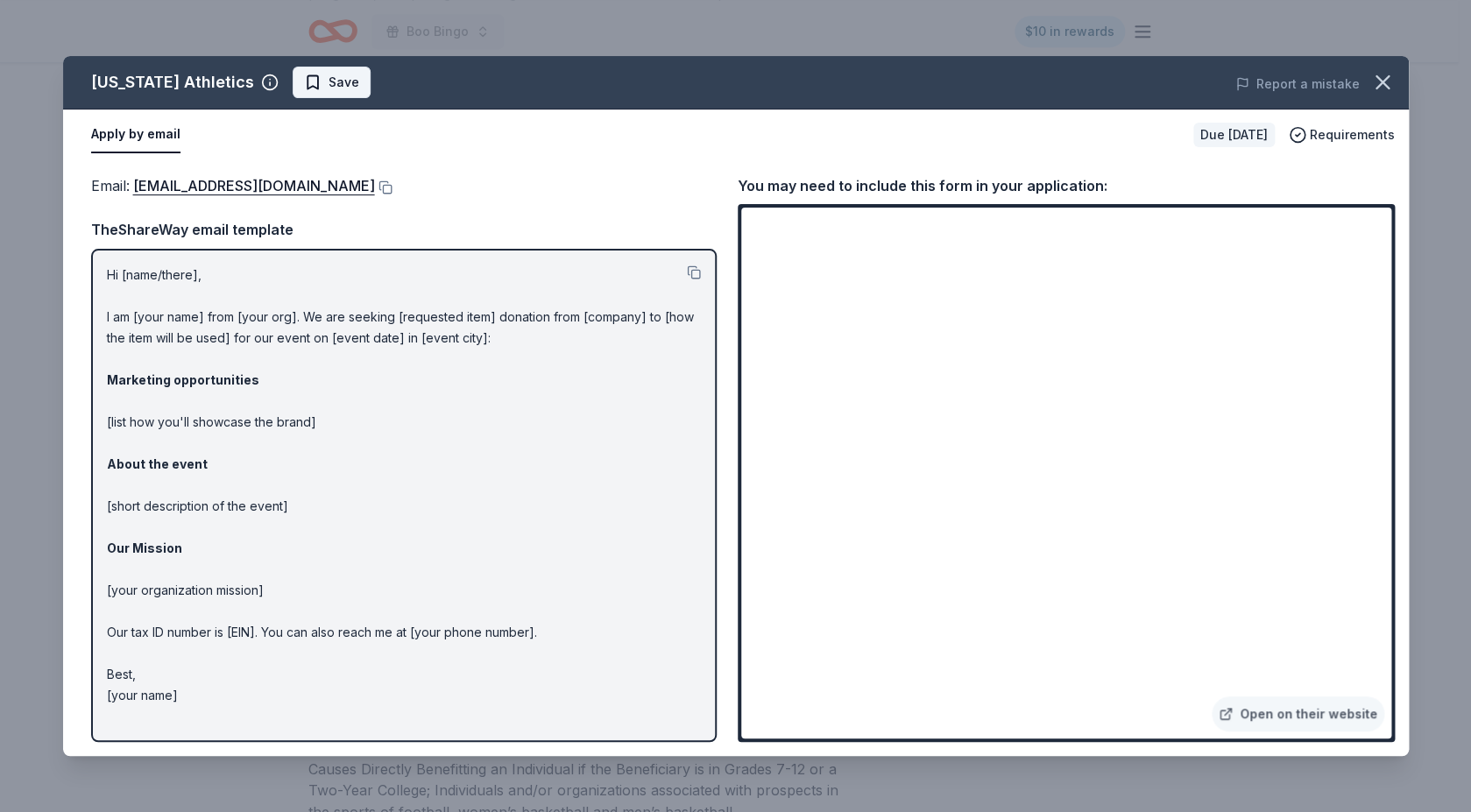
click at [305, 79] on span "Save" at bounding box center [332, 82] width 55 height 21
click at [1376, 82] on icon "button" at bounding box center [1383, 82] width 25 height 25
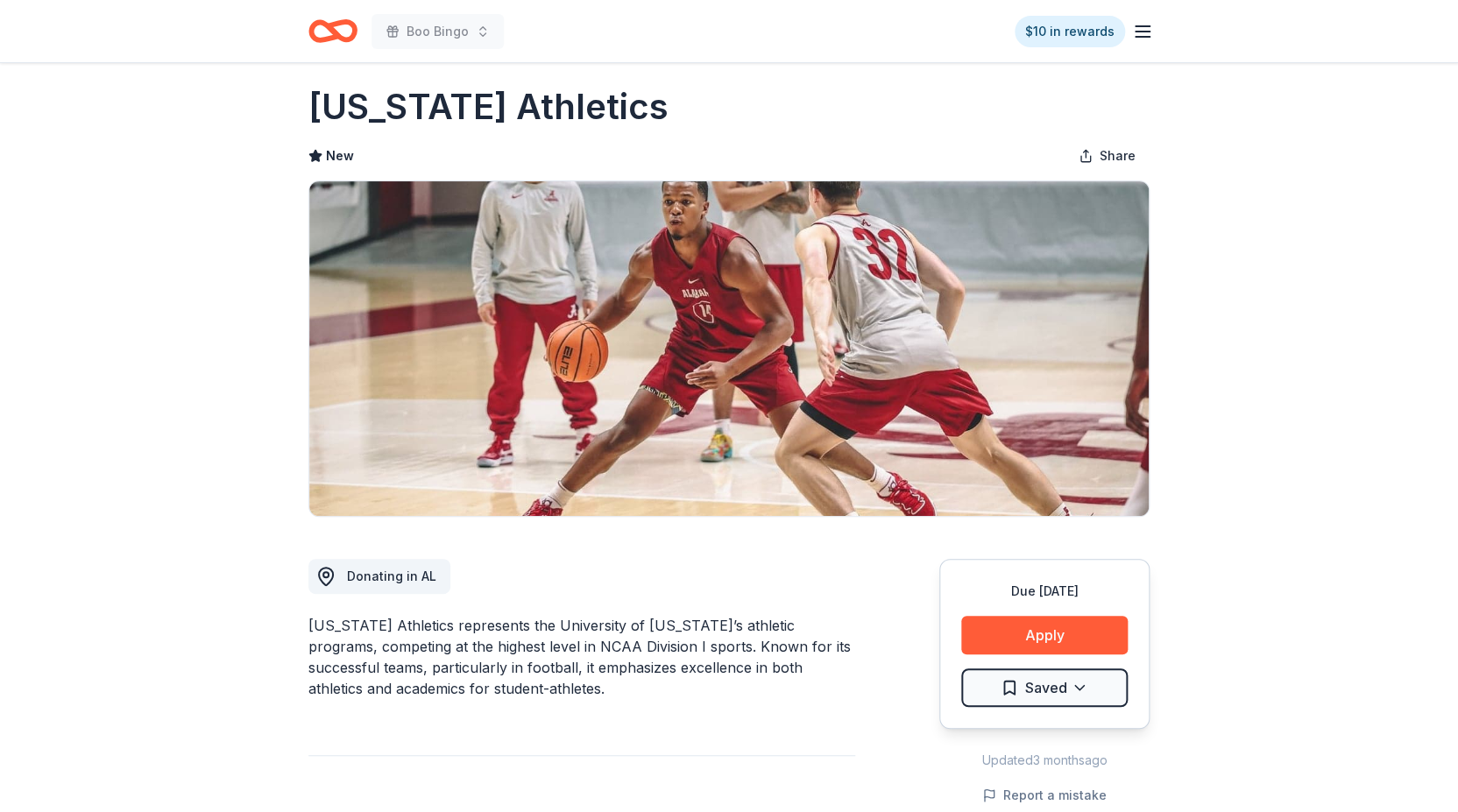
scroll to position [0, 0]
